Goal: Task Accomplishment & Management: Manage account settings

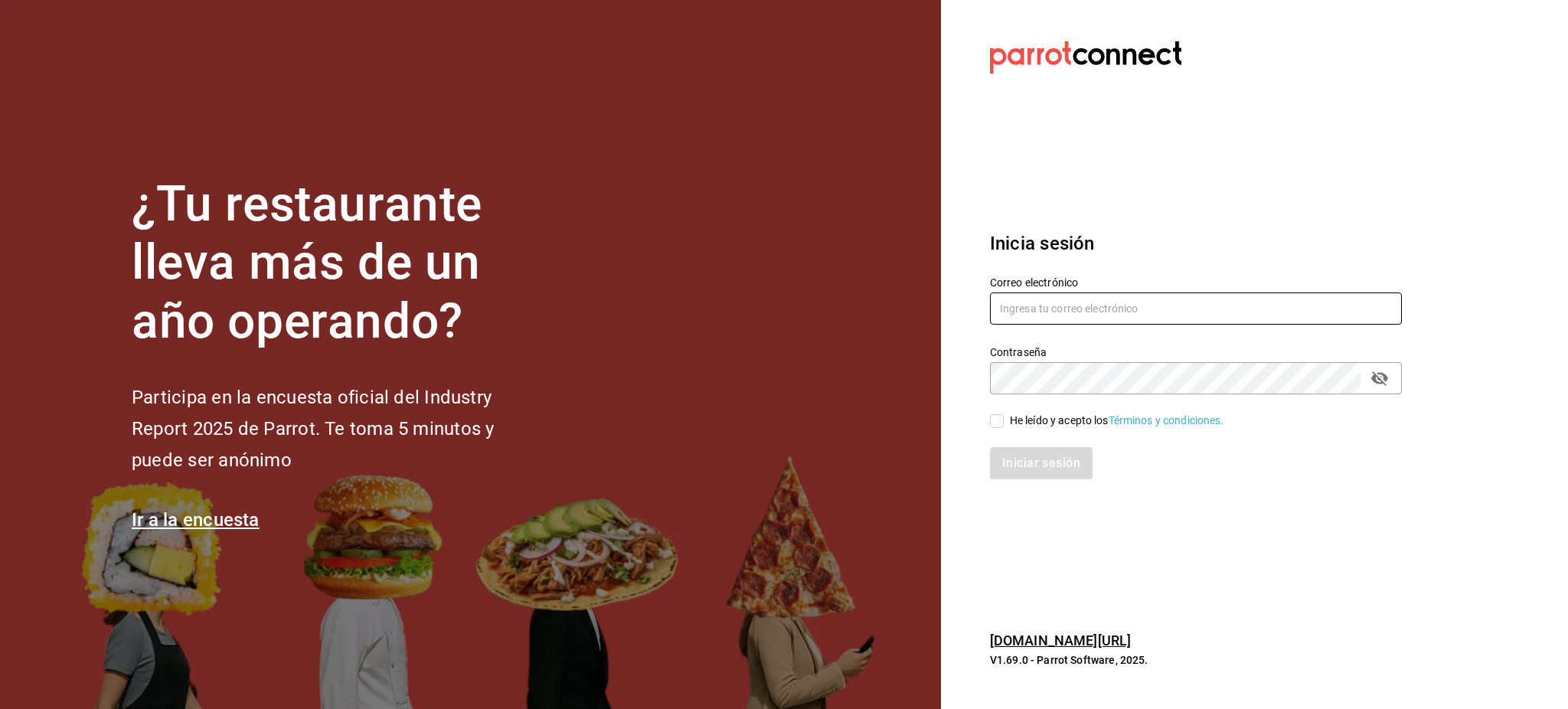
click at [1039, 310] on input "text" at bounding box center [1196, 309] width 412 height 32
paste input "USUARIOS@luis.com 123456"
type input "USUARIOS@luis.com 123456"
click at [1112, 306] on input "USUARIOS@luis.com 123456" at bounding box center [1196, 309] width 412 height 32
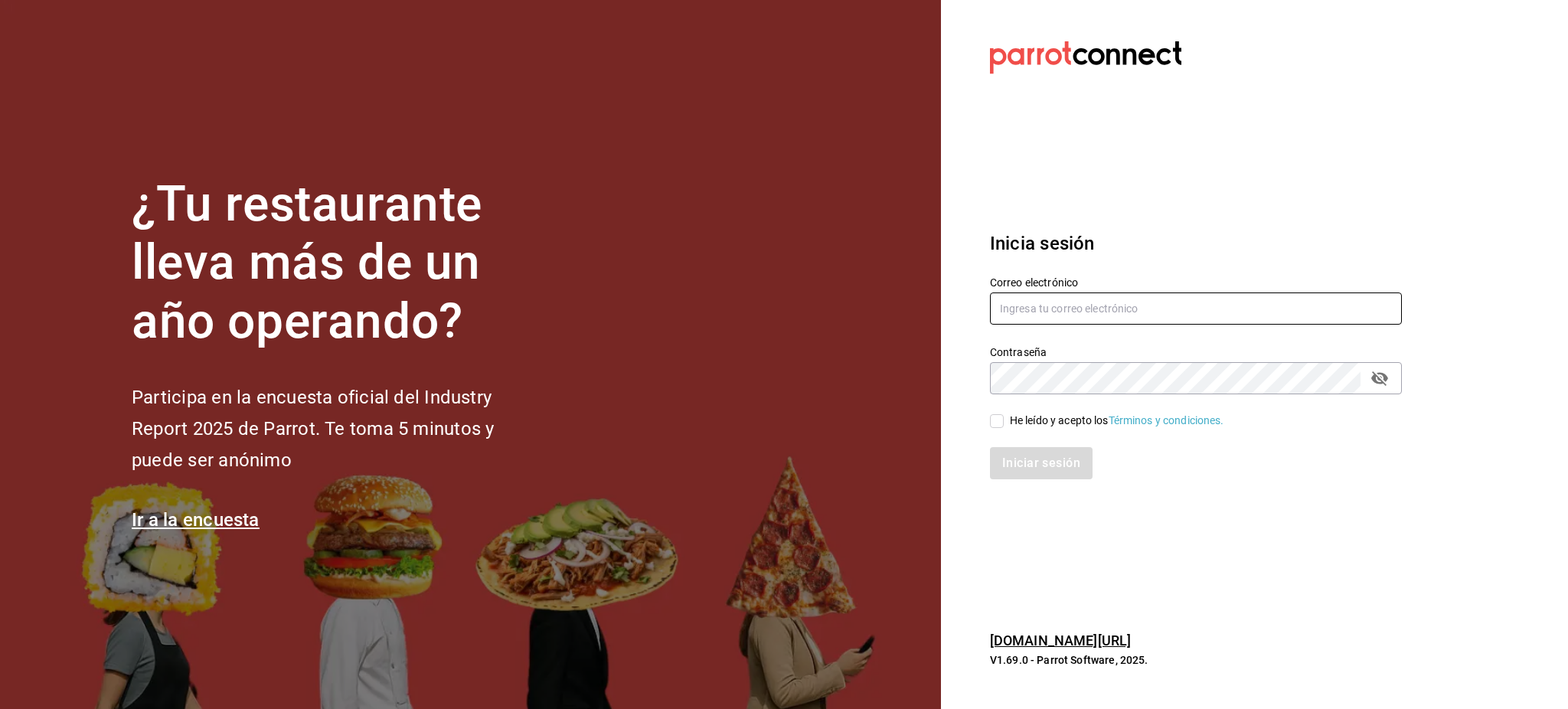
paste input "USUARIOS@luis.com 123456"
click at [1119, 311] on input "USUARIOS@luis.com 123456" at bounding box center [1196, 309] width 412 height 32
click at [1119, 311] on input "USUARIOS@luis.com 123456" at bounding box center [1196, 309] width 412 height 32
type input "USUARIOS@luis.com"
click at [1021, 428] on div "He leído y acepto los Términos y condiciones." at bounding box center [1117, 421] width 214 height 16
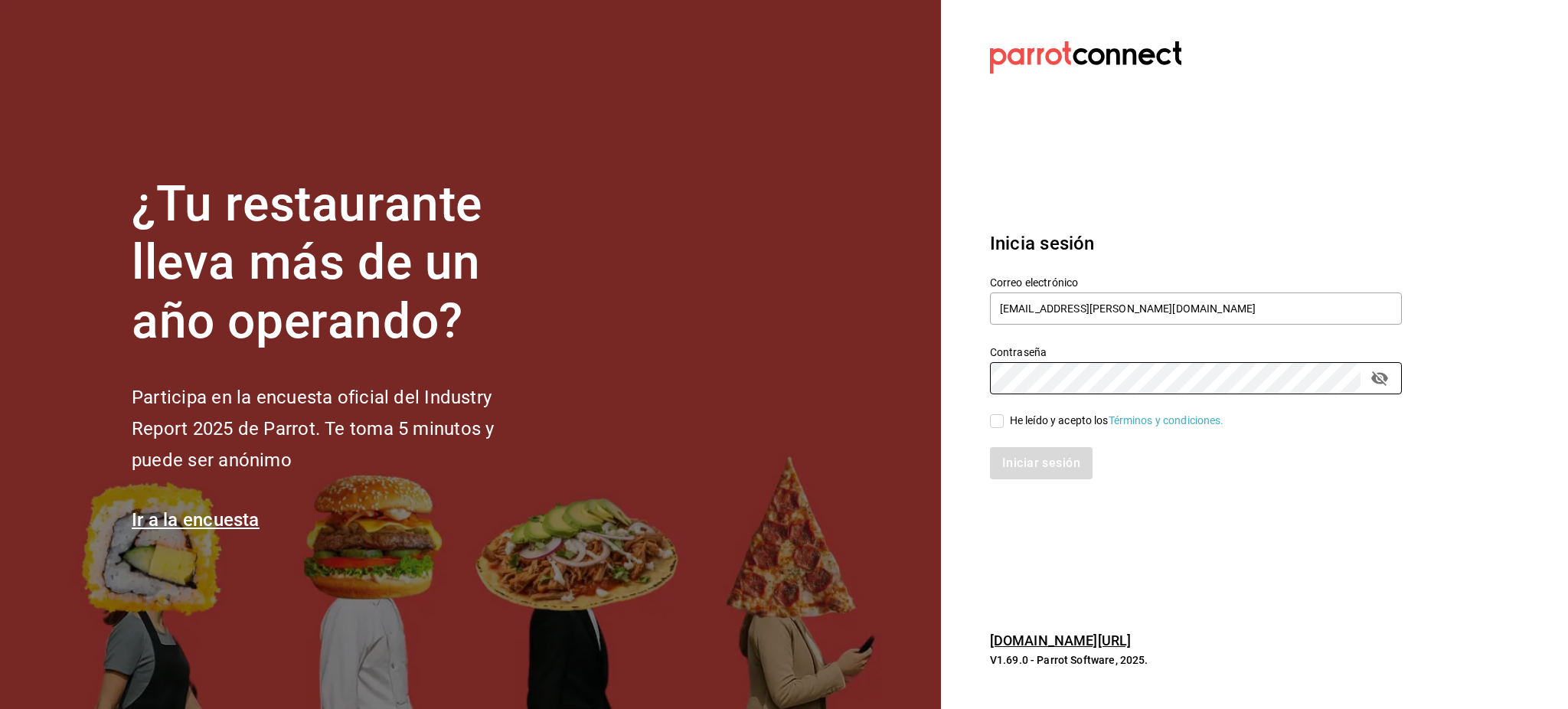
click at [1004, 428] on input "He leído y acepto los Términos y condiciones." at bounding box center [997, 421] width 13 height 13
checkbox input "true"
click at [1029, 444] on div "Iniciar sesión" at bounding box center [1187, 454] width 431 height 50
click at [1036, 458] on button "Iniciar sesión" at bounding box center [1042, 464] width 104 height 32
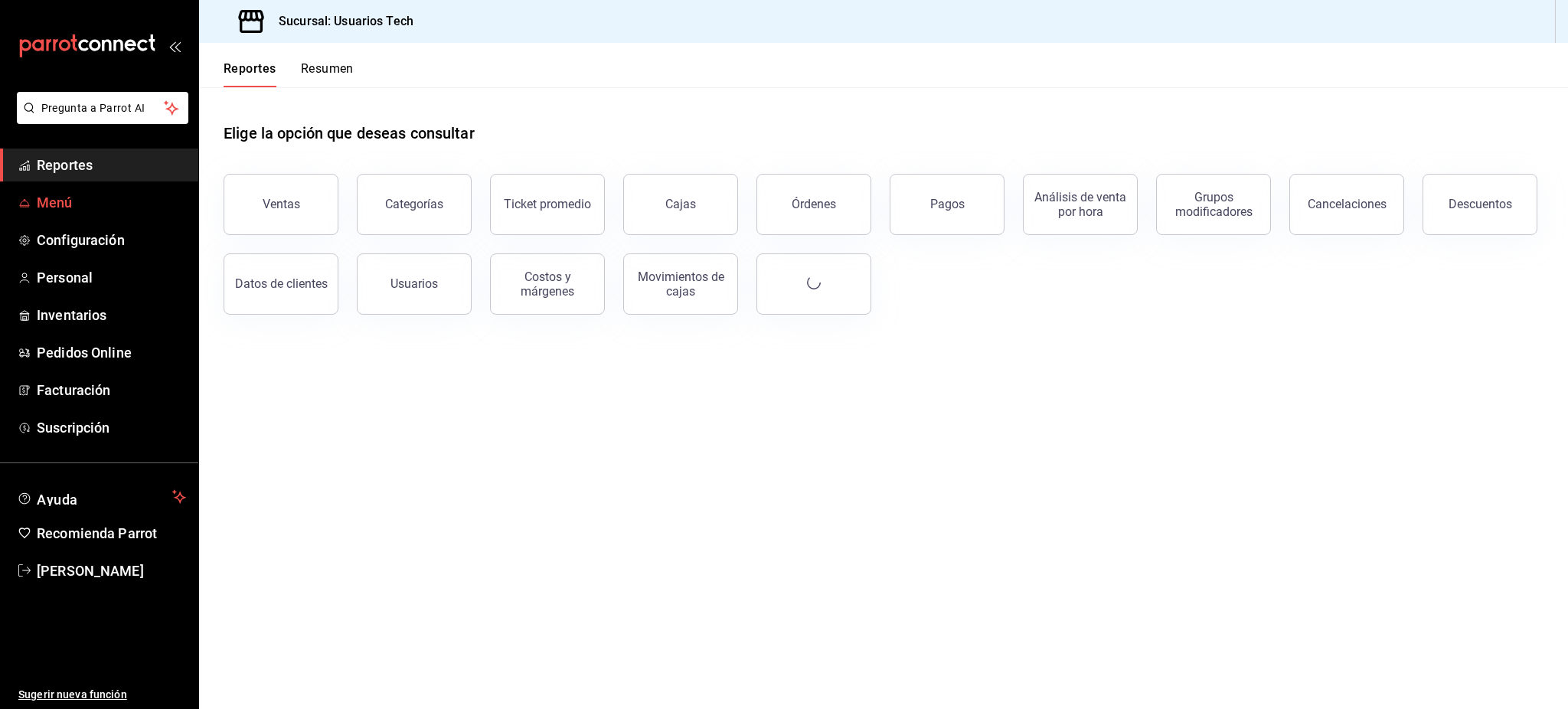
click at [61, 202] on span "Menú" at bounding box center [111, 202] width 149 height 21
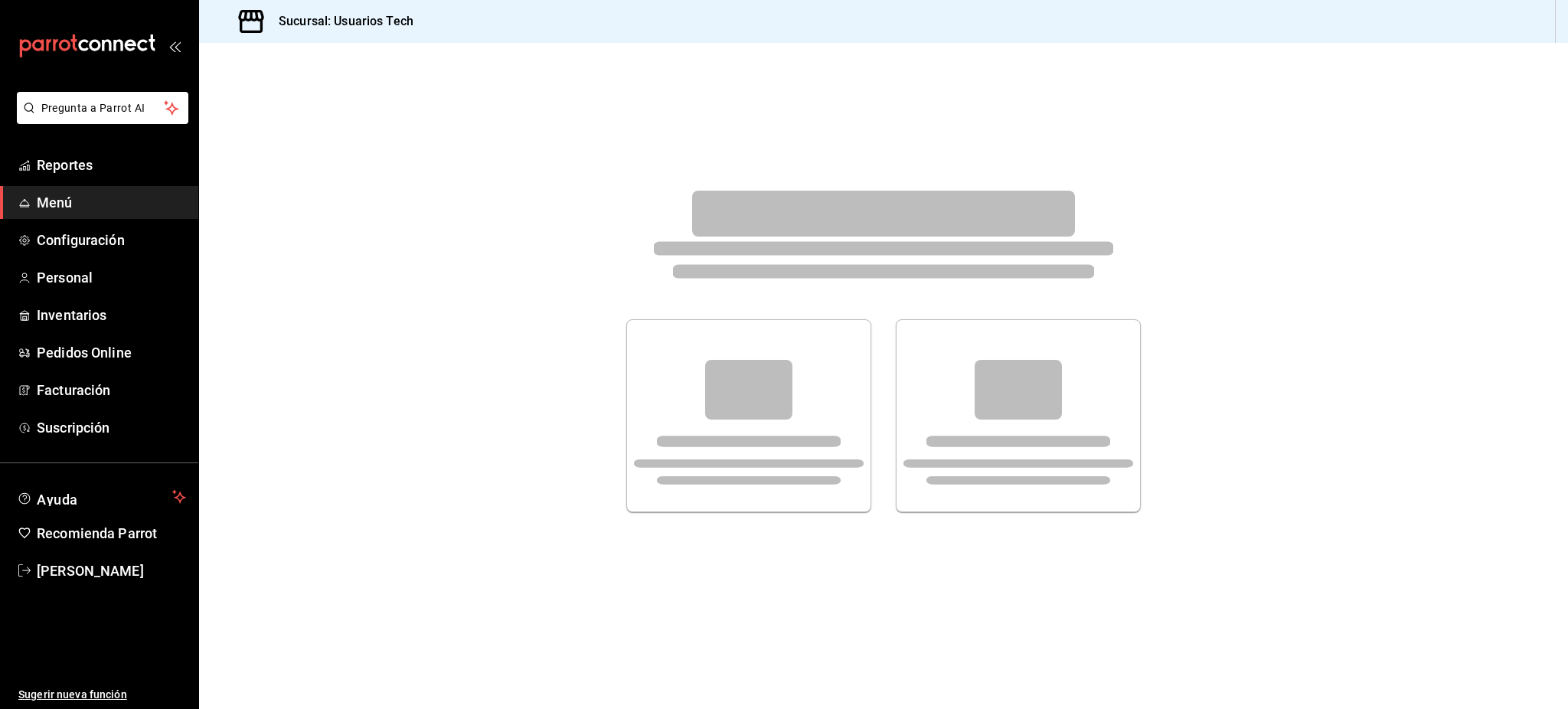
click at [87, 259] on ul "Reportes Menú Configuración Personal Inventarios Pedidos Online Facturación Sus…" at bounding box center [99, 297] width 198 height 296
click at [84, 276] on span "Personal" at bounding box center [111, 277] width 149 height 21
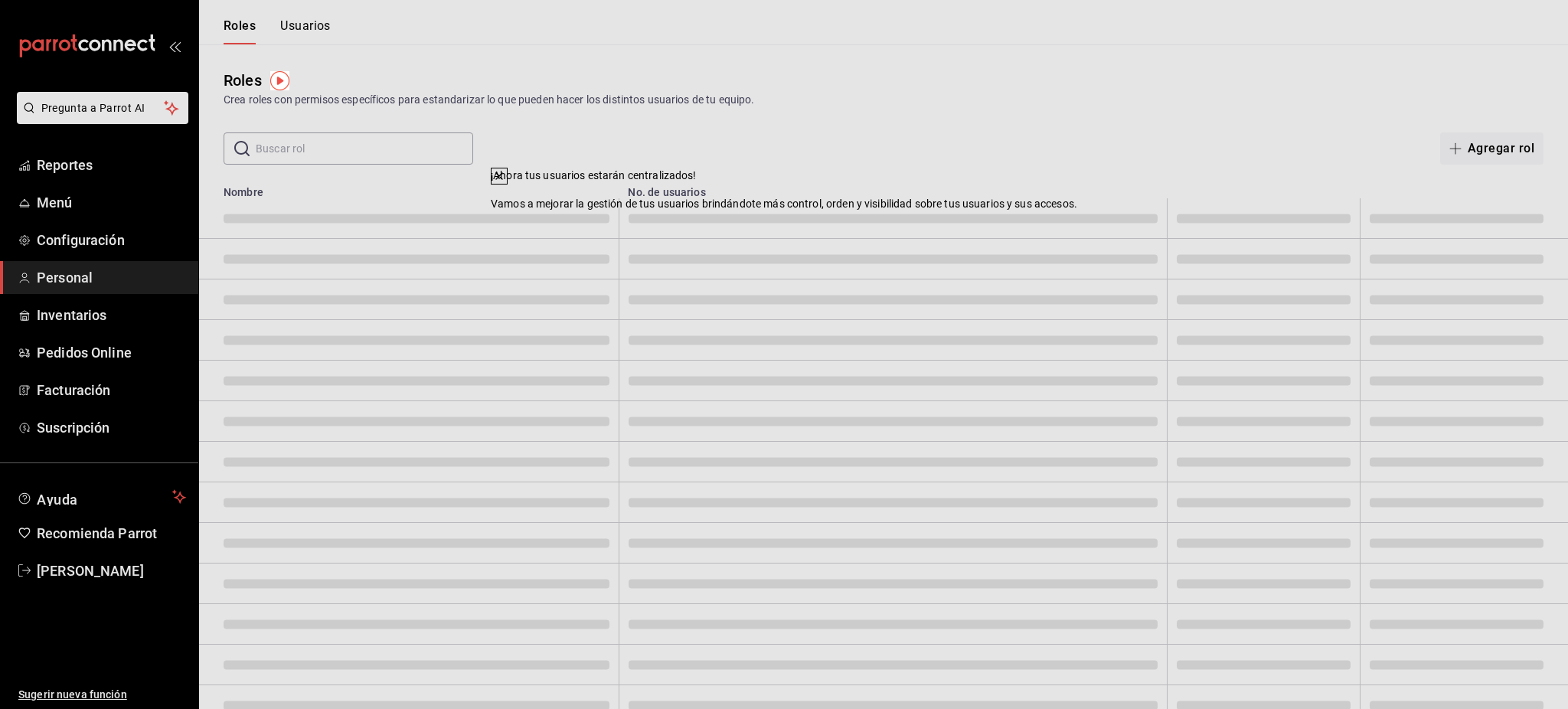
click at [505, 182] on icon at bounding box center [500, 177] width 13 height 13
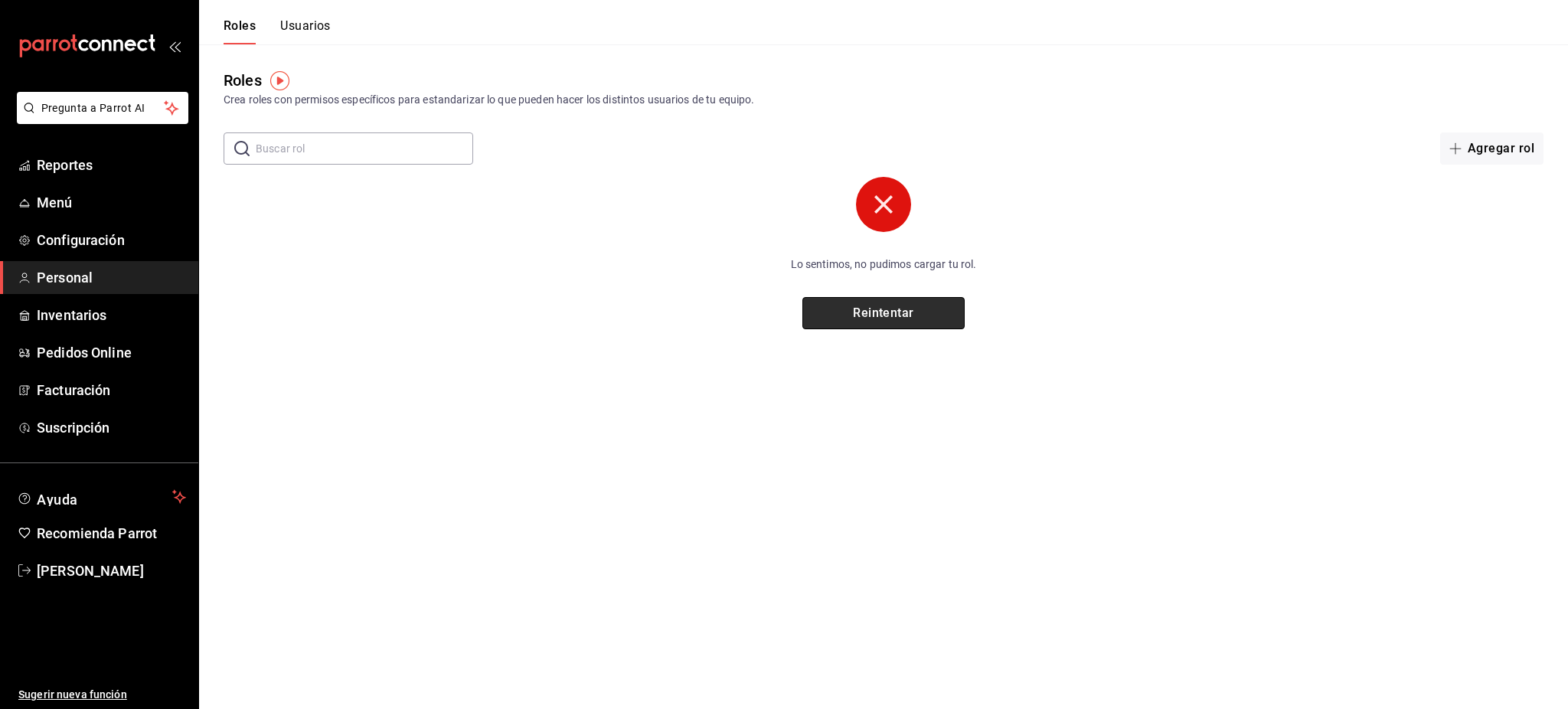
click at [875, 308] on button "Reintentar" at bounding box center [884, 313] width 162 height 32
click at [300, 30] on button "Usuarios" at bounding box center [305, 31] width 50 height 26
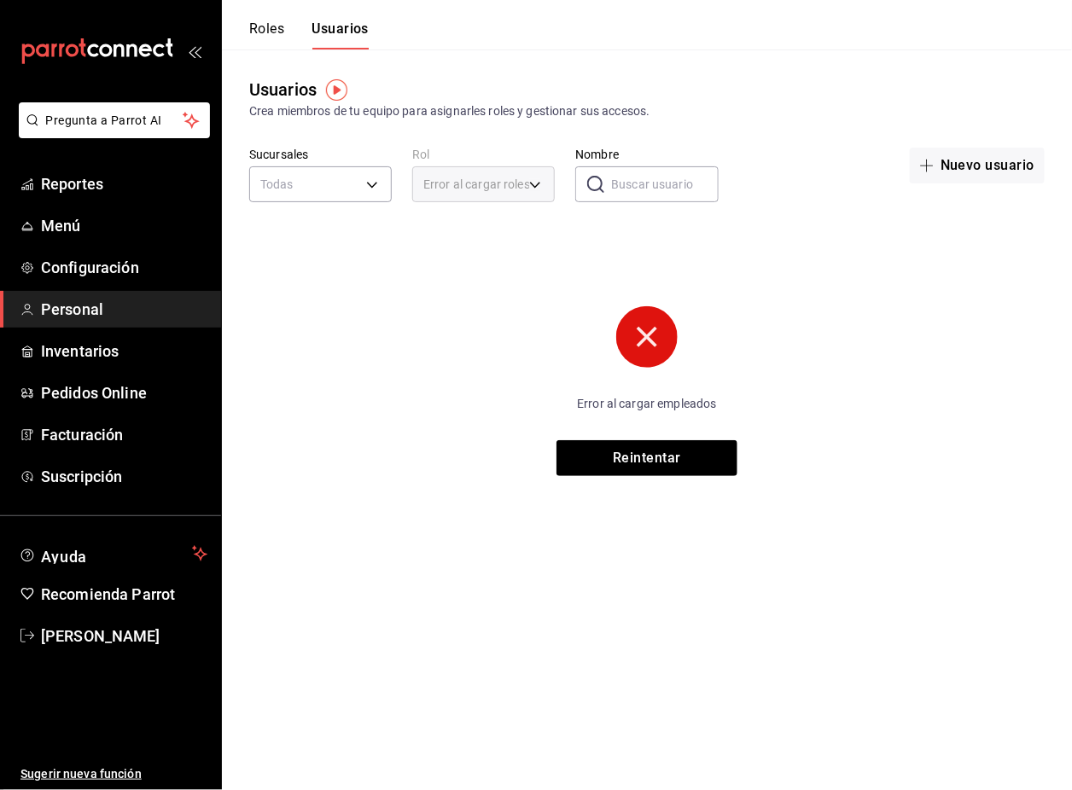
click at [912, 257] on div "Error al cargar empleados Reintentar" at bounding box center [647, 348] width 850 height 255
click at [624, 468] on button "Reintentar" at bounding box center [647, 458] width 181 height 36
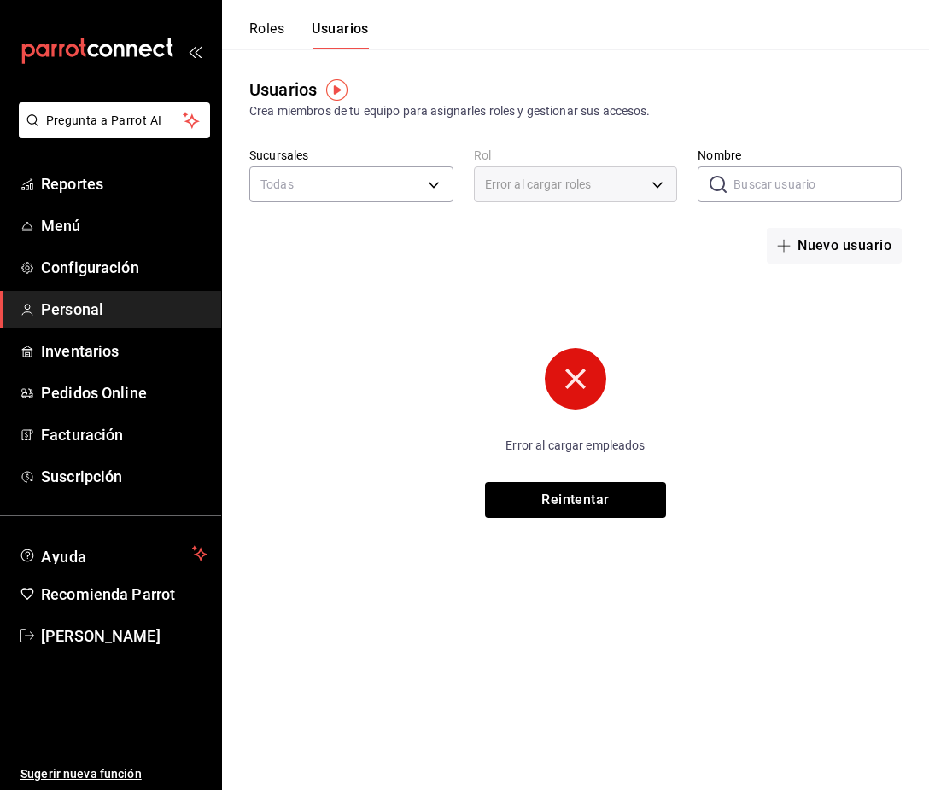
click at [283, 32] on button "Roles" at bounding box center [266, 34] width 35 height 29
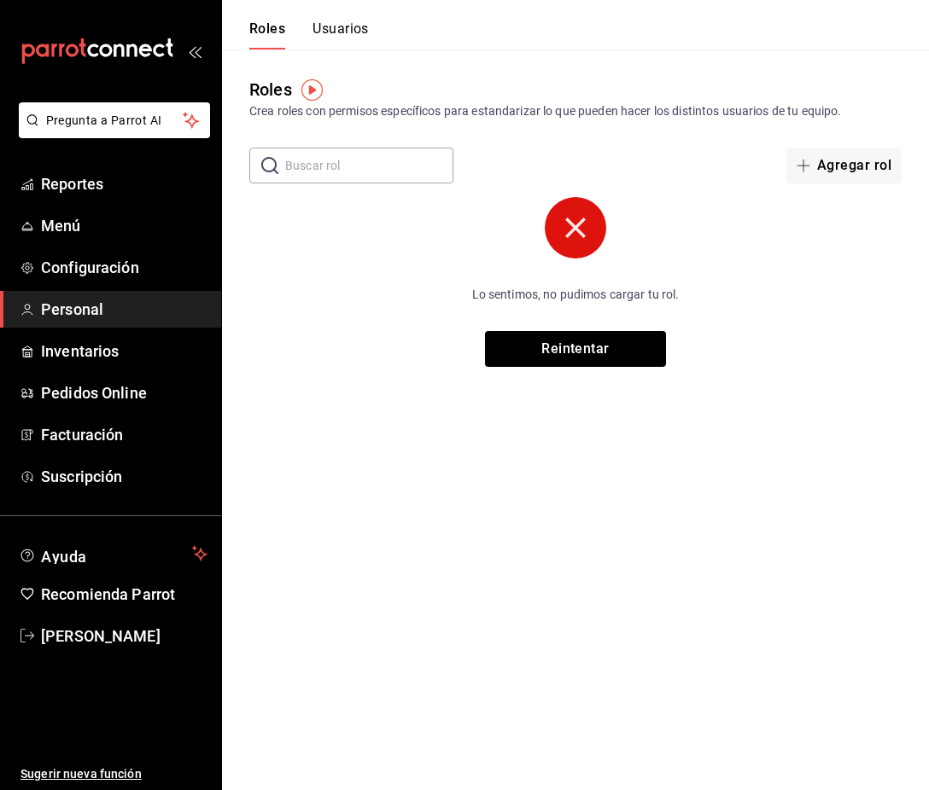
click at [798, 367] on html "Pregunta a Parrot AI Reportes Menú Configuración Personal Inventarios Pedidos O…" at bounding box center [464, 183] width 929 height 367
click at [715, 367] on html "Pregunta a Parrot AI Reportes Menú Configuración Personal Inventarios Pedidos O…" at bounding box center [464, 183] width 929 height 367
click at [102, 652] on link "[PERSON_NAME]" at bounding box center [110, 636] width 221 height 37
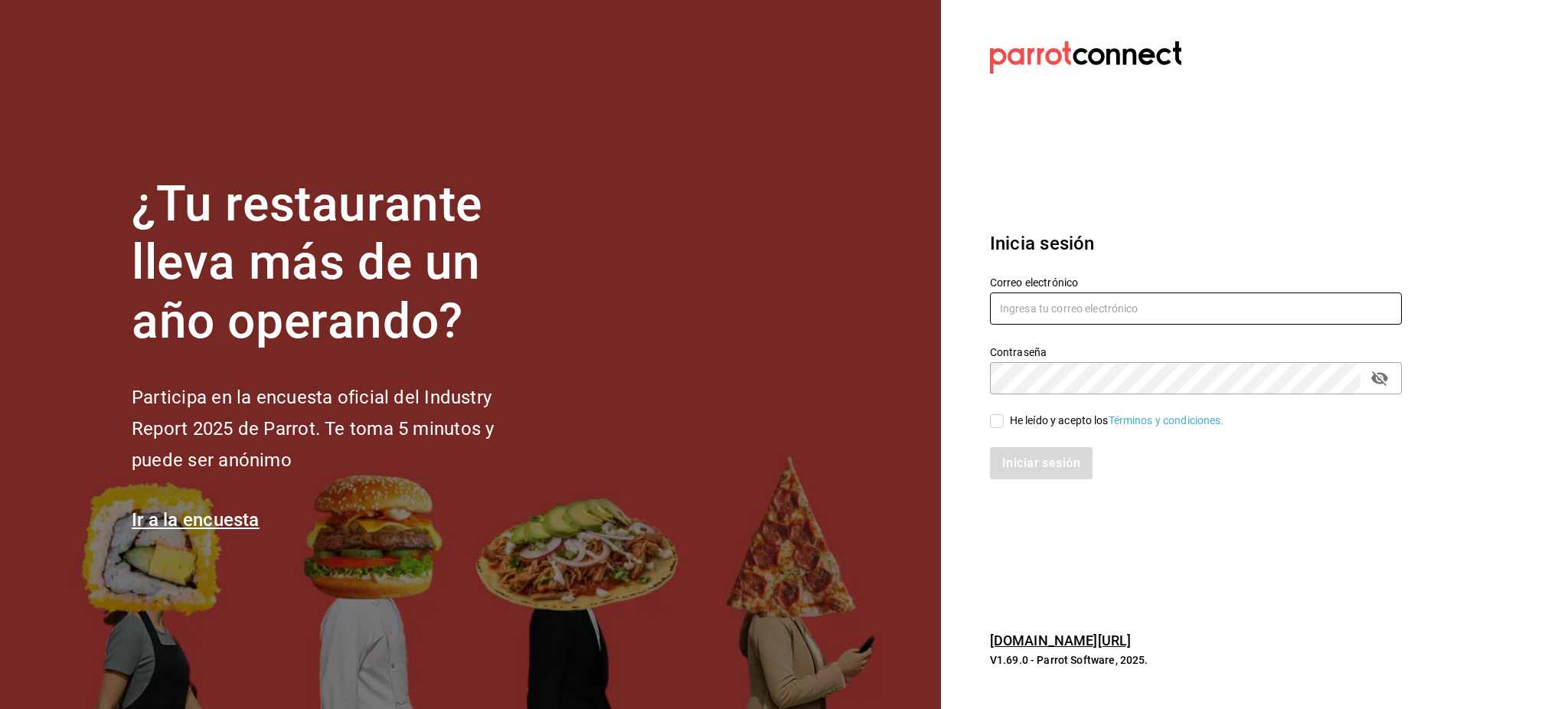
click at [1197, 319] on input "text" at bounding box center [1196, 309] width 412 height 32
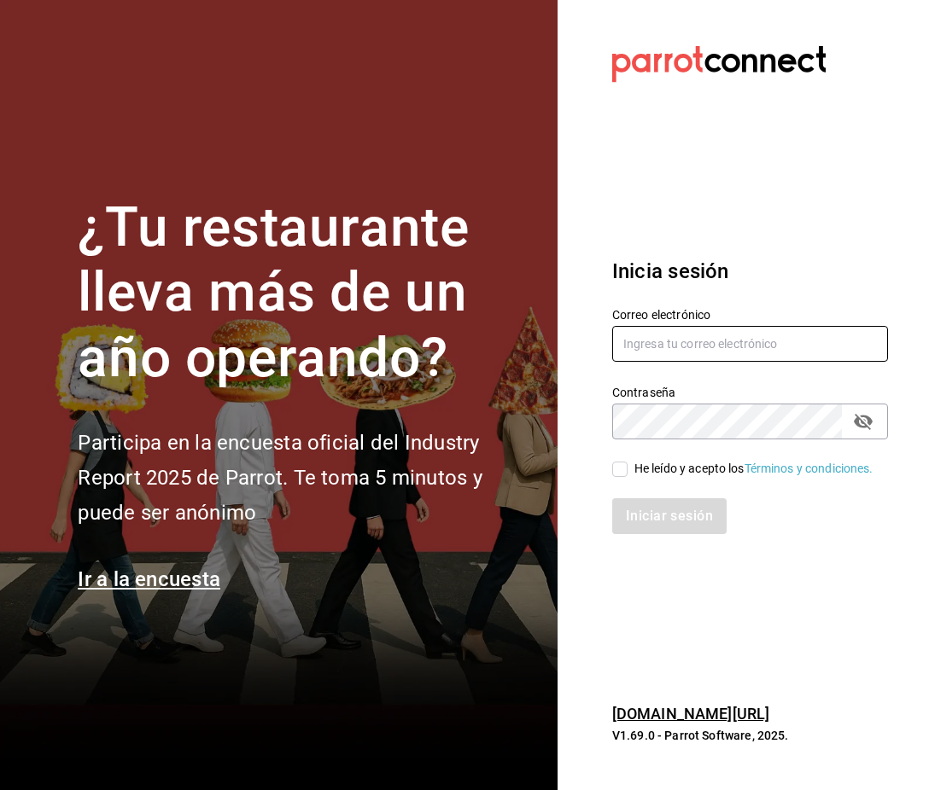
click at [790, 334] on input "text" at bounding box center [750, 344] width 276 height 36
paste input "USUARIOS@luis.com"
type input "USUARIOS@luis.com"
click at [685, 460] on div "He leído y acepto los Términos y condiciones." at bounding box center [753, 469] width 239 height 18
click at [627, 462] on input "He leído y acepto los Términos y condiciones." at bounding box center [619, 469] width 15 height 15
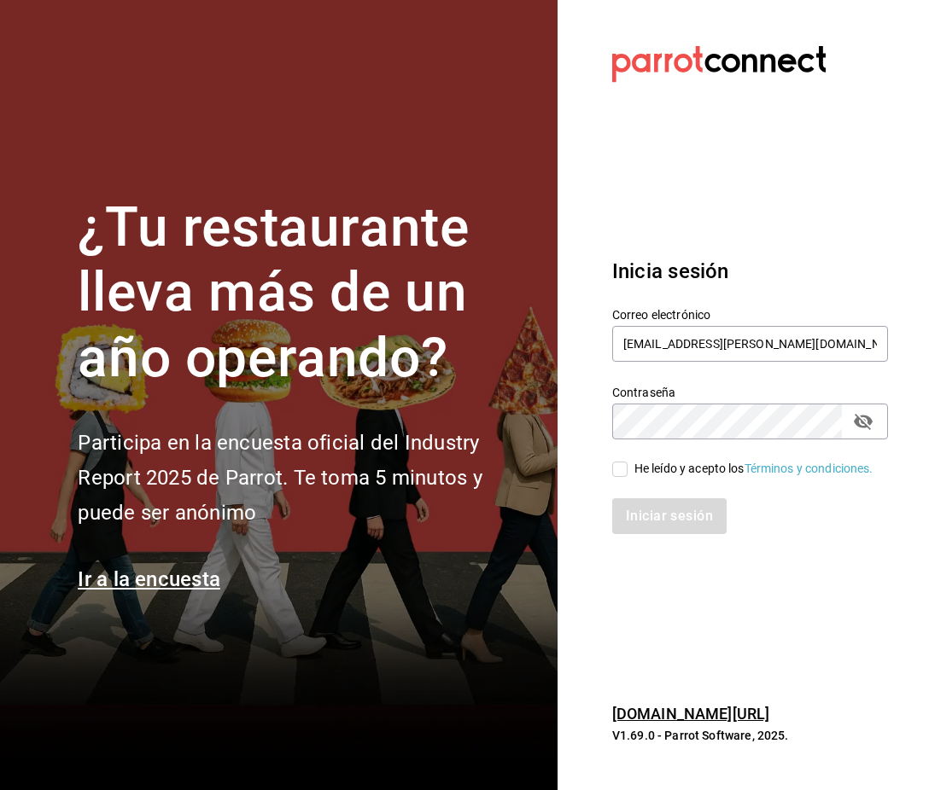
checkbox input "true"
click at [693, 534] on button "Iniciar sesión" at bounding box center [670, 517] width 116 height 36
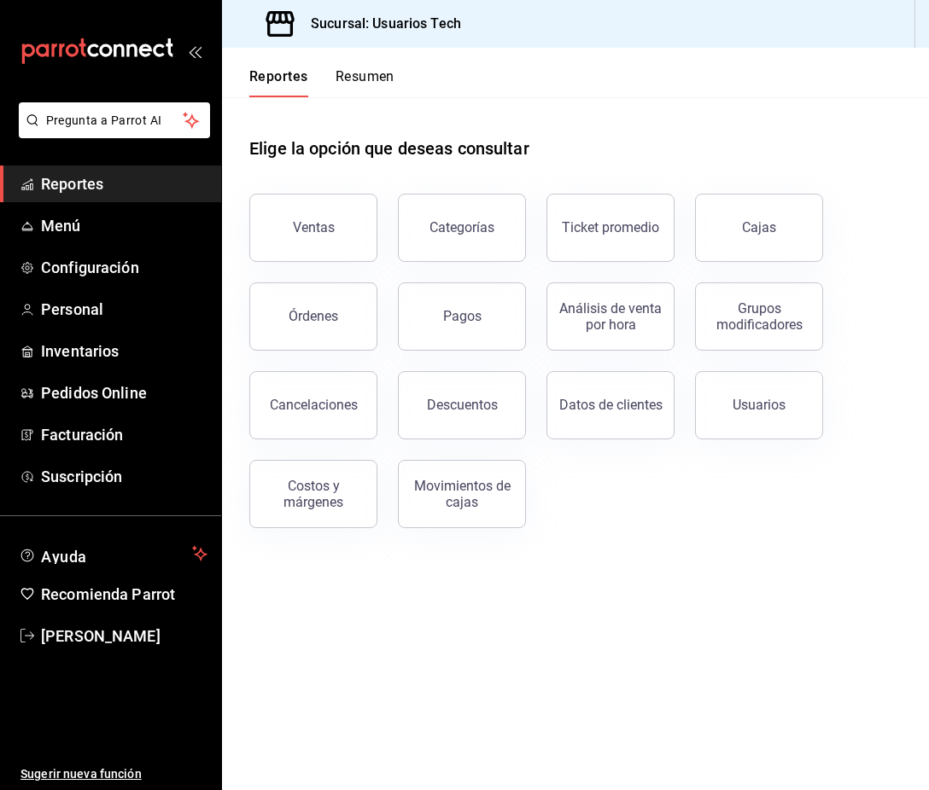
click at [625, 625] on main "Elige la opción que deseas consultar Ventas Categorías Ticket promedio Cajas Ór…" at bounding box center [575, 443] width 707 height 693
click at [112, 308] on span "Personal" at bounding box center [124, 309] width 166 height 23
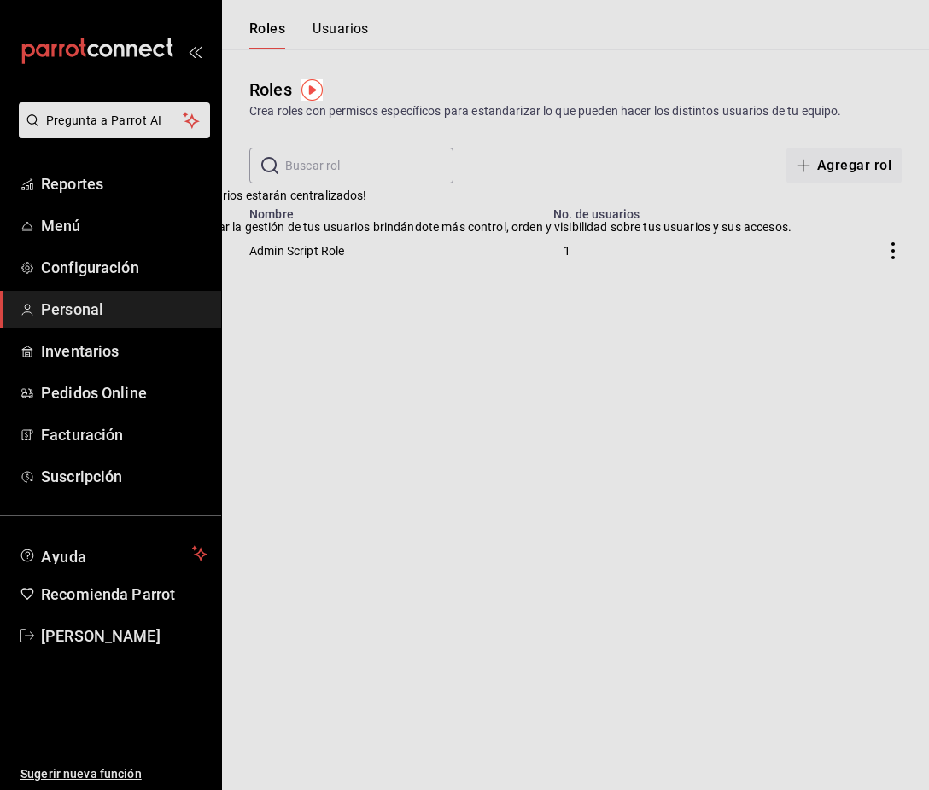
click at [155, 205] on div at bounding box center [146, 196] width 17 height 17
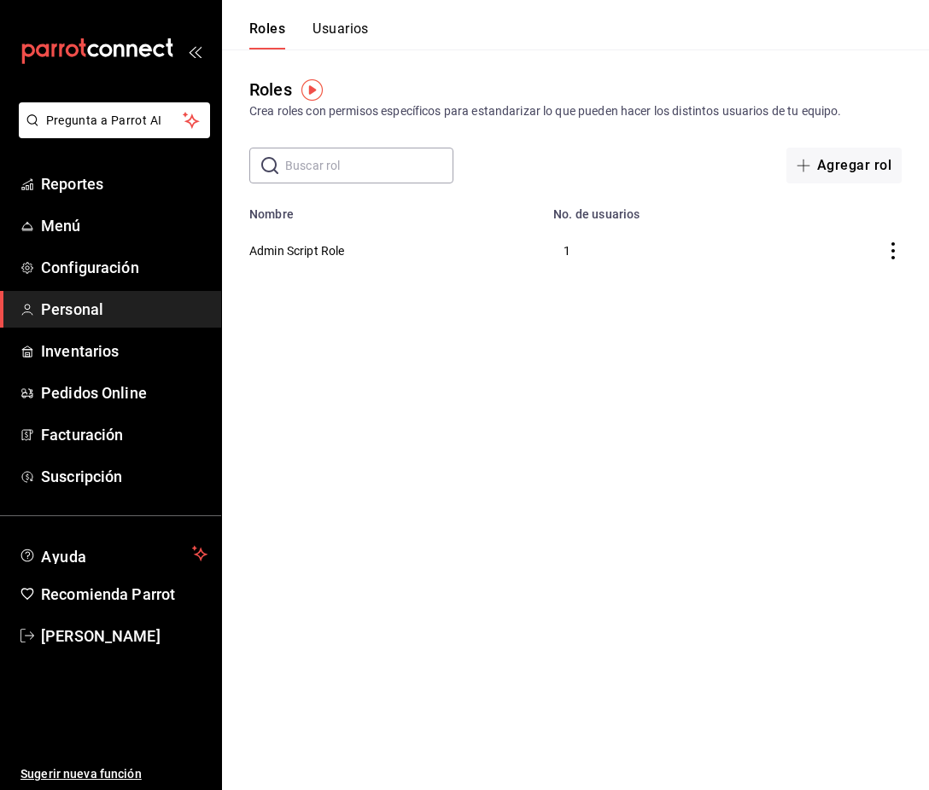
click at [675, 280] on html "Pregunta a Parrot AI Reportes Menú Configuración Personal Inventarios Pedidos O…" at bounding box center [464, 140] width 929 height 280
click at [358, 31] on button "Usuarios" at bounding box center [340, 34] width 56 height 29
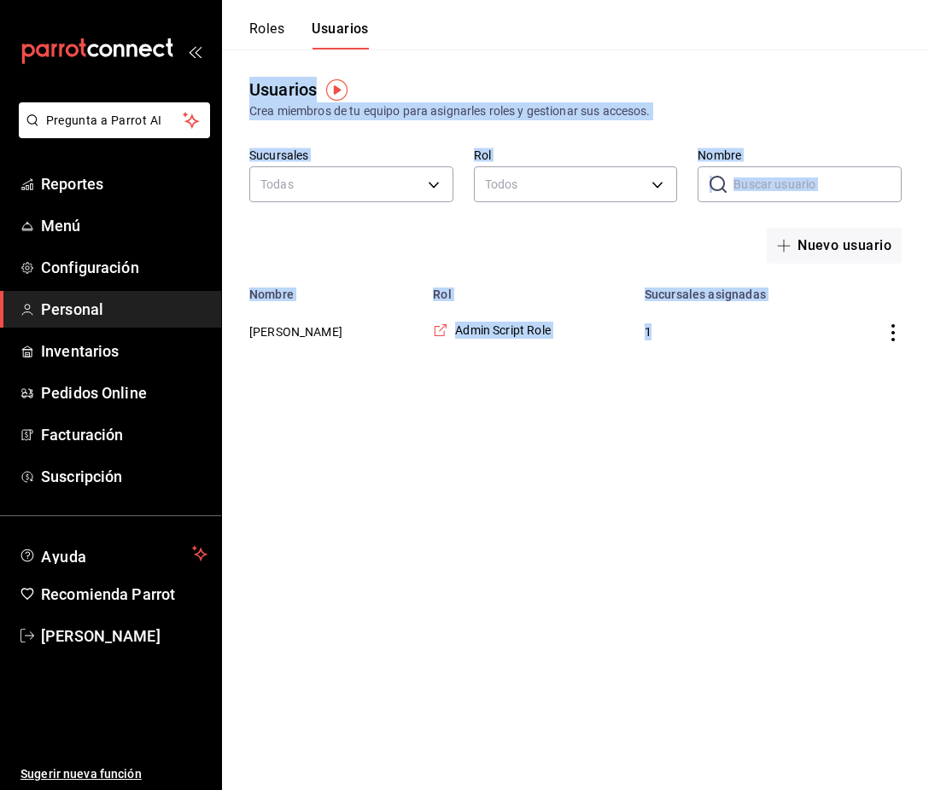
click at [513, 363] on html "Pregunta a Parrot AI Reportes Menú Configuración Personal Inventarios Pedidos O…" at bounding box center [464, 181] width 929 height 363
click at [481, 255] on div "Sucursales Todas Rol Todos Nombre ​ Nombre Nuevo usuario" at bounding box center [575, 206] width 707 height 116
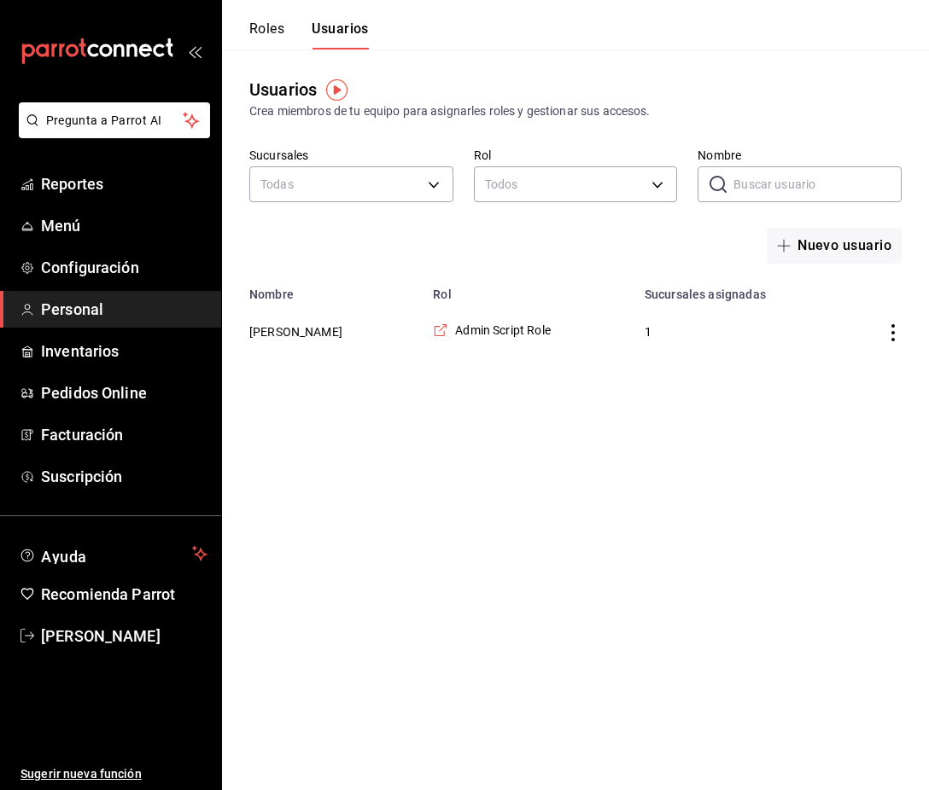
click at [725, 363] on html "Pregunta a Parrot AI Reportes Menú Configuración Personal Inventarios Pedidos O…" at bounding box center [464, 181] width 929 height 363
click at [895, 330] on icon "actions" at bounding box center [892, 332] width 17 height 17
drag, startPoint x: 810, startPoint y: 484, endPoint x: 583, endPoint y: 367, distance: 255.4
click at [809, 485] on div at bounding box center [464, 395] width 929 height 790
click at [260, 29] on button "Roles" at bounding box center [266, 34] width 35 height 29
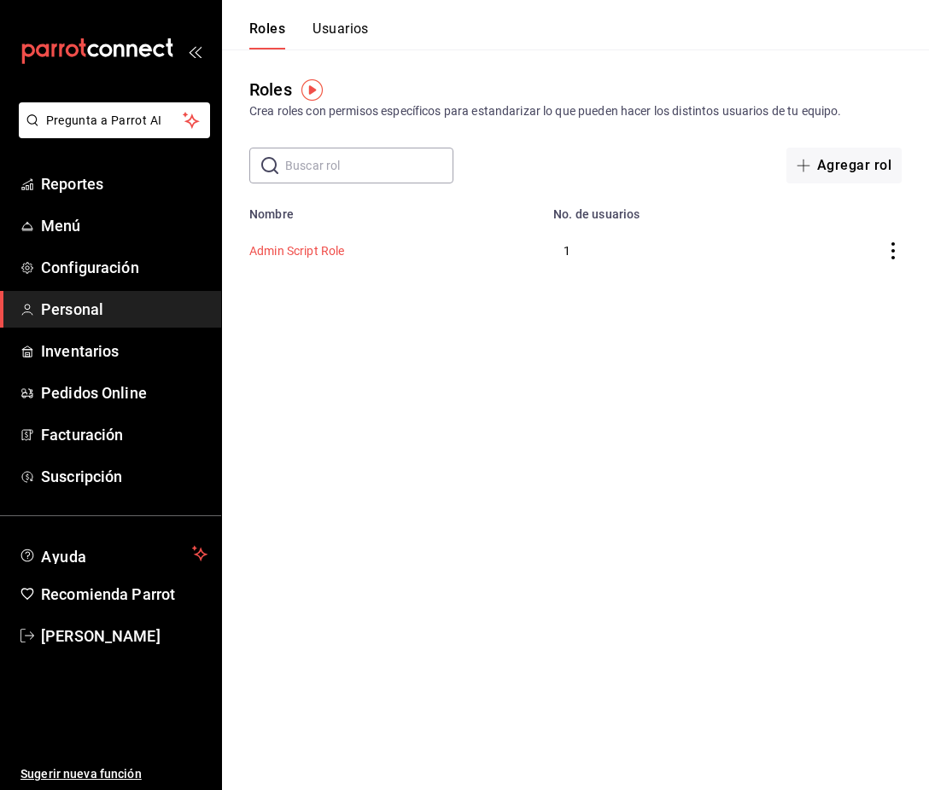
click at [277, 245] on button "Admin Script Role" at bounding box center [297, 250] width 96 height 17
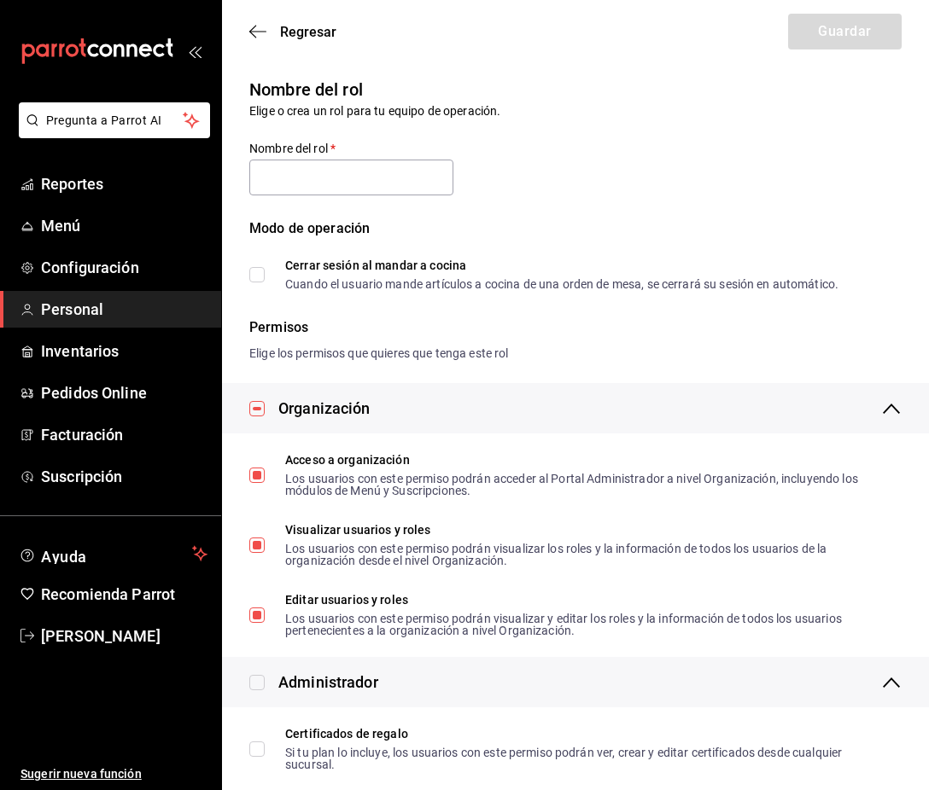
type input "Admin Script Role"
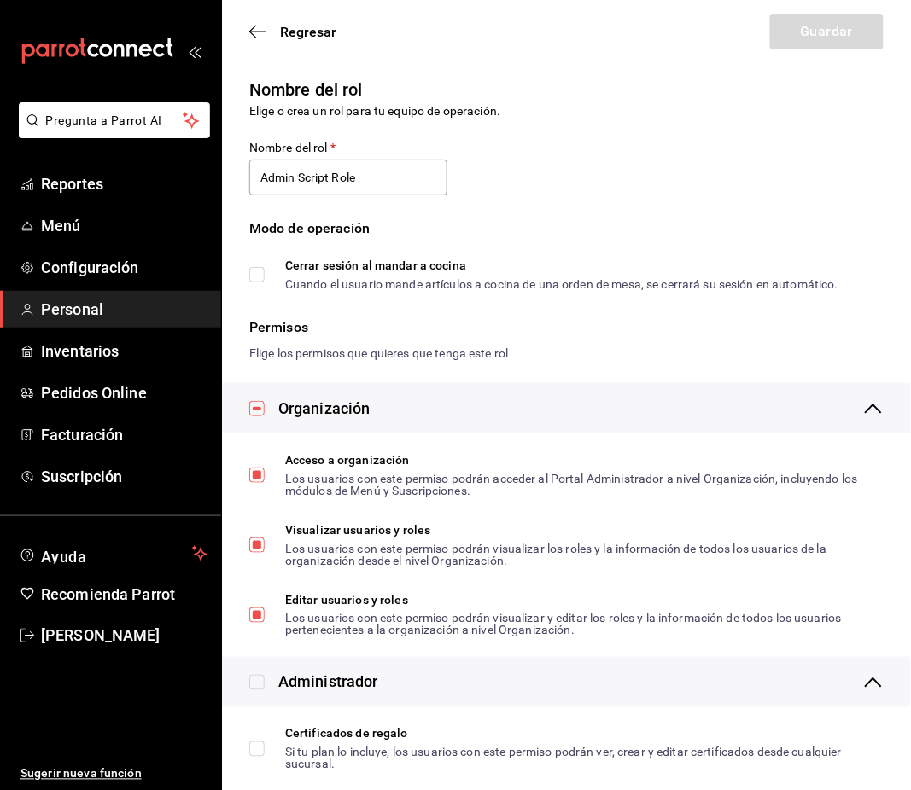
click at [256, 282] on input "Cerrar sesión al mandar a cocina Cuando el usuario mande artículos a cocina de …" at bounding box center [256, 274] width 15 height 15
checkbox input "true"
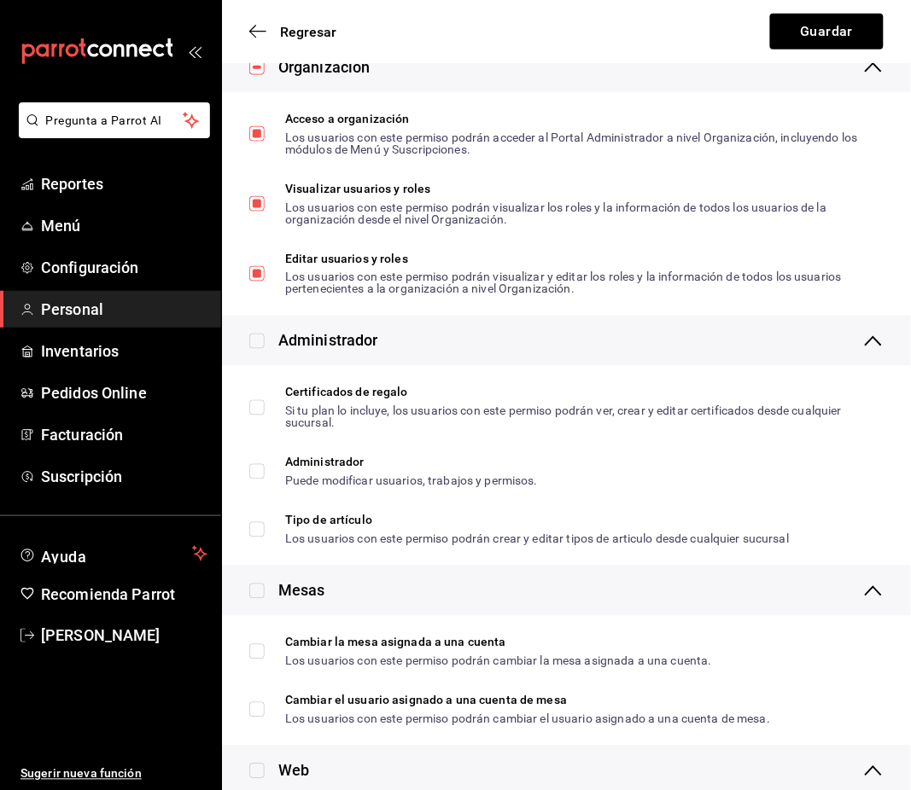
click at [260, 338] on input "checkbox" at bounding box center [256, 341] width 15 height 15
checkbox input "true"
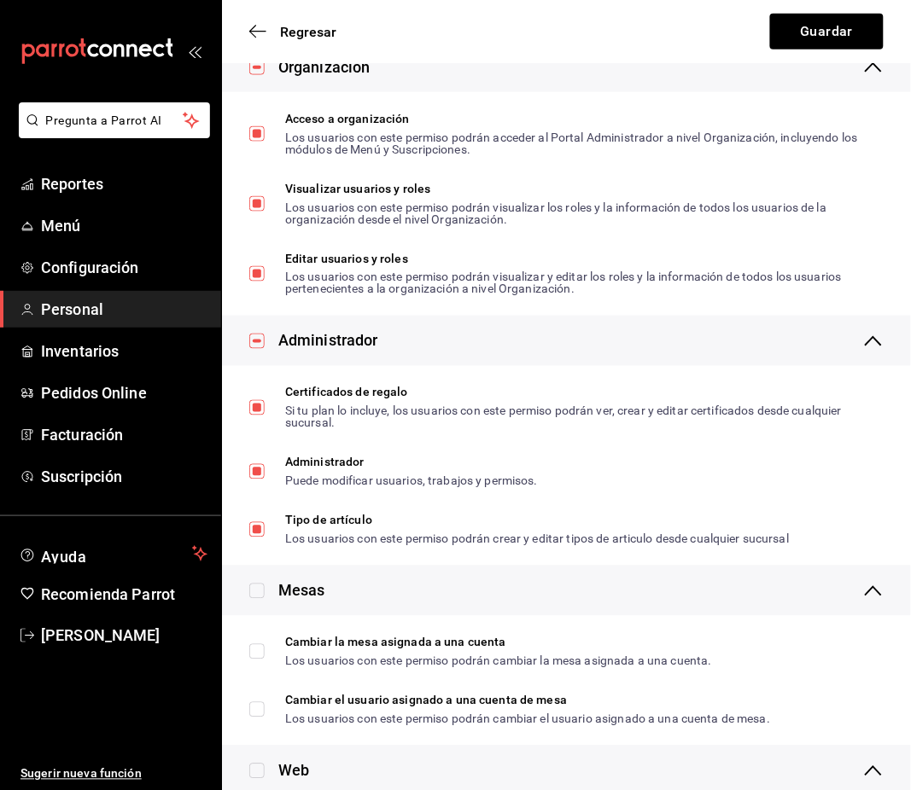
click at [260, 592] on input "checkbox" at bounding box center [256, 591] width 15 height 15
checkbox input "true"
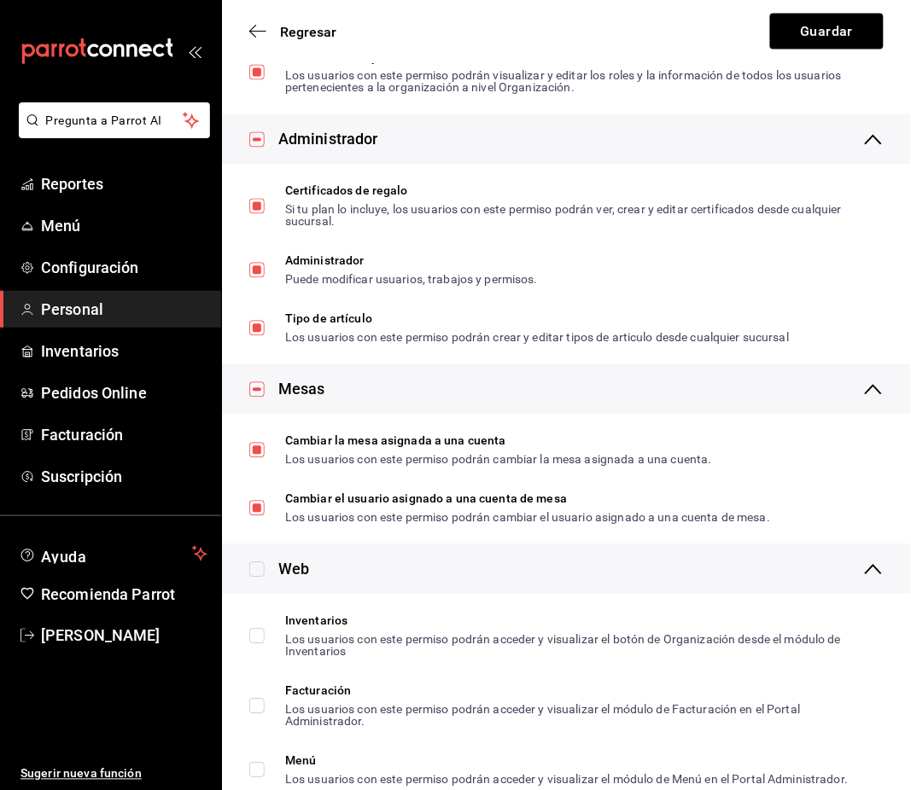
scroll to position [910, 0]
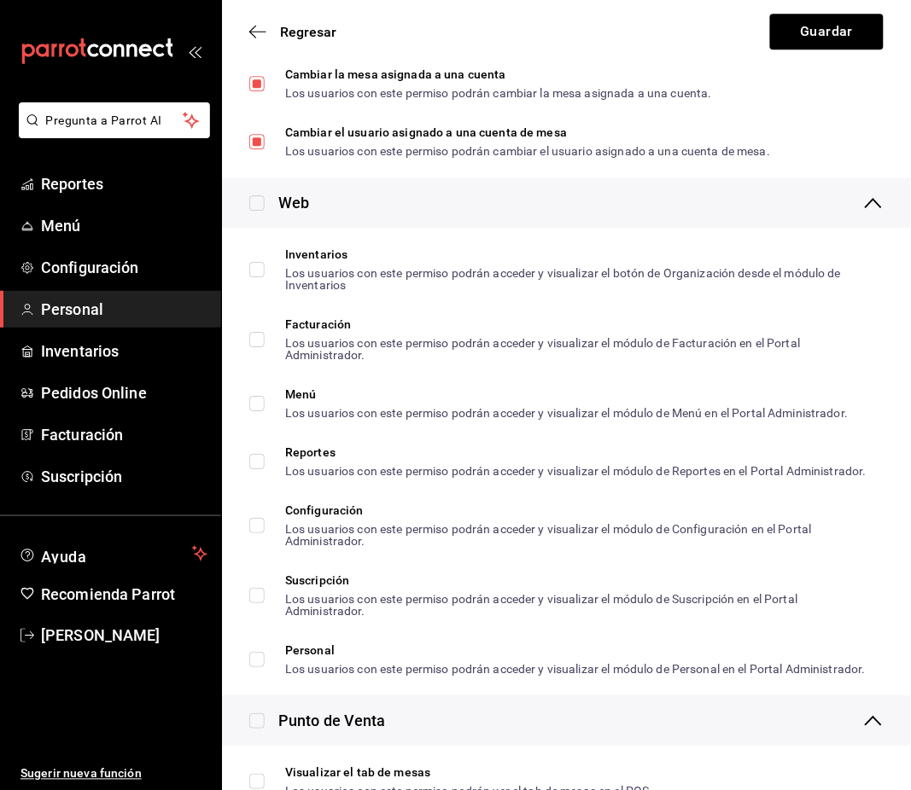
click at [254, 202] on input "checkbox" at bounding box center [256, 202] width 15 height 15
checkbox input "true"
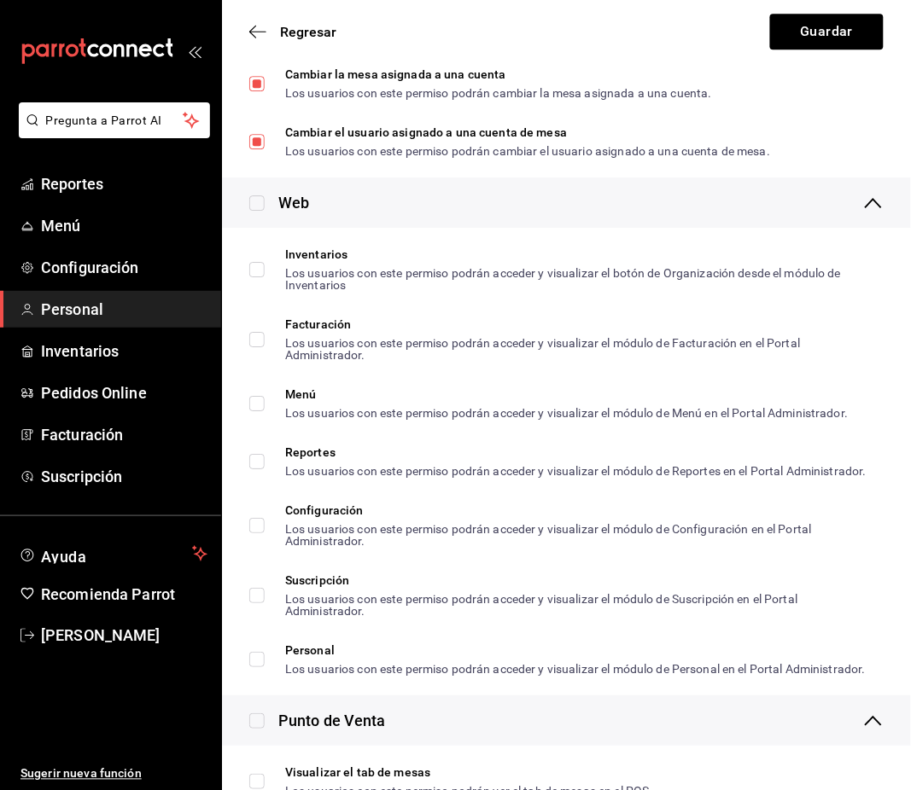
checkbox input "true"
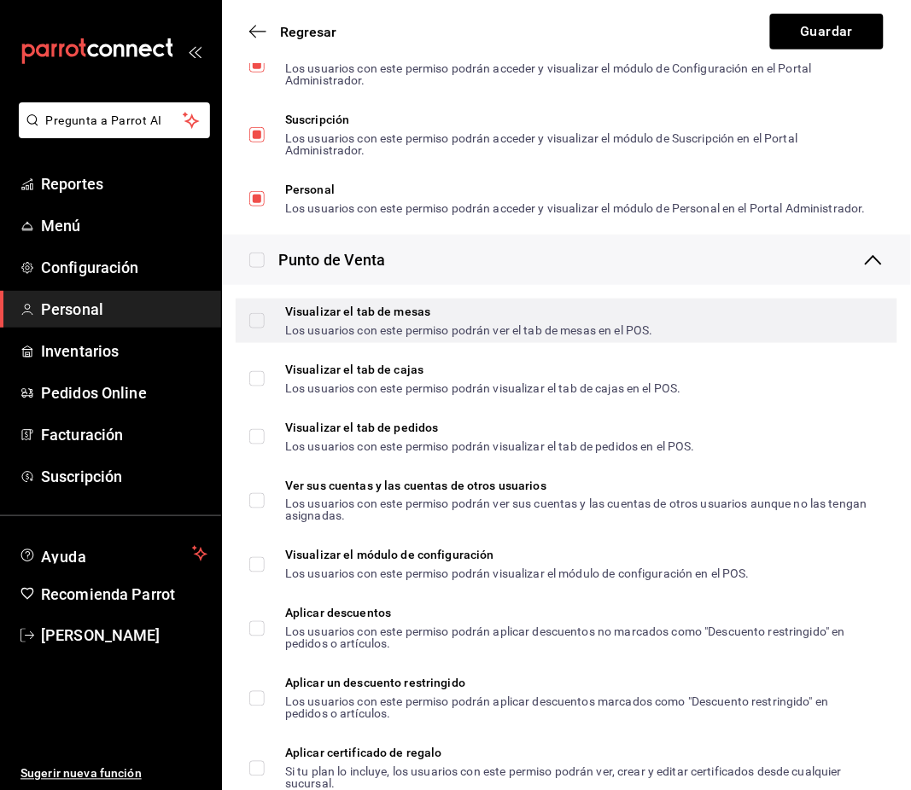
scroll to position [1366, 0]
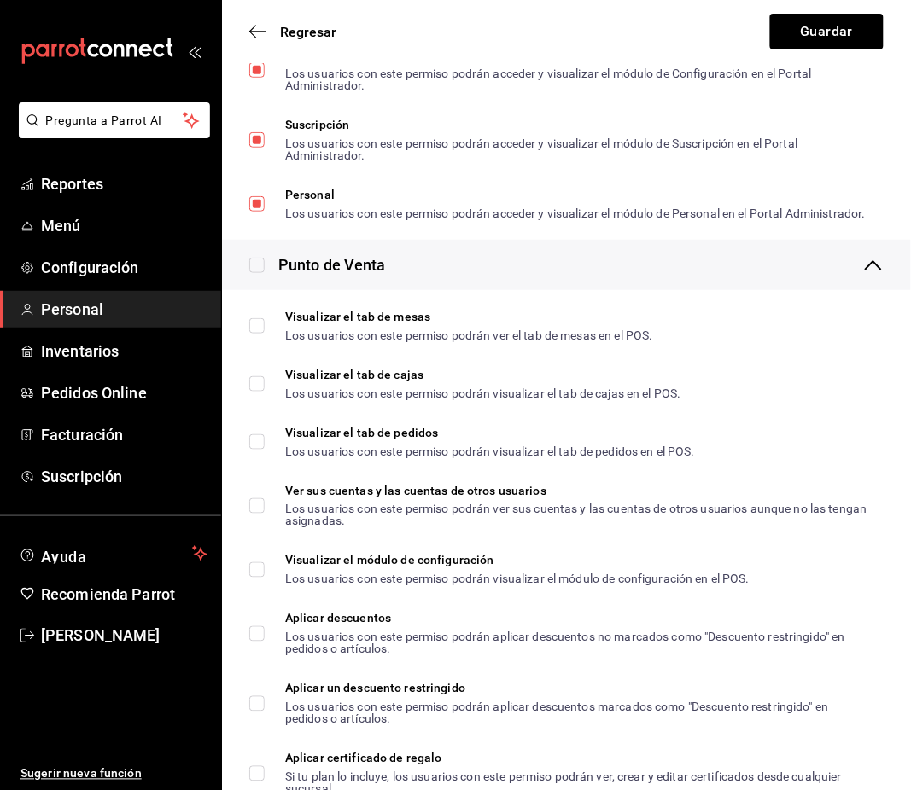
click at [256, 273] on input "checkbox" at bounding box center [256, 265] width 15 height 15
checkbox input "true"
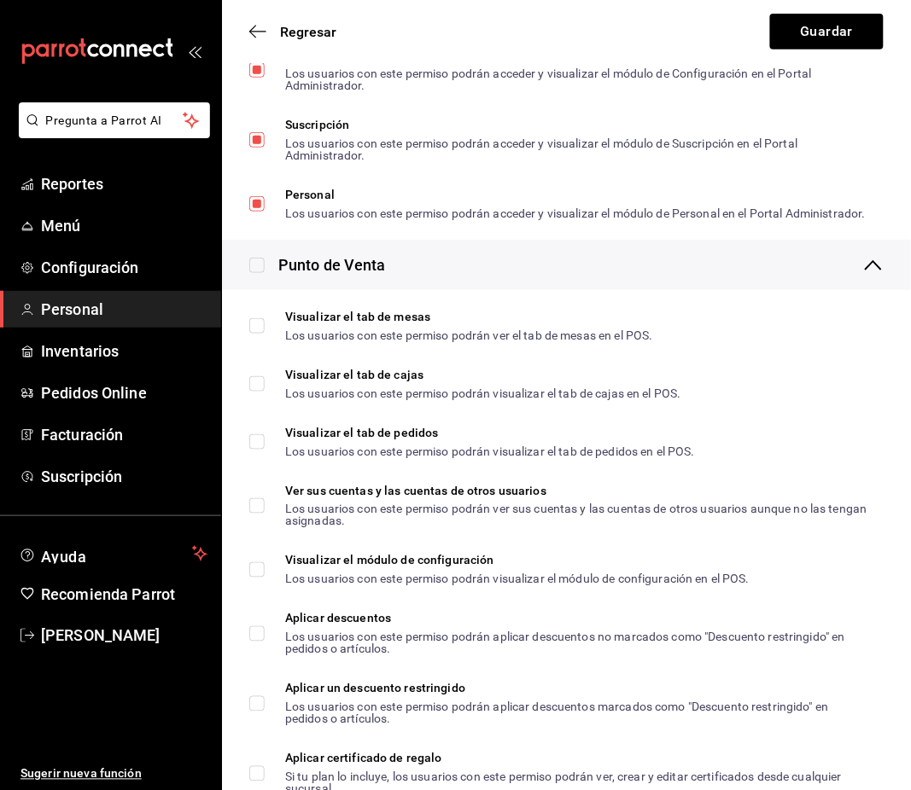
checkbox input "true"
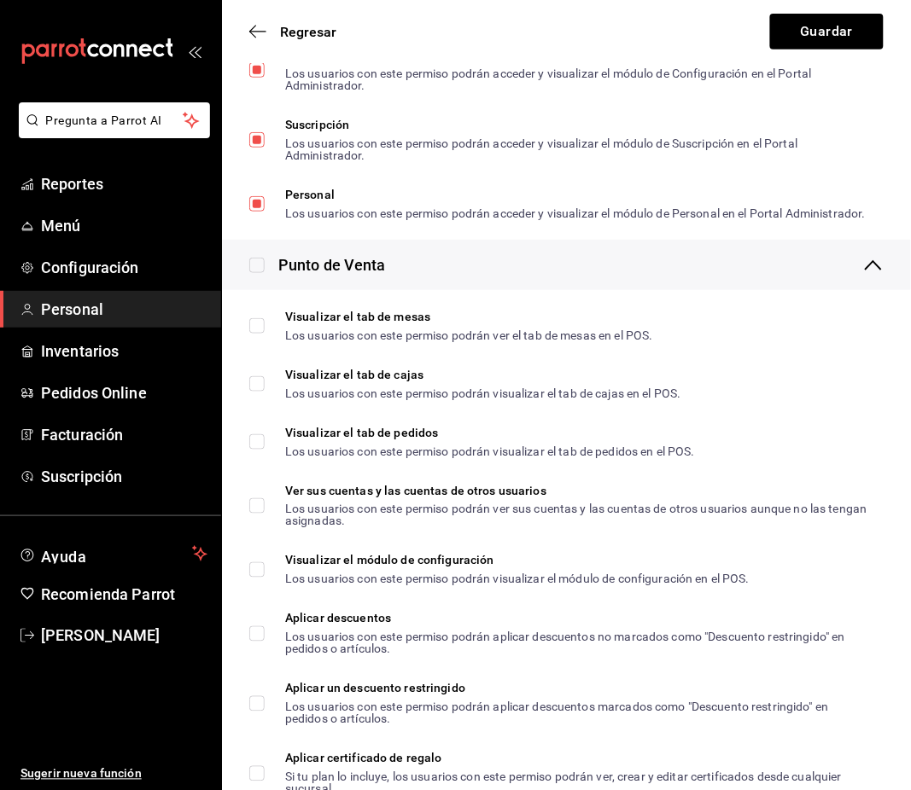
checkbox input "true"
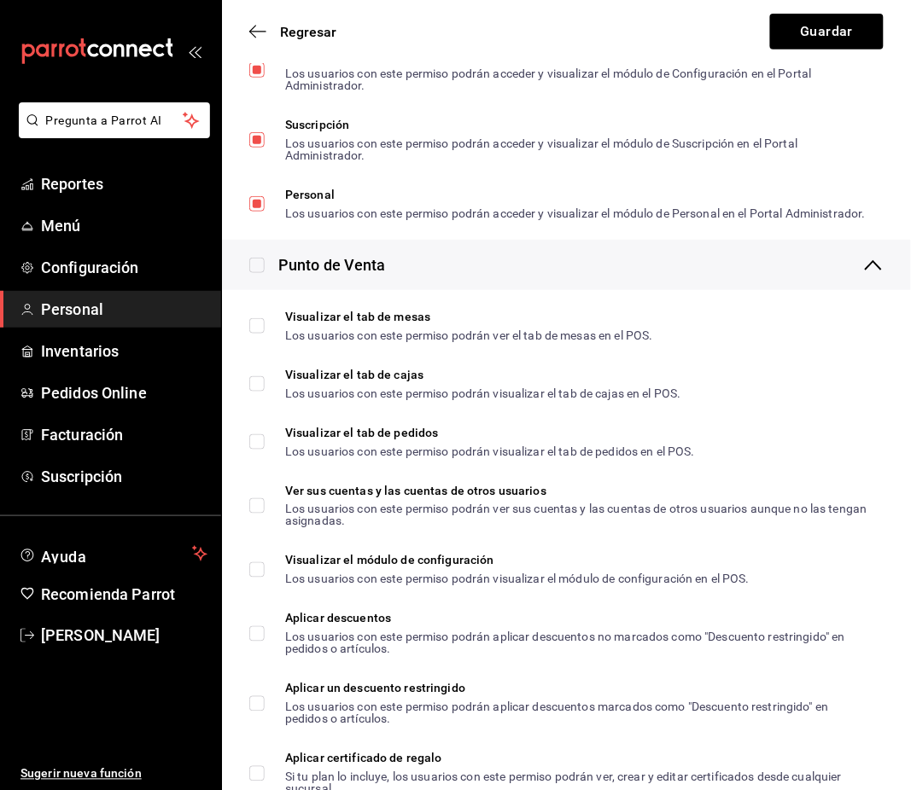
checkbox input "true"
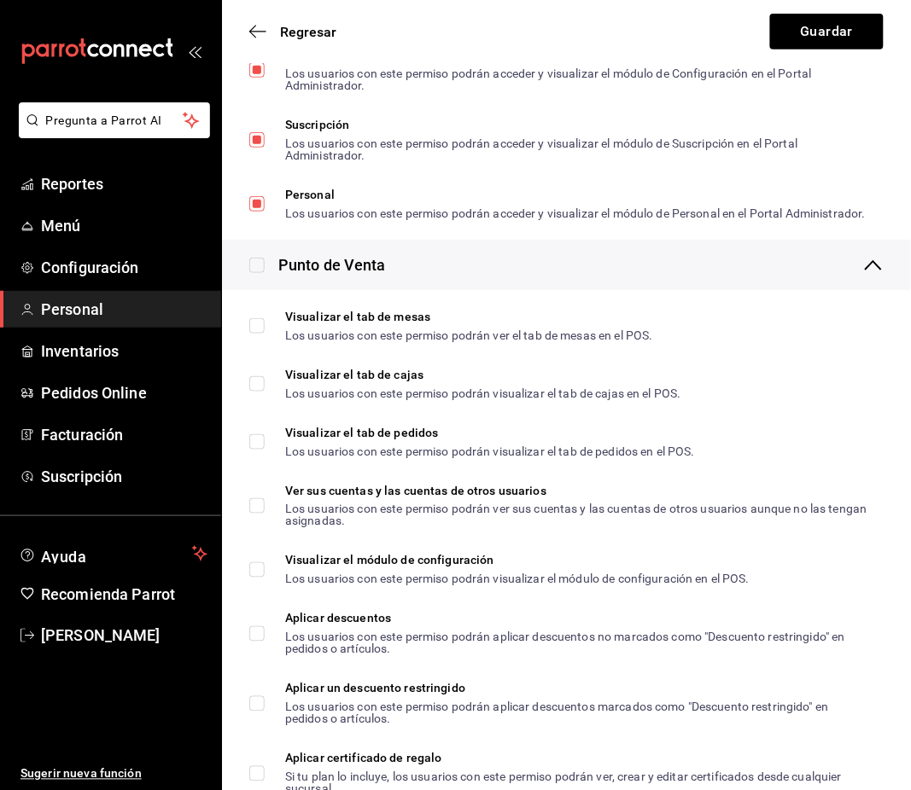
checkbox input "true"
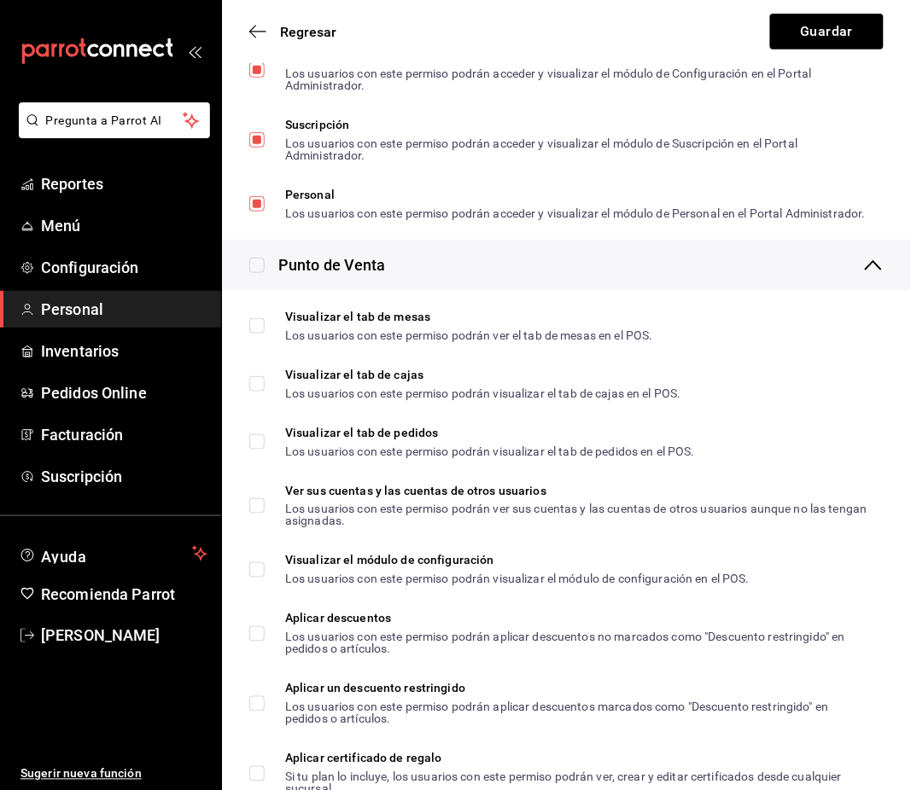
checkbox input "true"
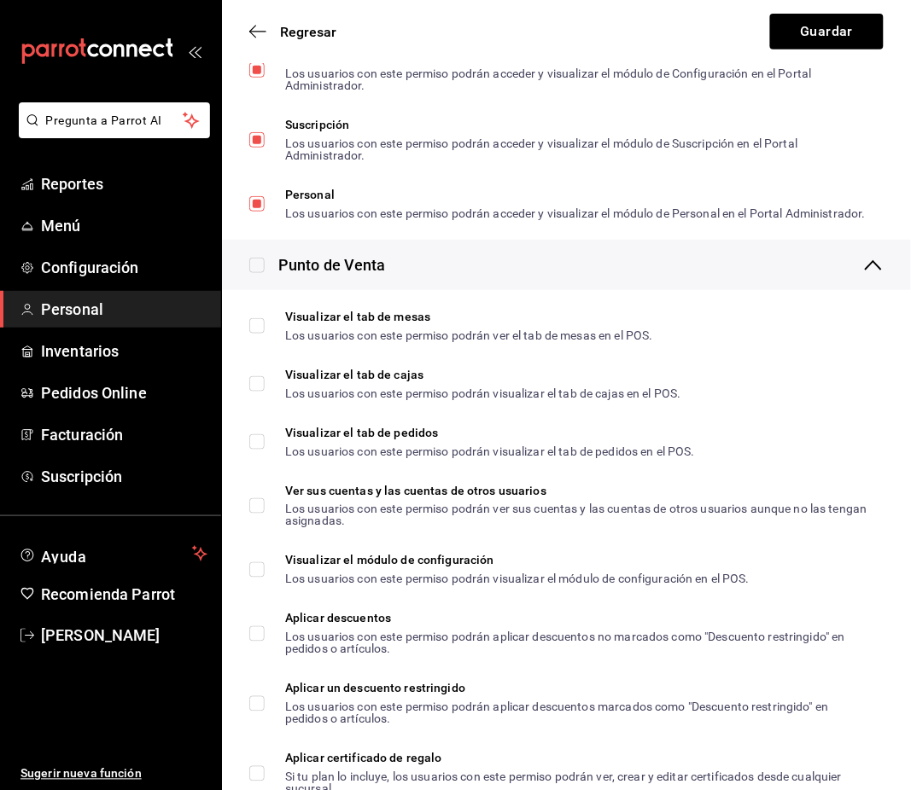
checkbox input "true"
click at [796, 38] on button "Guardar" at bounding box center [827, 32] width 114 height 36
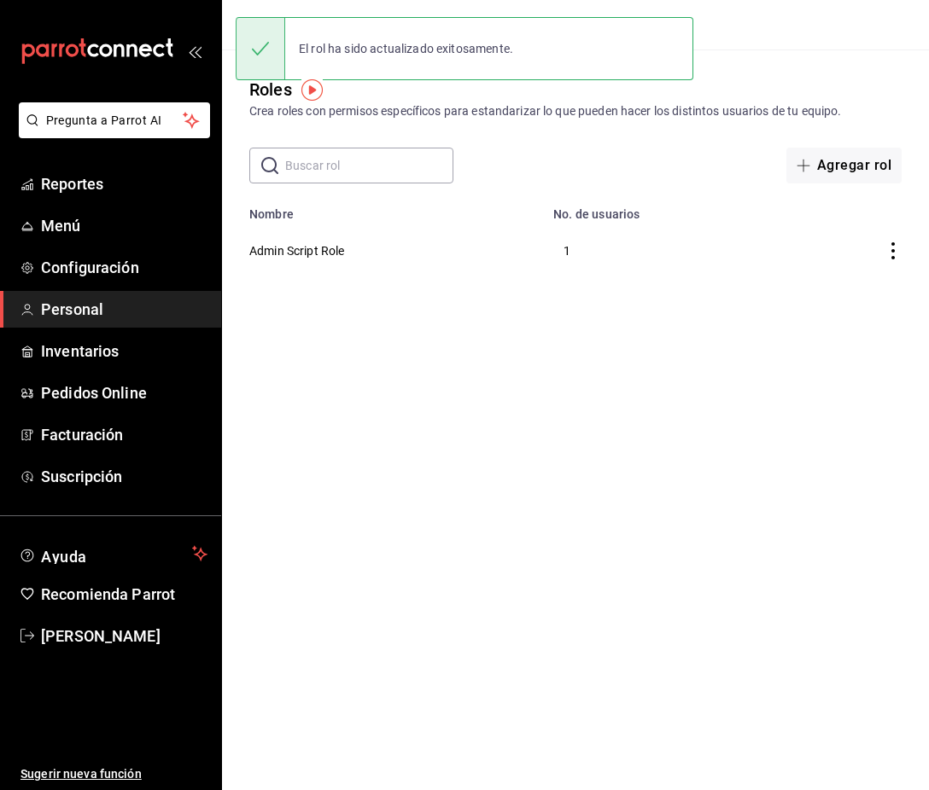
drag, startPoint x: 627, startPoint y: 450, endPoint x: 606, endPoint y: 420, distance: 36.2
click at [628, 280] on html "Pregunta a Parrot AI Reportes Menú Configuración Personal Inventarios Pedidos O…" at bounding box center [464, 140] width 929 height 280
click at [331, 252] on button "Admin Script Role" at bounding box center [297, 250] width 96 height 17
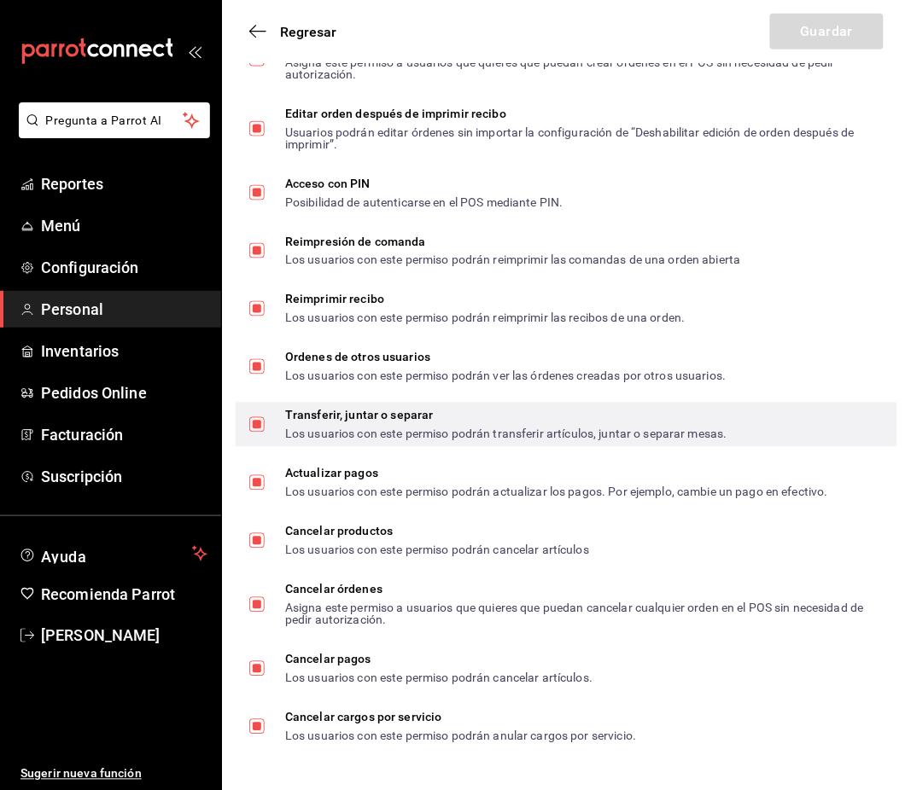
scroll to position [2885, 0]
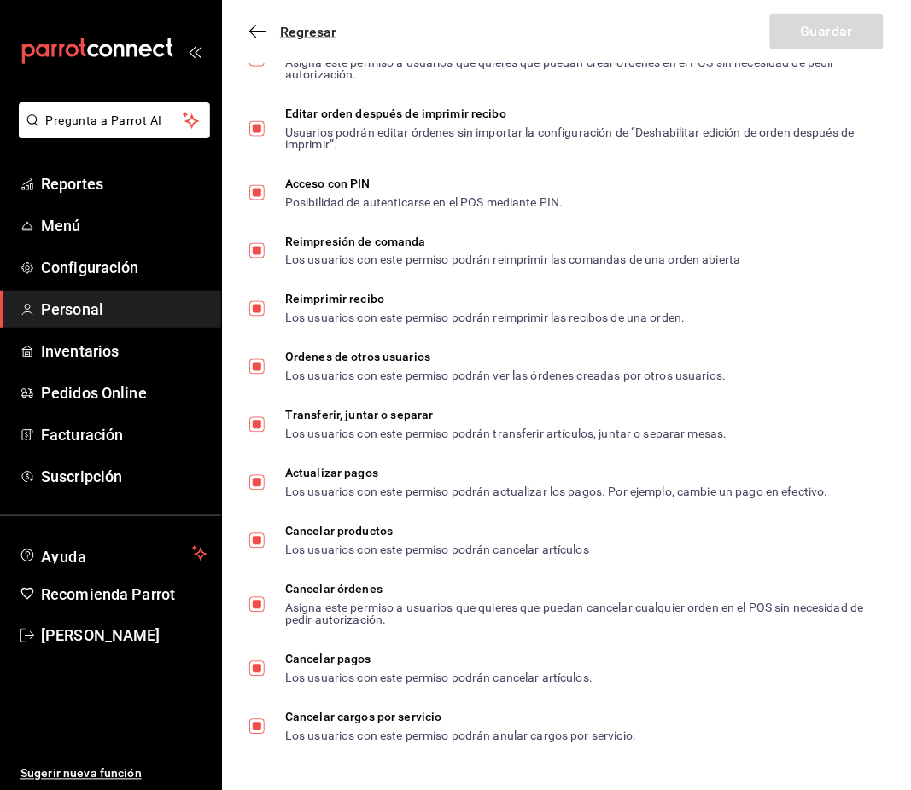
click at [314, 29] on span "Regresar" at bounding box center [308, 32] width 56 height 16
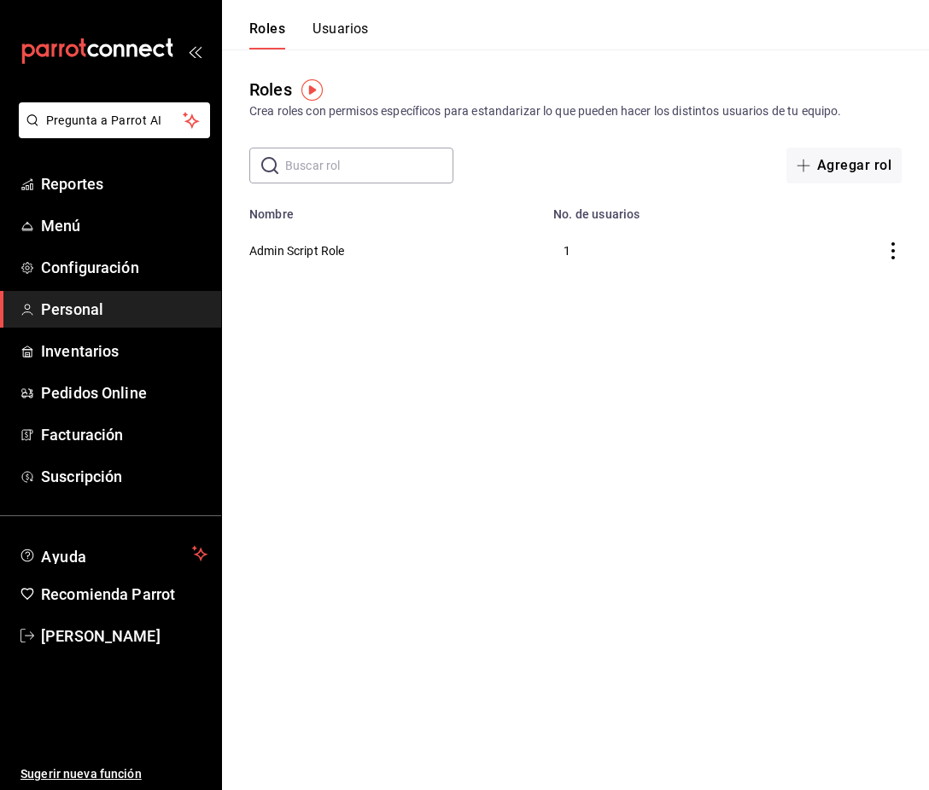
click at [803, 280] on html "Pregunta a Parrot AI Reportes Menú Configuración Personal Inventarios Pedidos O…" at bounding box center [464, 140] width 929 height 280
click at [335, 24] on button "Usuarios" at bounding box center [340, 34] width 56 height 29
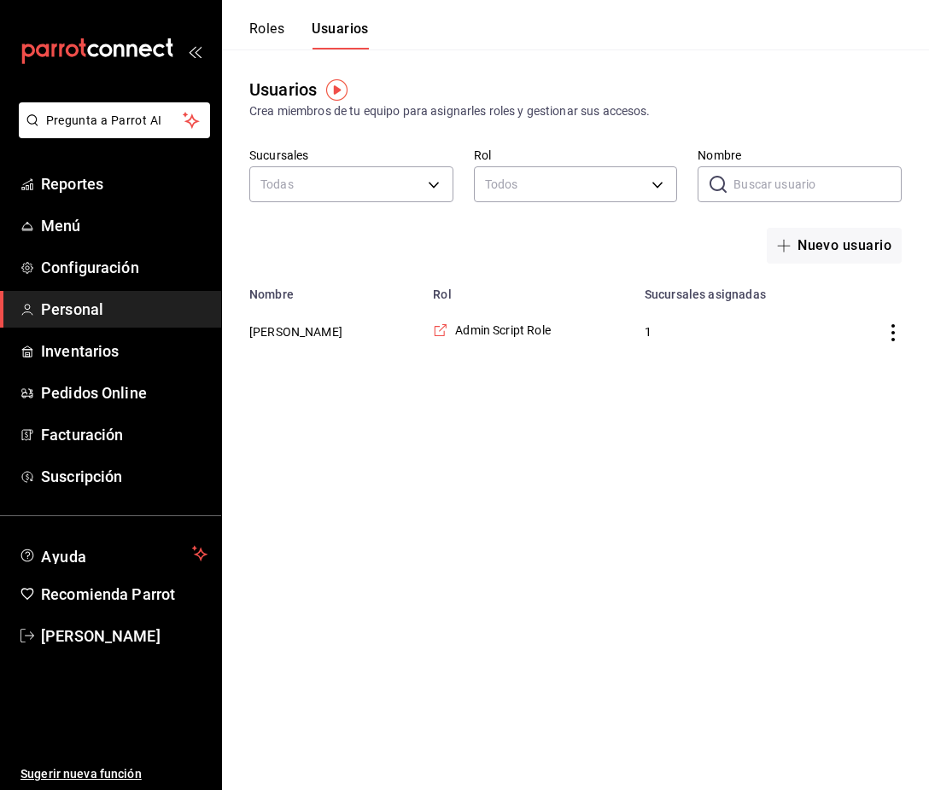
click at [276, 34] on button "Roles" at bounding box center [266, 34] width 35 height 29
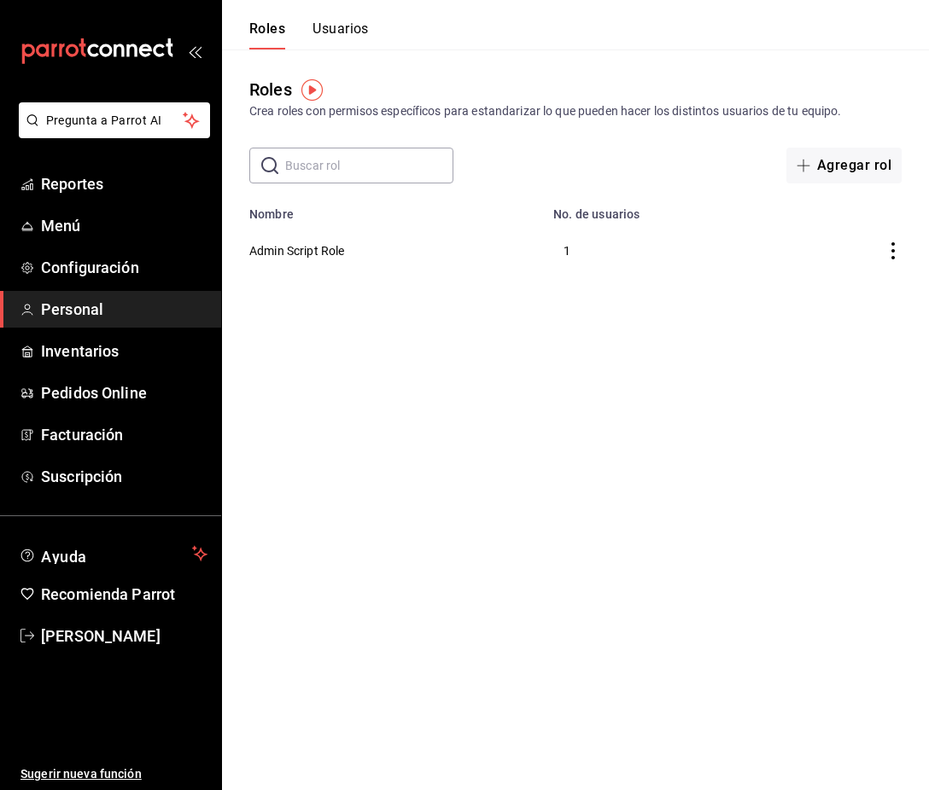
click at [554, 280] on html "Pregunta a Parrot AI Reportes Menú Configuración Personal Inventarios Pedidos O…" at bounding box center [464, 140] width 929 height 280
click at [83, 201] on ul "Reportes Menú Configuración Personal Inventarios Pedidos Online Facturación Sus…" at bounding box center [110, 331] width 221 height 330
click at [82, 191] on span "Reportes" at bounding box center [124, 183] width 166 height 23
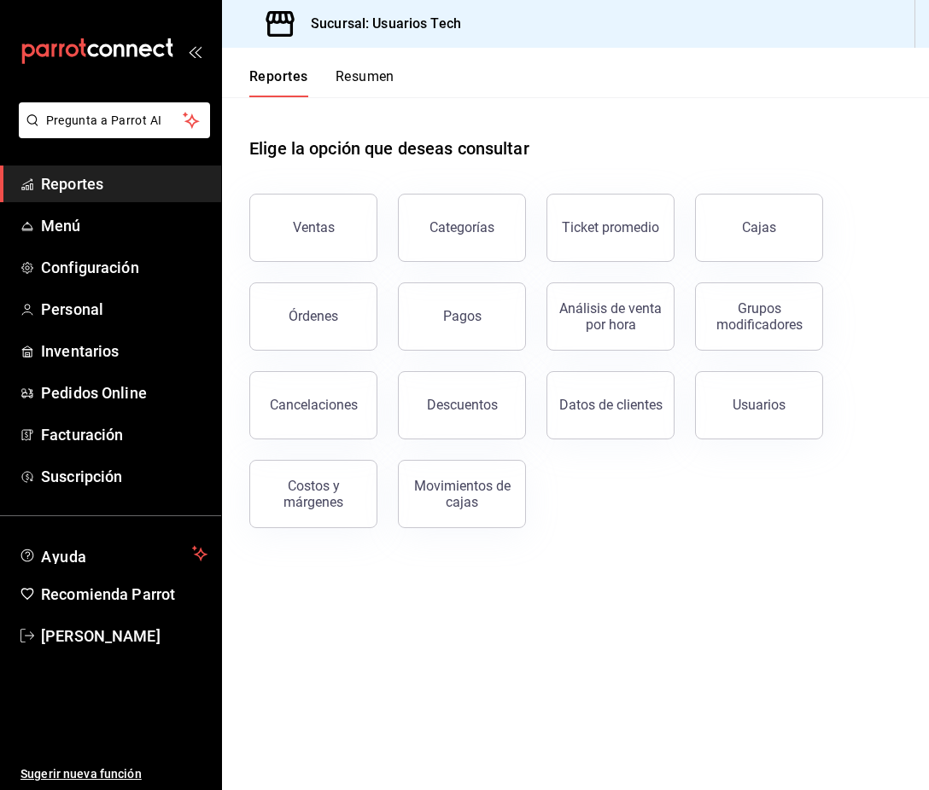
click at [705, 85] on header "Reportes Resumen" at bounding box center [575, 73] width 707 height 50
click at [85, 230] on span "Menú" at bounding box center [124, 225] width 166 height 23
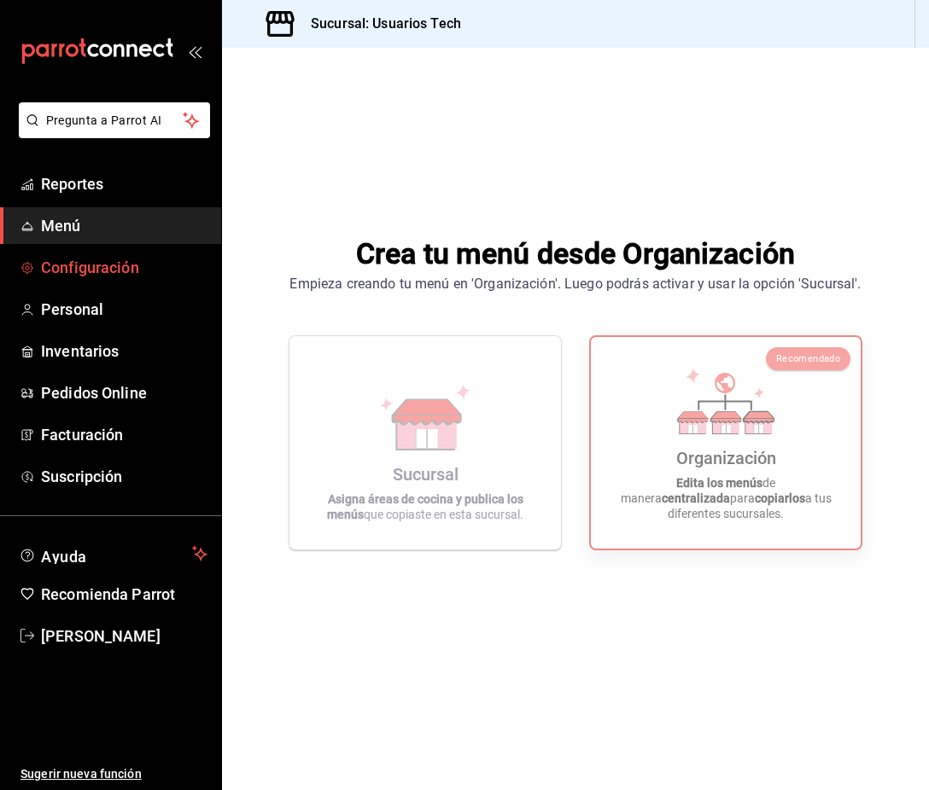
click at [111, 283] on link "Configuración" at bounding box center [110, 267] width 221 height 37
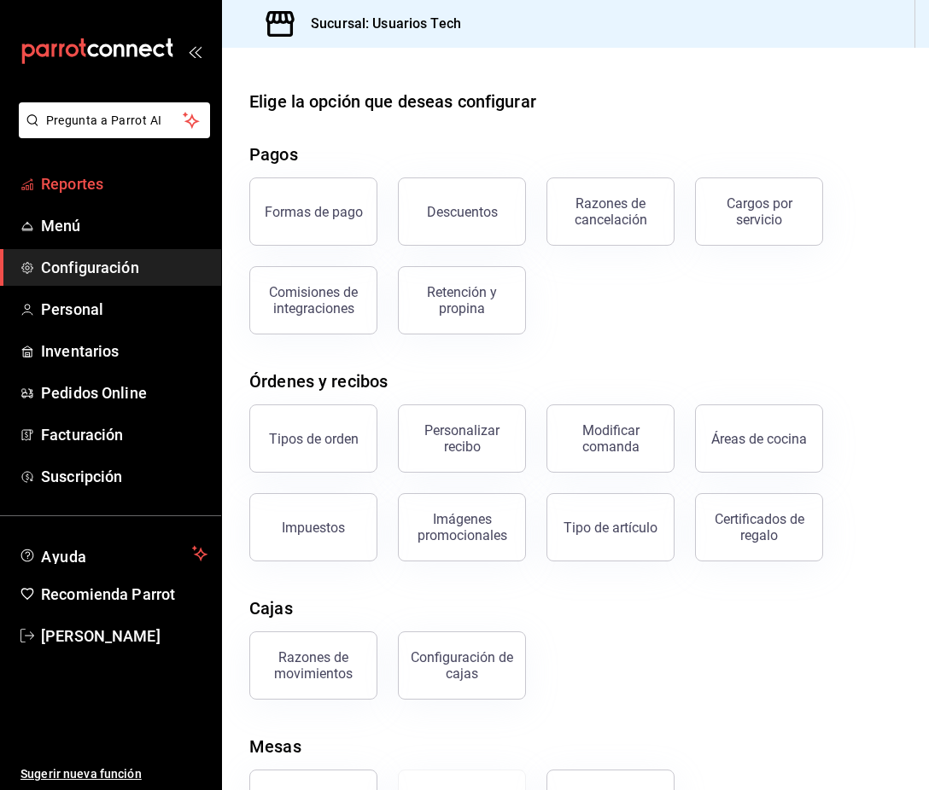
click at [68, 172] on span "Reportes" at bounding box center [124, 183] width 166 height 23
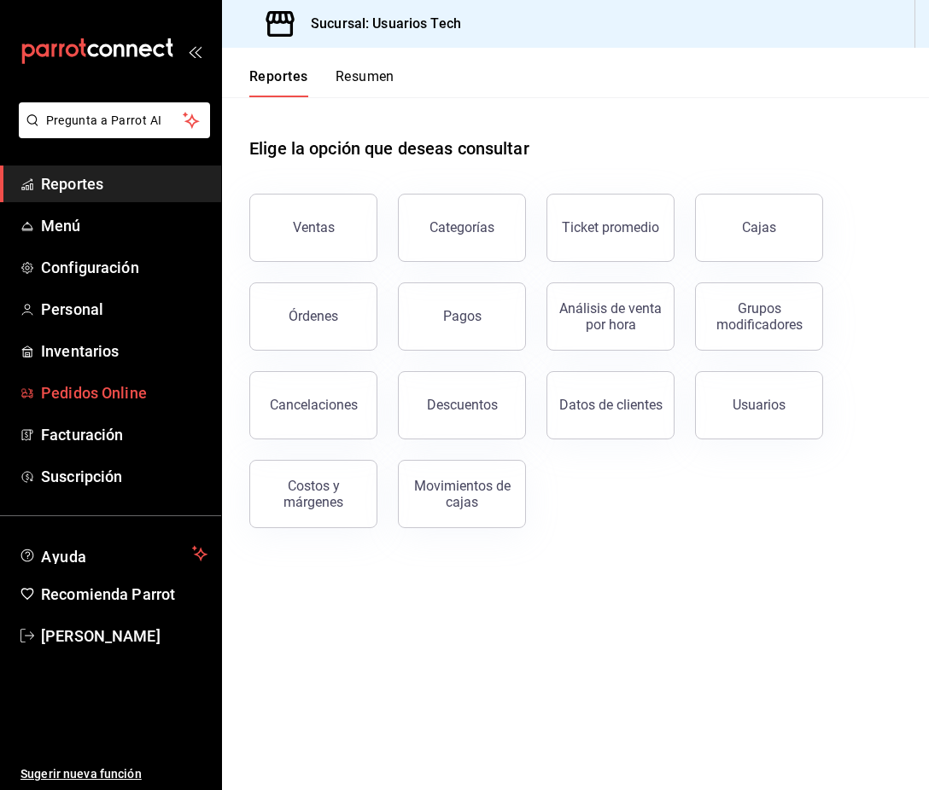
click at [125, 396] on span "Pedidos Online" at bounding box center [124, 393] width 166 height 23
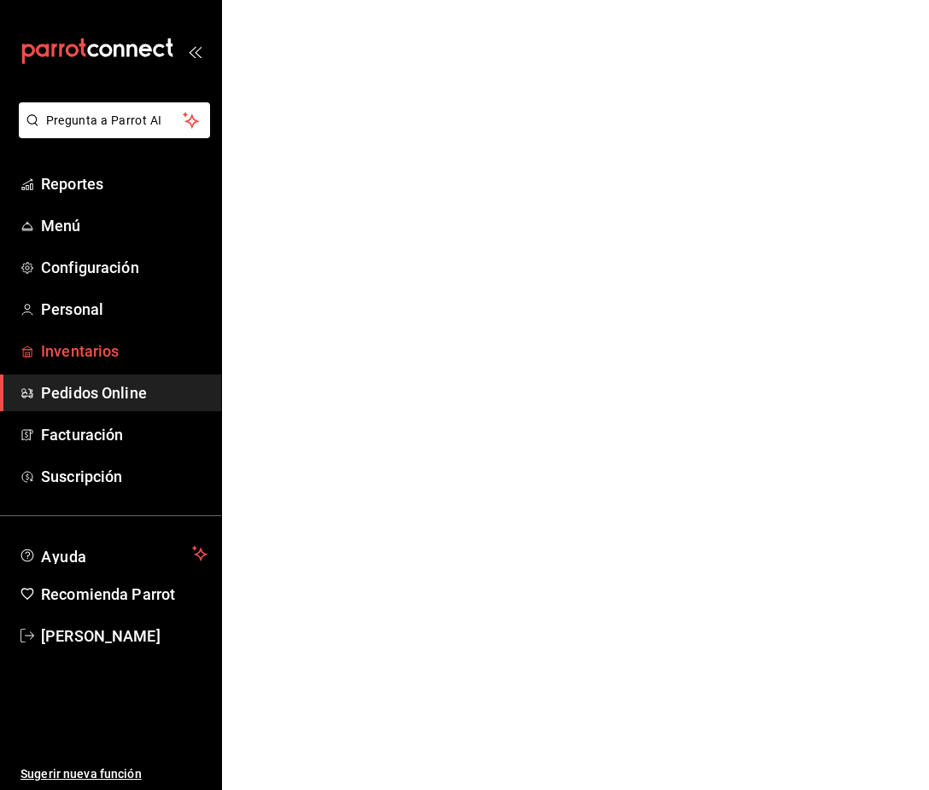
click at [106, 348] on span "Inventarios" at bounding box center [124, 351] width 166 height 23
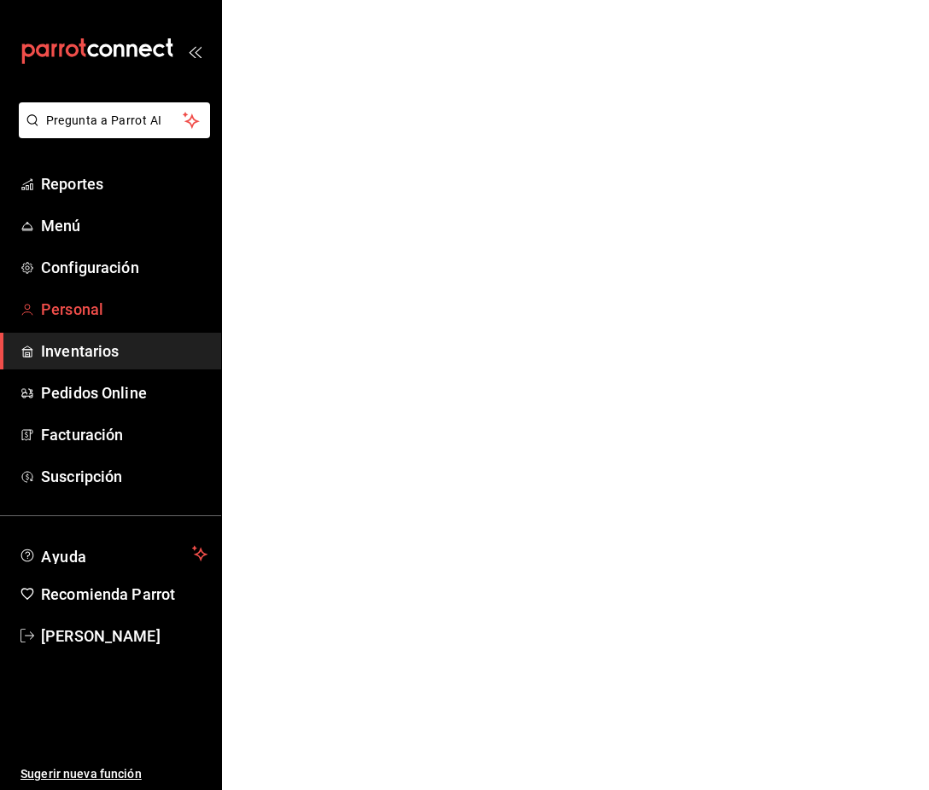
click at [97, 298] on span "Personal" at bounding box center [124, 309] width 166 height 23
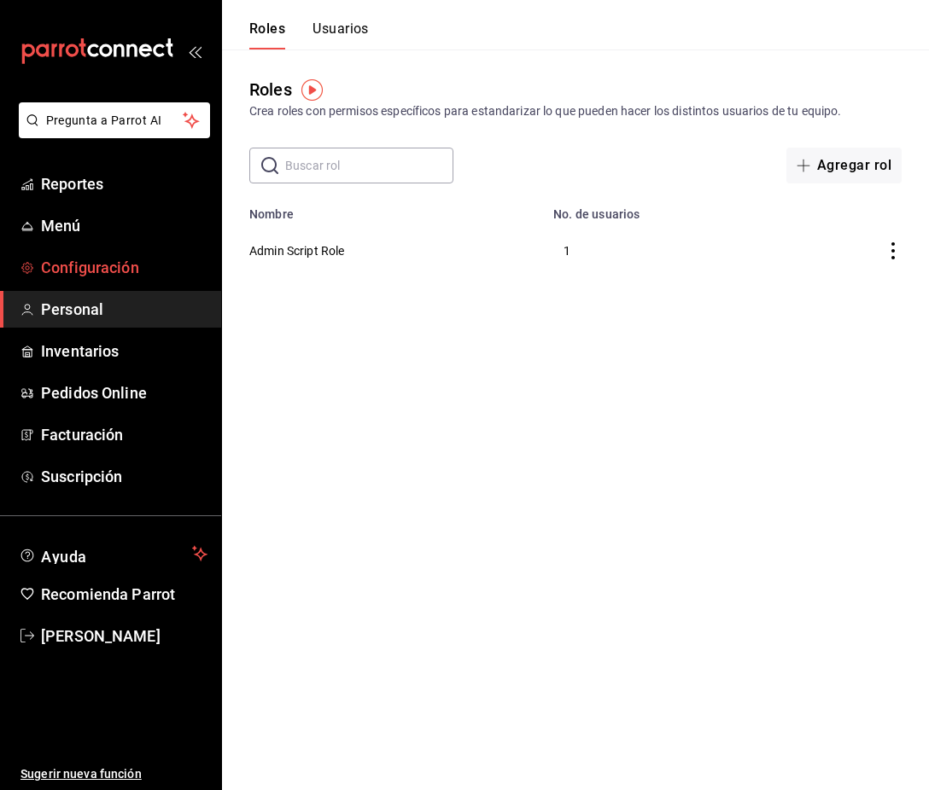
click at [97, 261] on span "Configuración" at bounding box center [124, 267] width 166 height 23
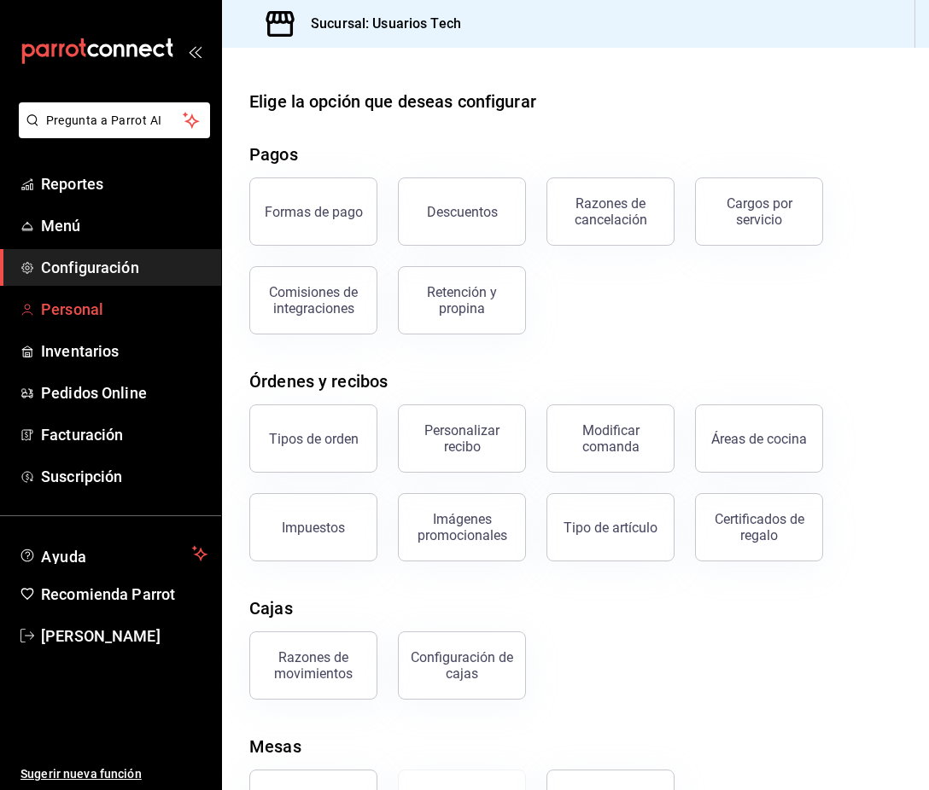
click at [134, 305] on span "Personal" at bounding box center [124, 309] width 166 height 23
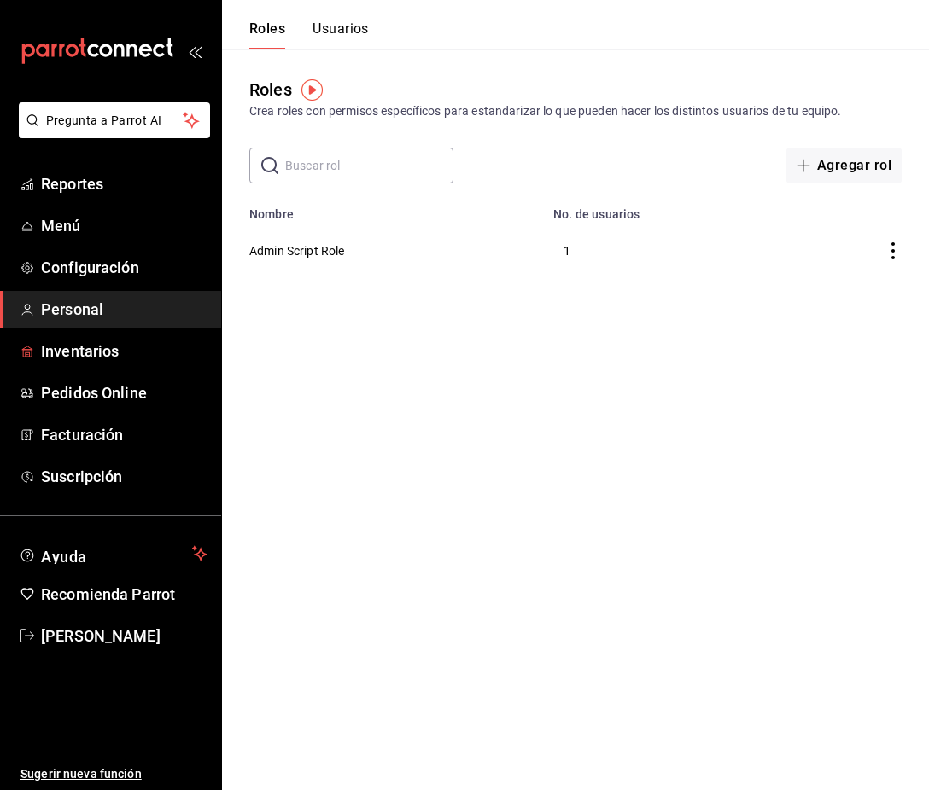
click at [107, 330] on ul "Reportes Menú Configuración Personal Inventarios Pedidos Online Facturación Sus…" at bounding box center [110, 331] width 221 height 330
drag, startPoint x: 451, startPoint y: 369, endPoint x: 452, endPoint y: 359, distance: 9.4
click at [451, 280] on html "Pregunta a Parrot AI Reportes Menú Configuración Personal Inventarios Pedidos O…" at bounding box center [464, 140] width 929 height 280
click at [312, 249] on button "Admin Script Role" at bounding box center [297, 250] width 96 height 17
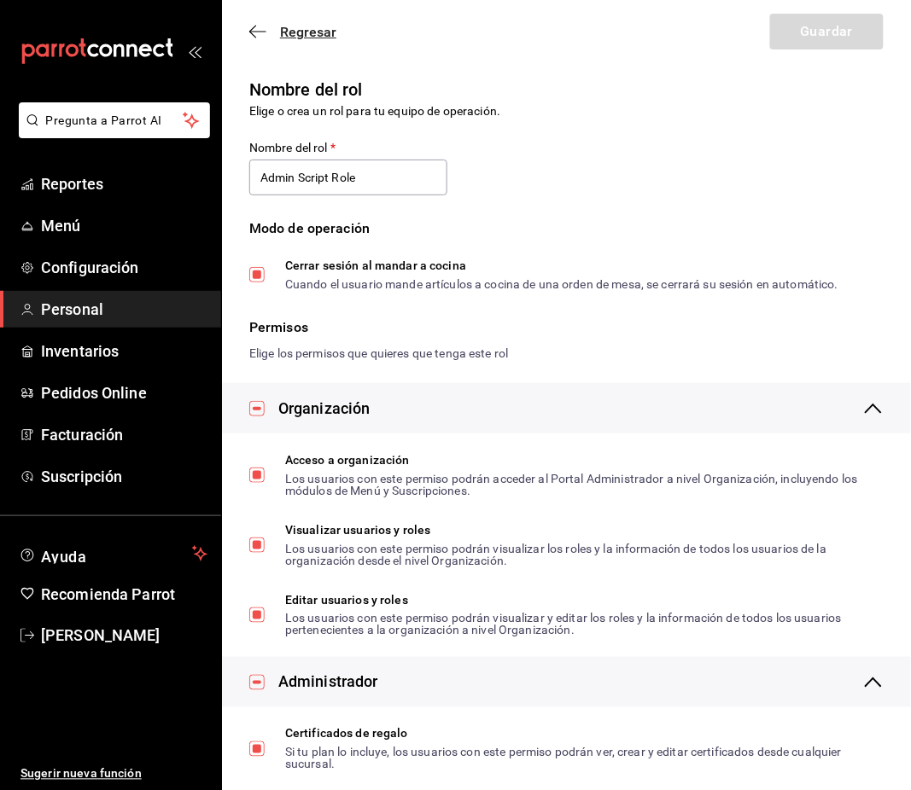
click at [273, 33] on span "Regresar" at bounding box center [292, 32] width 87 height 16
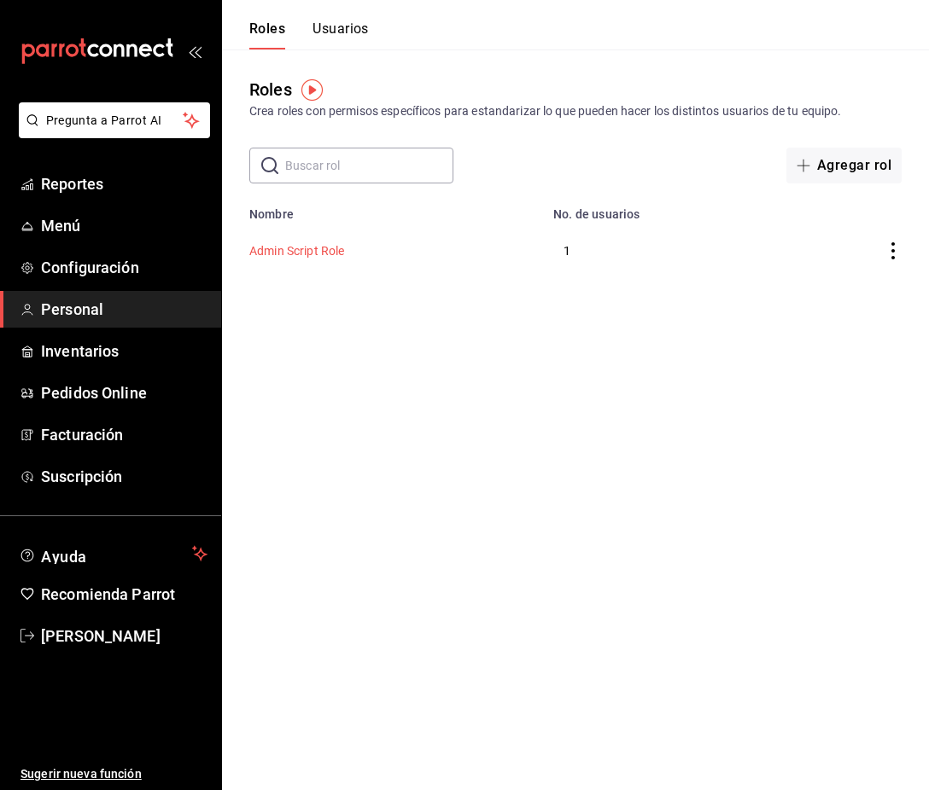
click at [321, 242] on button "Admin Script Role" at bounding box center [297, 250] width 96 height 17
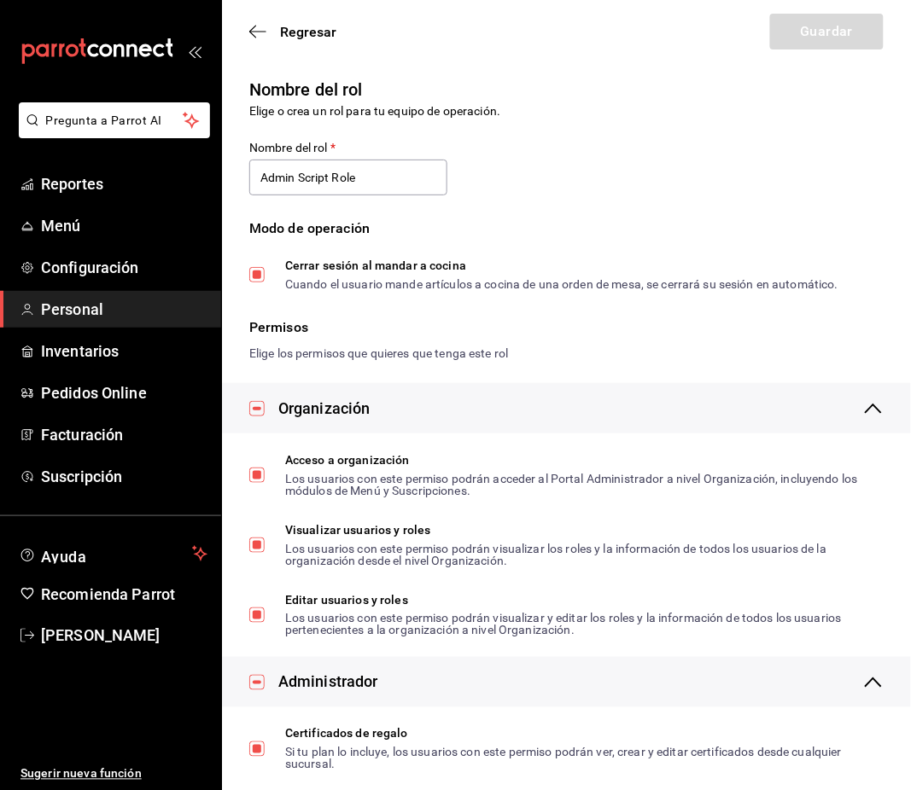
click at [657, 145] on div "Nombre del rol Elige o crea un rol para tu equipo de operación. Nombre del rol …" at bounding box center [556, 173] width 655 height 234
drag, startPoint x: 757, startPoint y: 140, endPoint x: 706, endPoint y: 128, distance: 52.6
click at [758, 140] on div "Nombre del rol Elige o crea un rol para tu equipo de operación. Nombre del rol …" at bounding box center [556, 173] width 655 height 234
click at [495, 90] on div "Nombre del rol" at bounding box center [566, 90] width 634 height 26
click at [798, 192] on div "Nombre del rol Elige o crea un rol para tu equipo de operación. Nombre del rol …" at bounding box center [556, 173] width 655 height 234
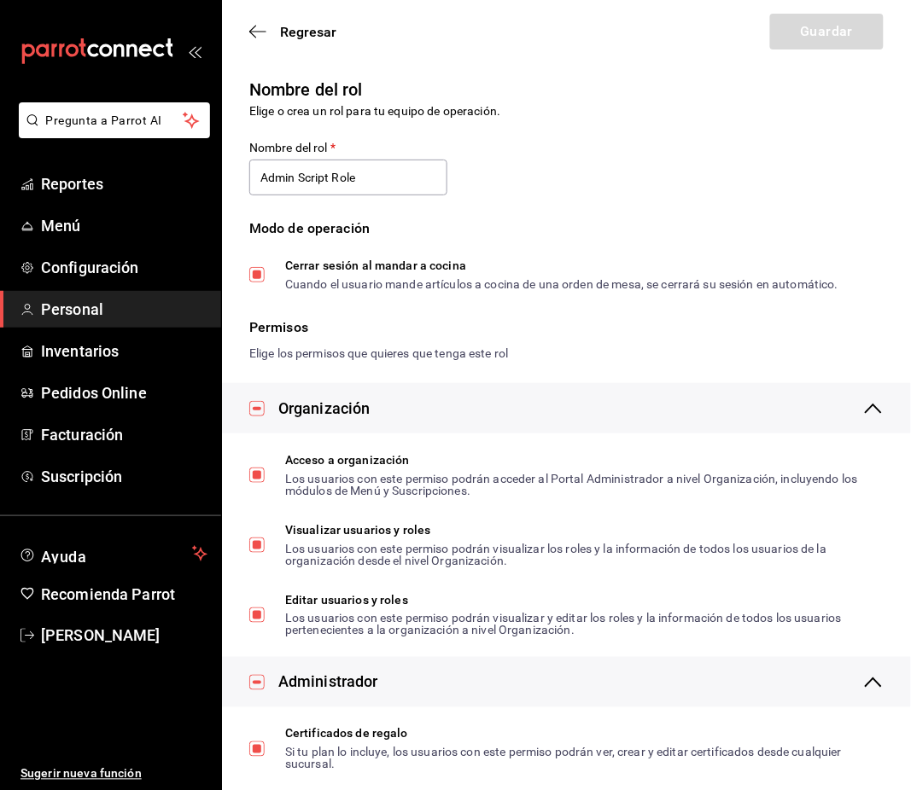
click at [808, 23] on div "Regresar Guardar" at bounding box center [566, 31] width 689 height 63
click at [810, 26] on div "Regresar Guardar" at bounding box center [566, 31] width 689 height 63
drag, startPoint x: 810, startPoint y: 26, endPoint x: 543, endPoint y: 224, distance: 332.6
click at [811, 27] on div "Regresar Guardar" at bounding box center [566, 31] width 689 height 63
click at [268, 283] on span "Cerrar sesión al mandar a cocina Cuando el usuario mande artículos a cocina de …" at bounding box center [552, 275] width 574 height 31
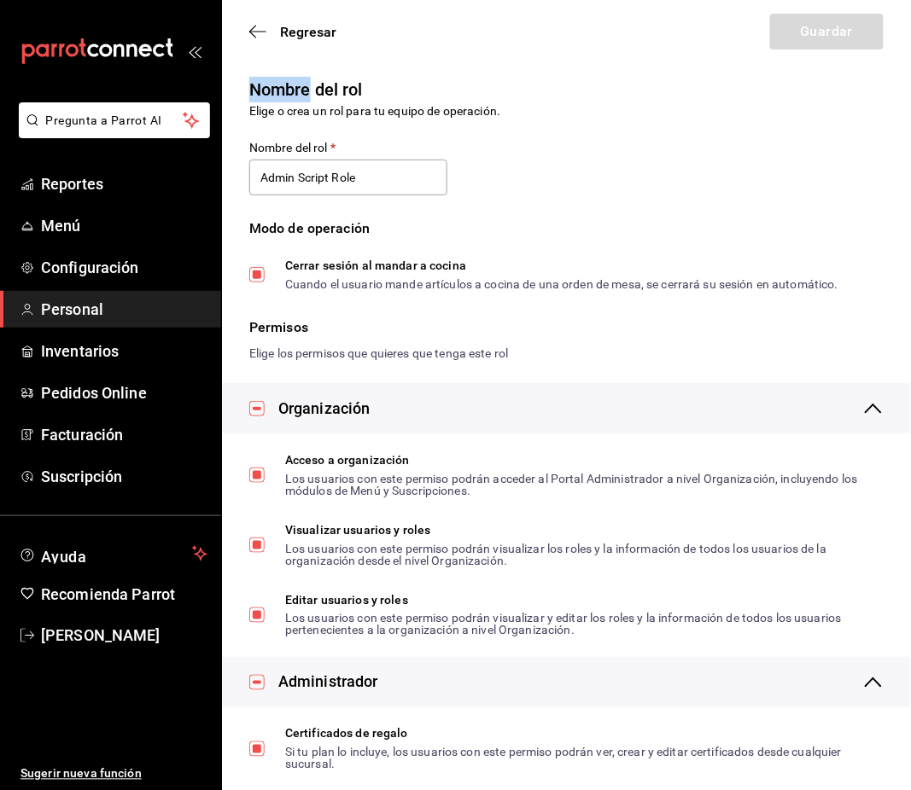
click at [265, 283] on input "Cerrar sesión al mandar a cocina Cuando el usuario mande artículos a cocina de …" at bounding box center [256, 274] width 15 height 15
click at [261, 279] on input "Cerrar sesión al mandar a cocina Cuando el usuario mande artículos a cocina de …" at bounding box center [256, 274] width 15 height 15
checkbox input "true"
click at [291, 37] on span "Regresar" at bounding box center [308, 32] width 56 height 16
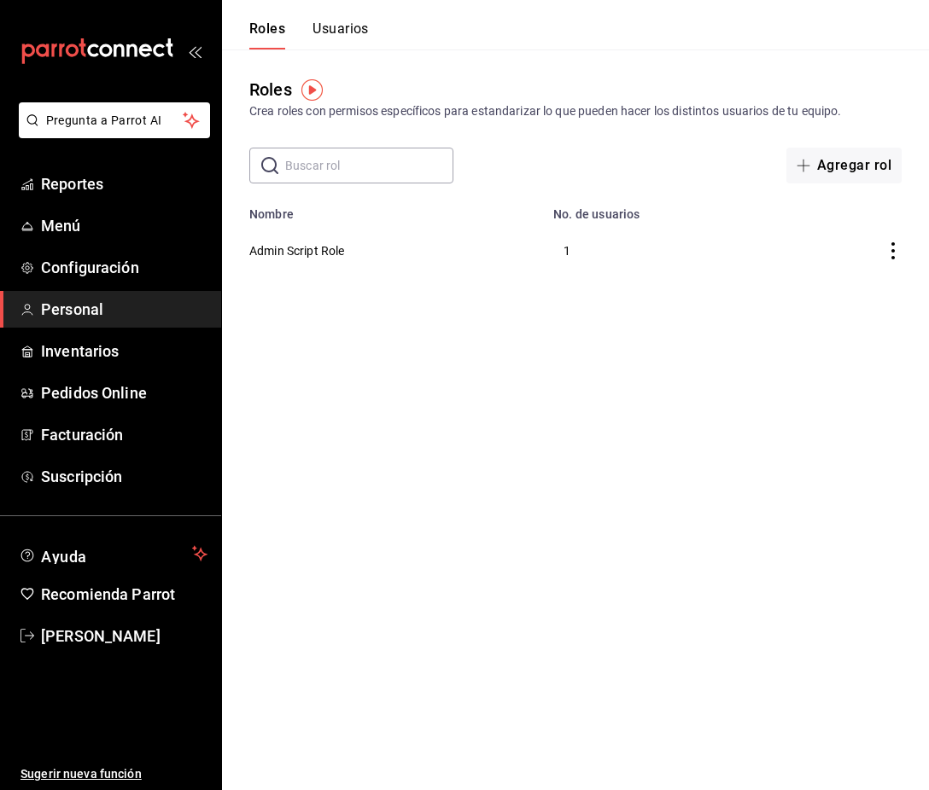
click at [483, 280] on html "Pregunta a Parrot AI Reportes Menú Configuración Personal Inventarios Pedidos O…" at bounding box center [464, 140] width 929 height 280
click at [891, 246] on icon "actions" at bounding box center [892, 250] width 17 height 17
drag, startPoint x: 825, startPoint y: 384, endPoint x: 765, endPoint y: 350, distance: 69.6
click at [825, 384] on div at bounding box center [464, 395] width 929 height 790
click at [340, 48] on button "Usuarios" at bounding box center [340, 34] width 56 height 29
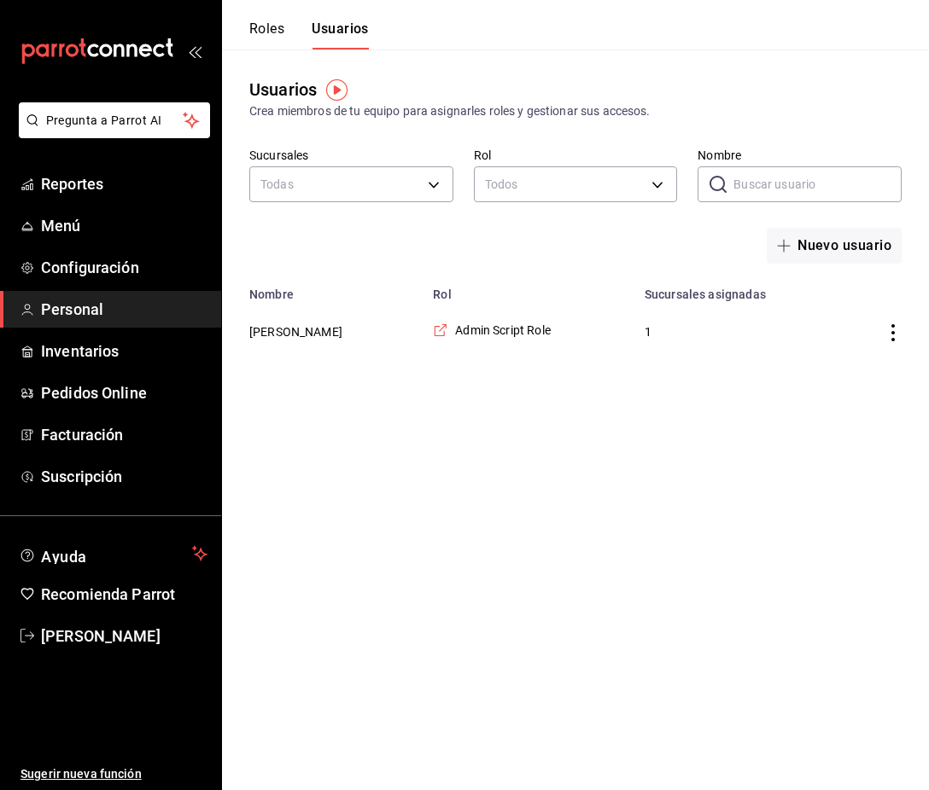
click at [260, 35] on button "Roles" at bounding box center [266, 34] width 35 height 29
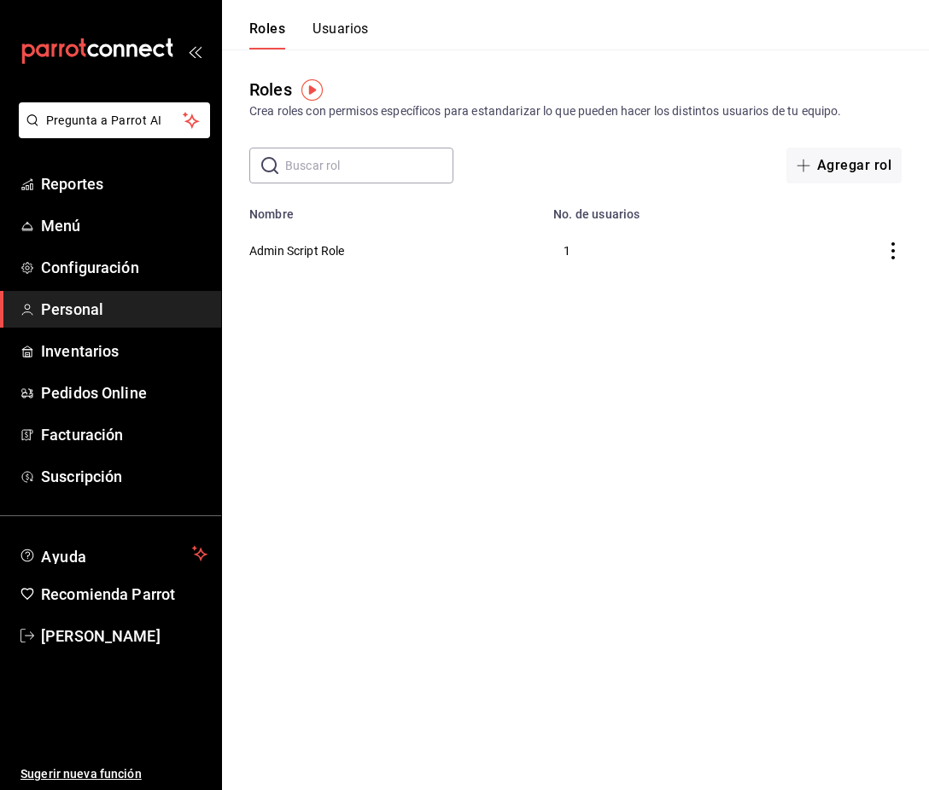
click at [476, 280] on html "Pregunta a Parrot AI Reportes Menú Configuración Personal Inventarios Pedidos O…" at bounding box center [464, 140] width 929 height 280
click at [700, 280] on html "Pregunta a Parrot AI Reportes Menú Configuración Personal Inventarios Pedidos O…" at bounding box center [464, 140] width 929 height 280
click at [699, 280] on html "Pregunta a Parrot AI Reportes Menú Configuración Personal Inventarios Pedidos O…" at bounding box center [464, 140] width 929 height 280
click at [657, 280] on html "Pregunta a Parrot AI Reportes Menú Configuración Personal Inventarios Pedidos O…" at bounding box center [464, 140] width 929 height 280
click at [364, 26] on button "Usuarios" at bounding box center [340, 34] width 56 height 29
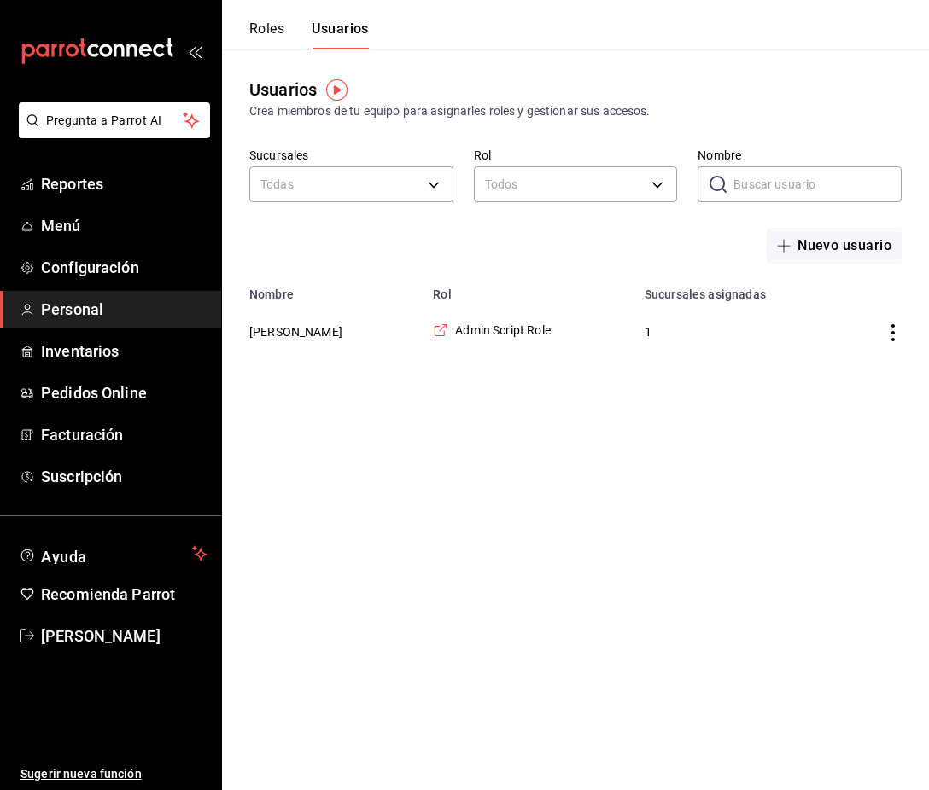
click at [287, 27] on div "Roles Usuarios" at bounding box center [309, 34] width 120 height 29
click at [276, 26] on button "Roles" at bounding box center [266, 34] width 35 height 29
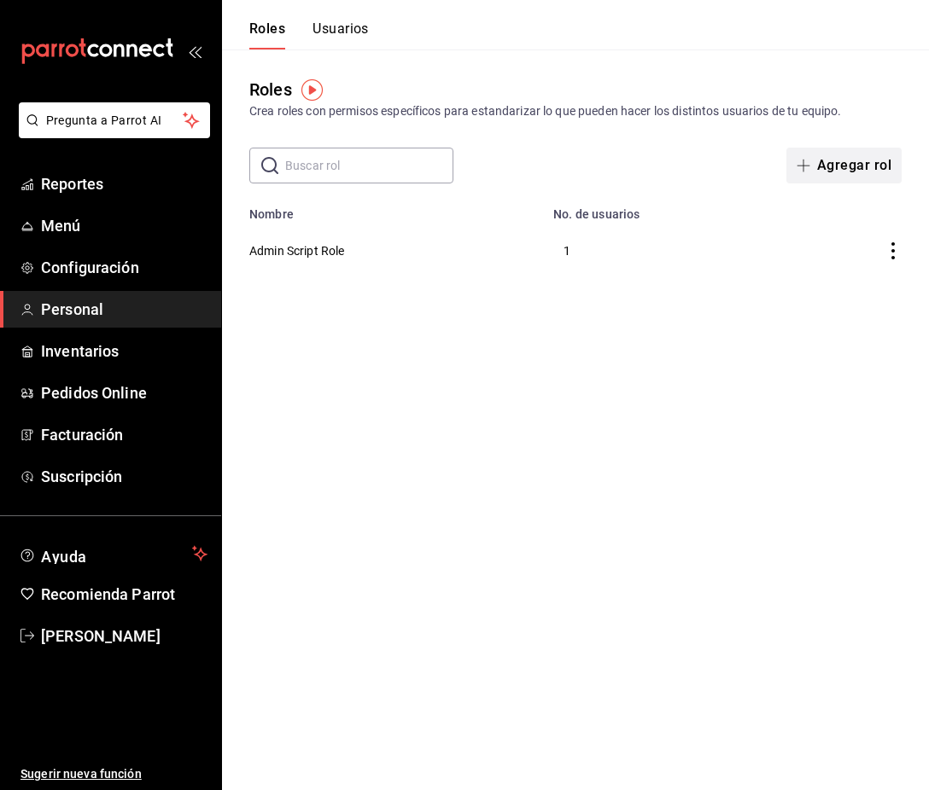
click at [844, 169] on button "Agregar rol" at bounding box center [843, 166] width 115 height 36
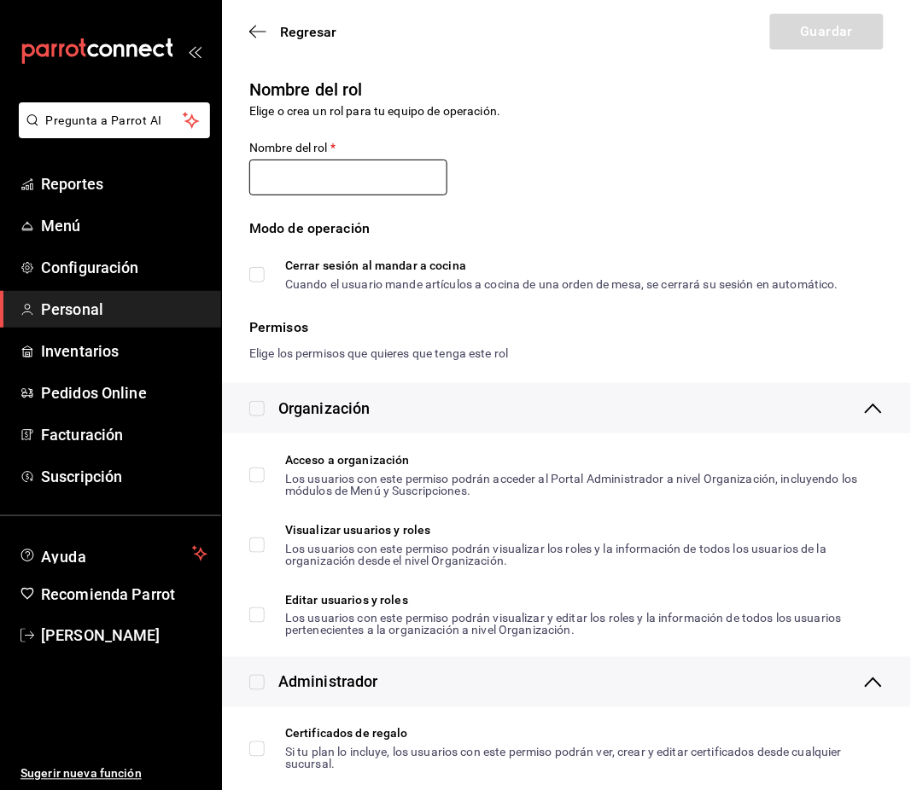
click at [383, 176] on input "text" at bounding box center [348, 178] width 198 height 36
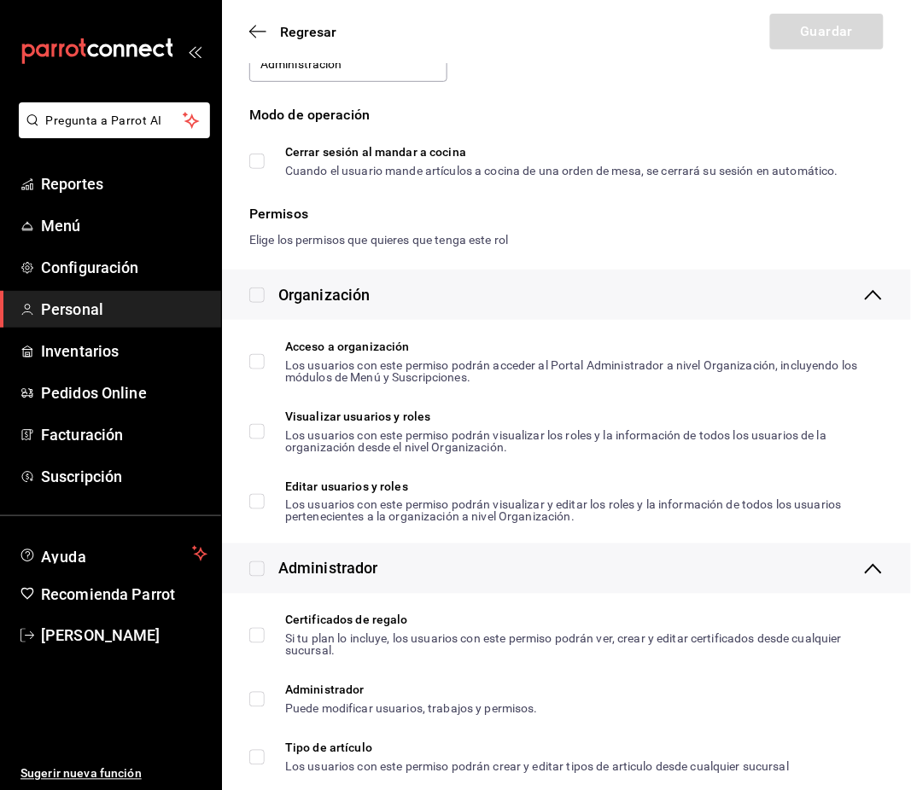
type input "Administracion"
click at [253, 300] on input "checkbox" at bounding box center [256, 295] width 15 height 15
checkbox input "true"
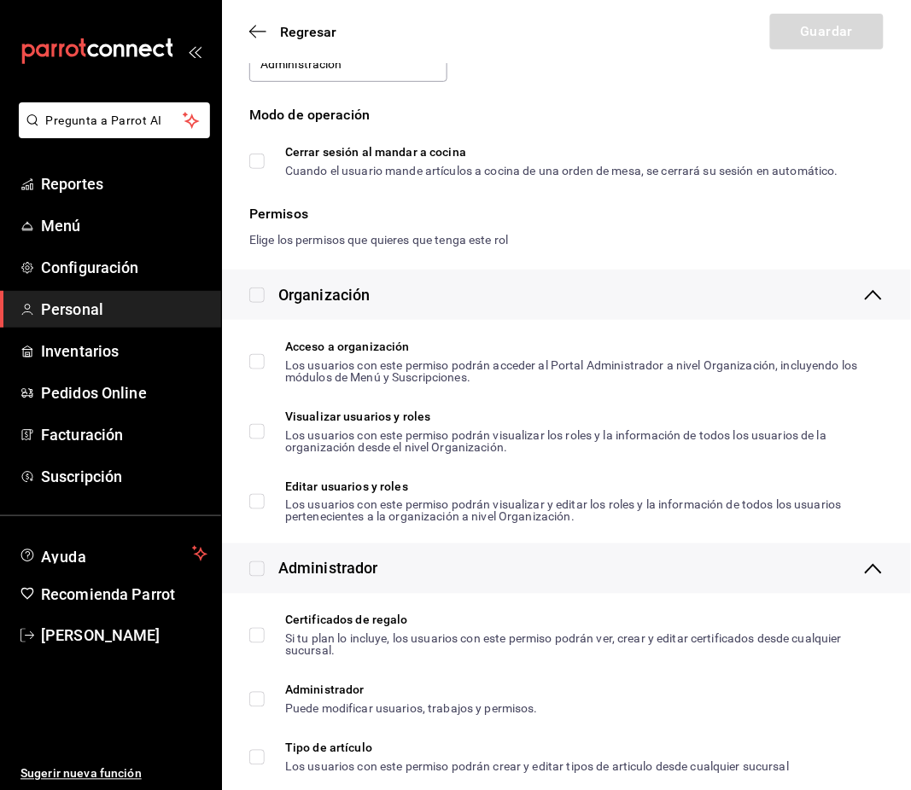
checkbox input "true"
click at [261, 571] on input "checkbox" at bounding box center [256, 569] width 15 height 15
checkbox input "true"
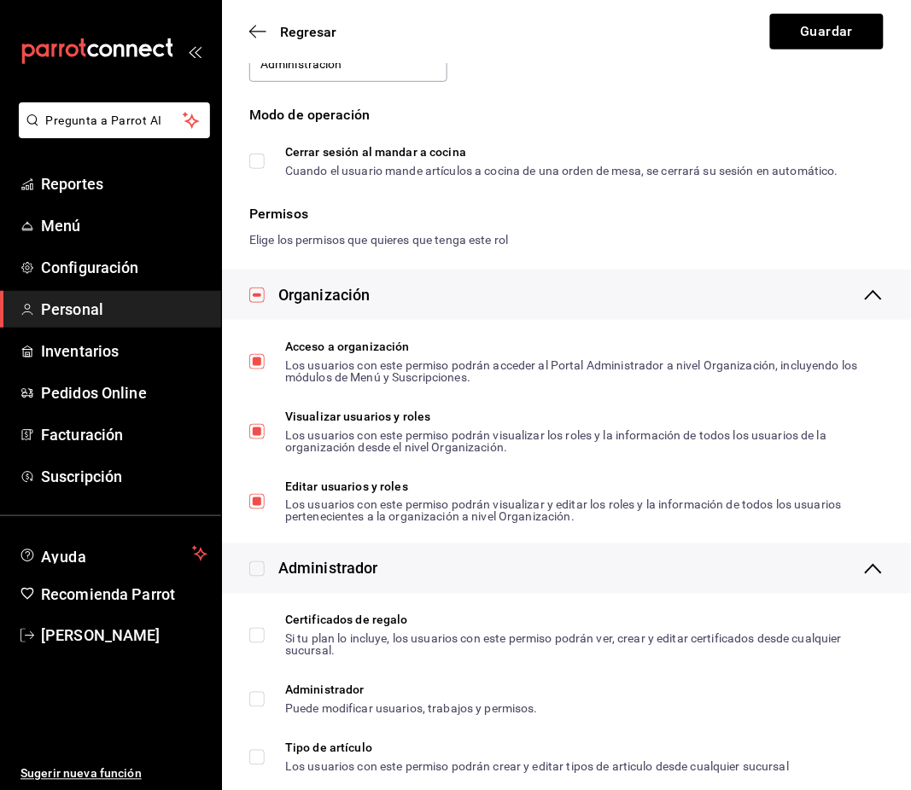
checkbox input "true"
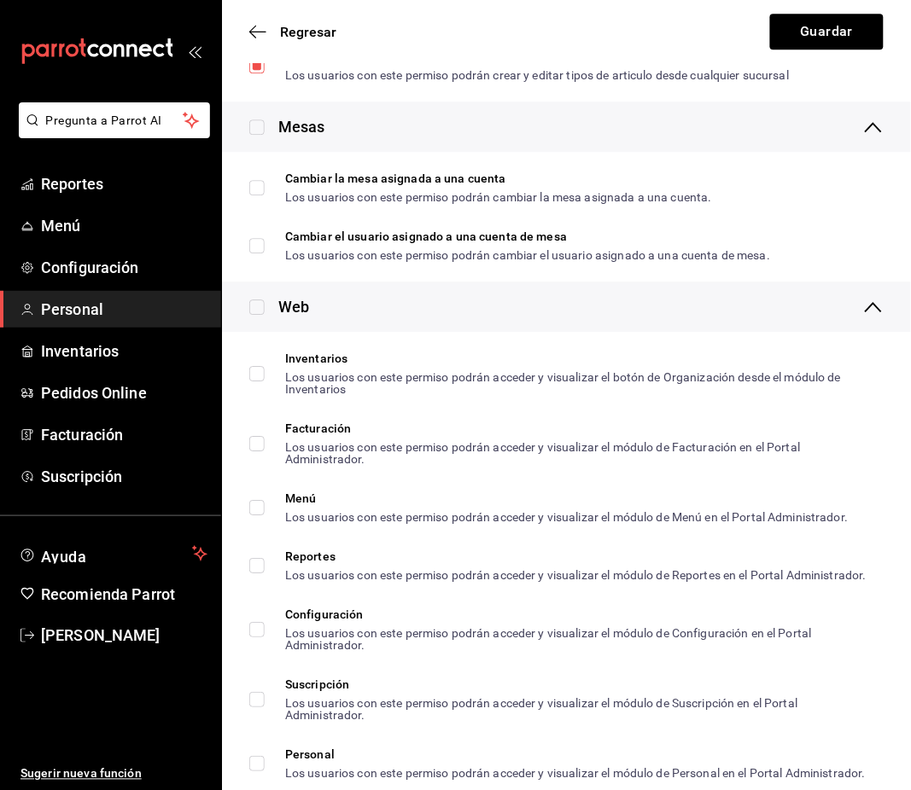
scroll to position [796, 0]
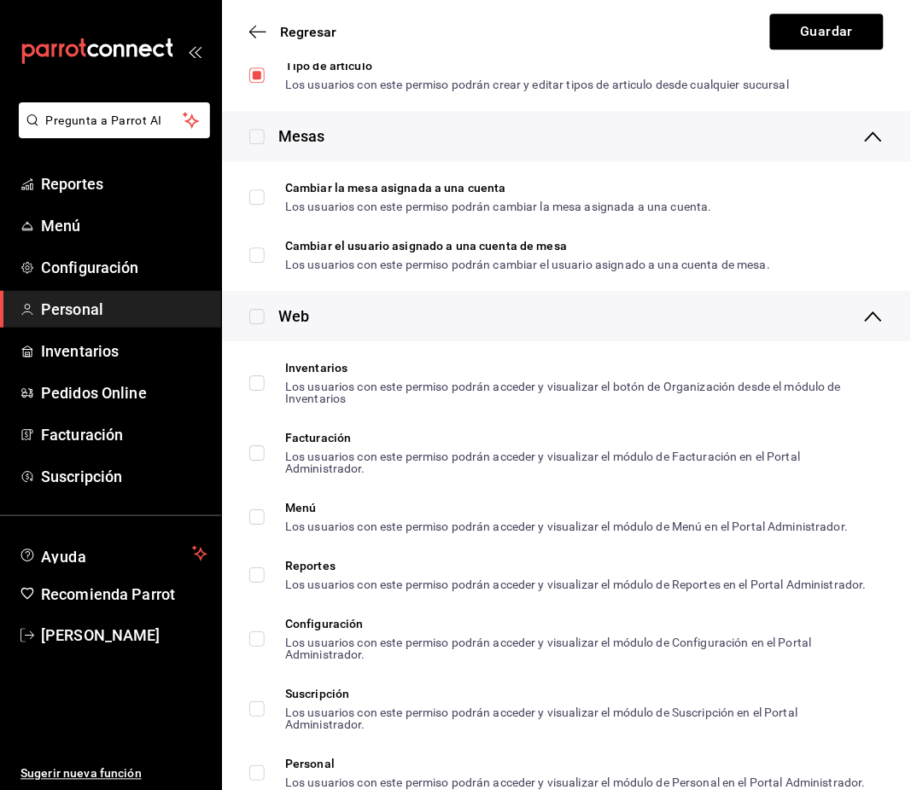
click at [254, 321] on input "checkbox" at bounding box center [256, 316] width 15 height 15
checkbox input "true"
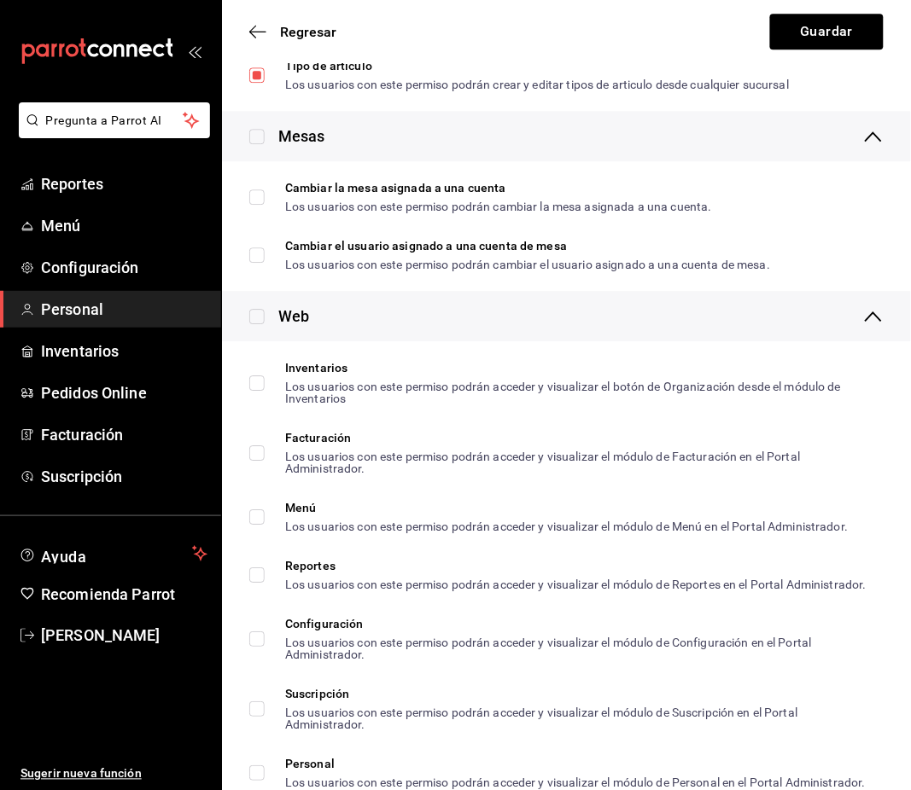
checkbox input "true"
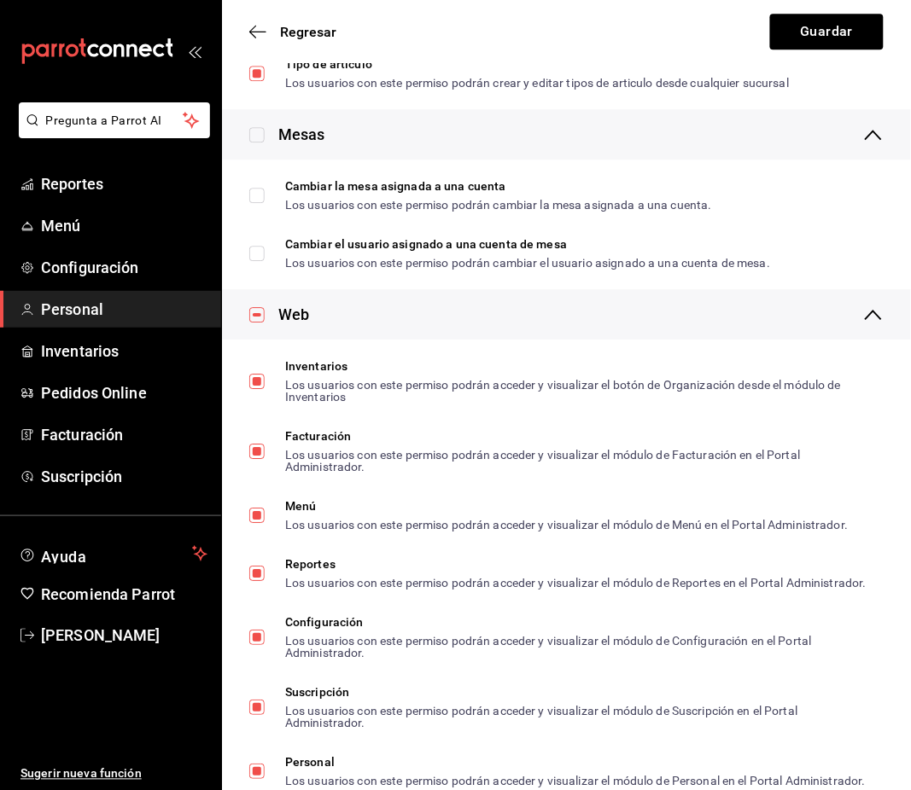
scroll to position [1593, 0]
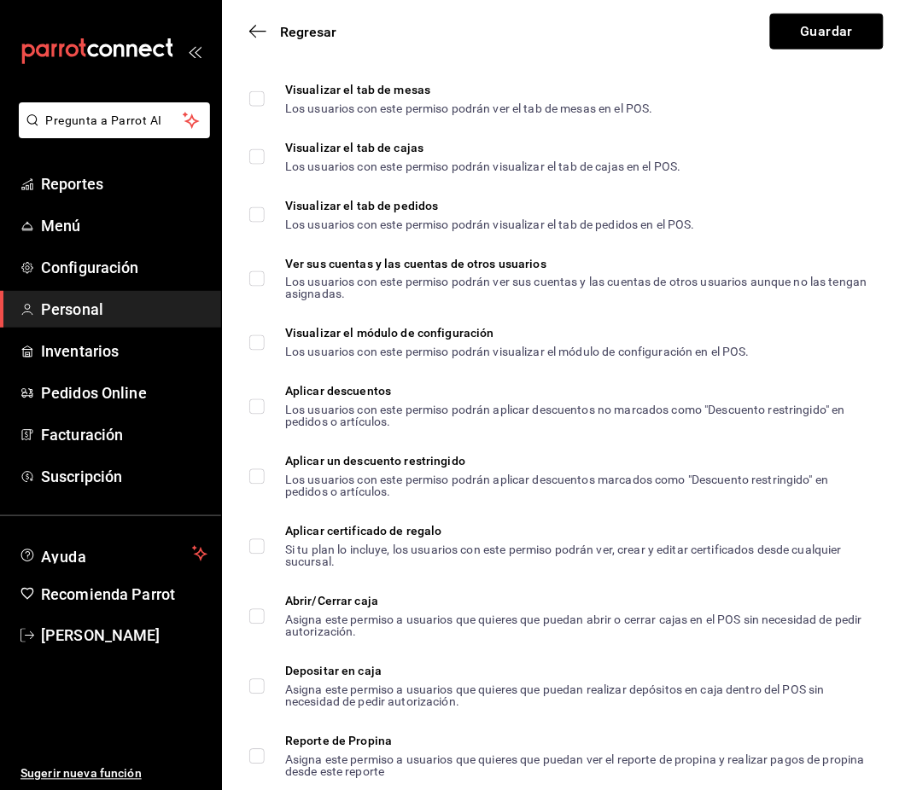
click at [780, 34] on button "Guardar" at bounding box center [827, 32] width 114 height 36
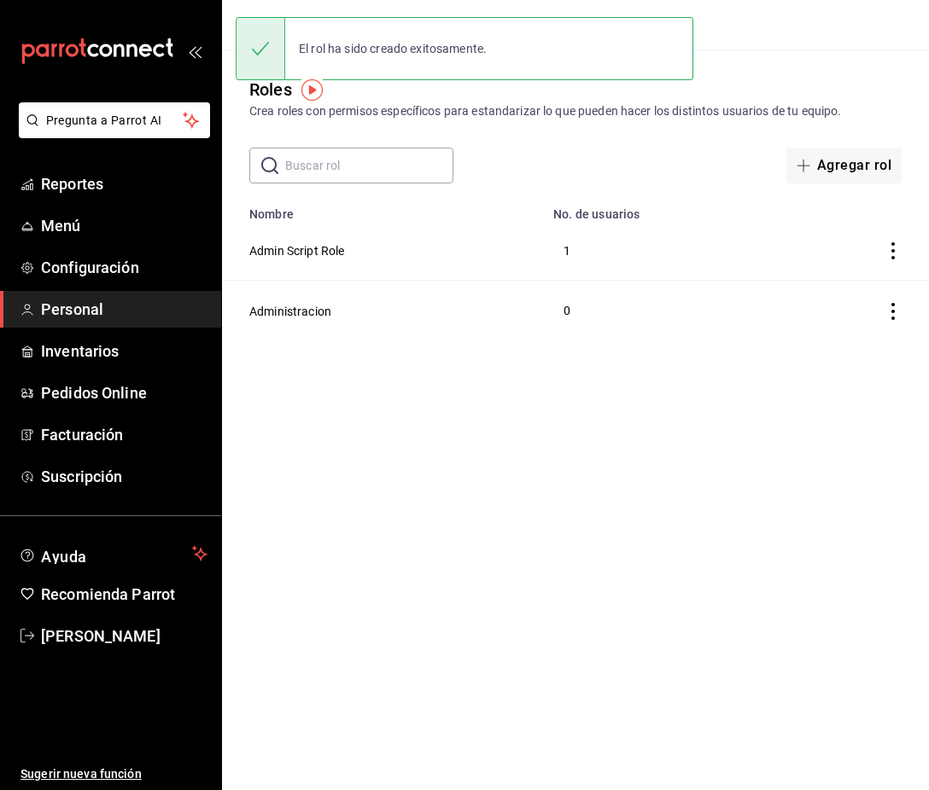
click at [610, 341] on html "Pregunta a Parrot AI Reportes Menú Configuración Personal Inventarios Pedidos O…" at bounding box center [464, 170] width 929 height 341
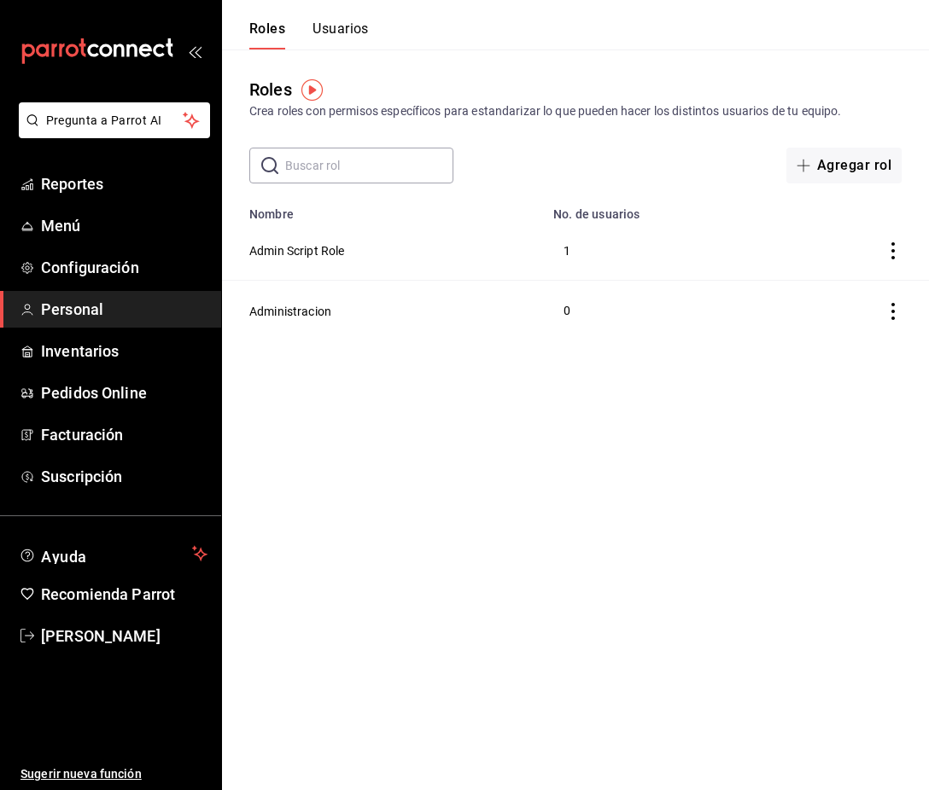
click at [347, 43] on button "Usuarios" at bounding box center [340, 34] width 56 height 29
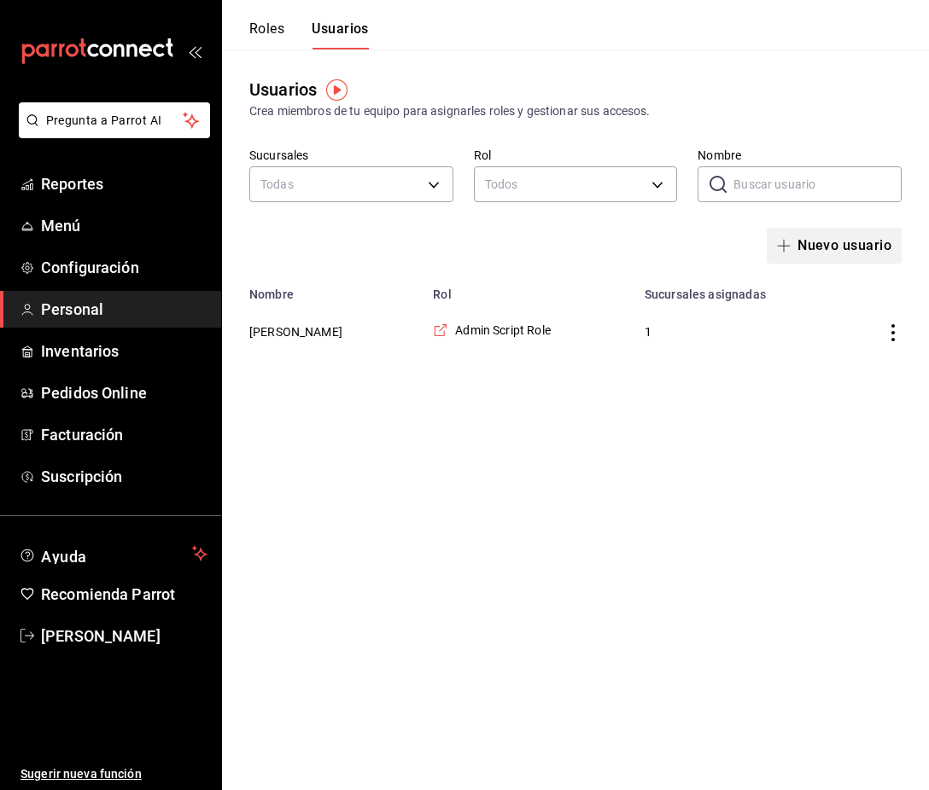
click at [816, 233] on button "Nuevo usuario" at bounding box center [834, 246] width 135 height 36
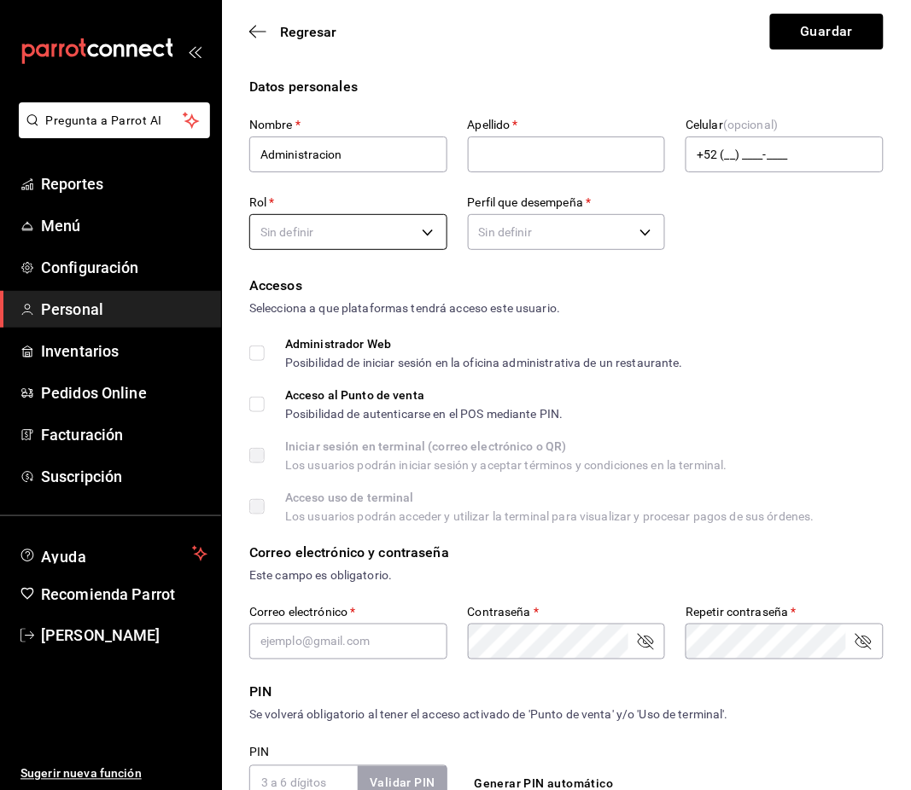
type input "Administracion"
type input "Tech Usuarios"
click at [319, 220] on body "Pregunta a Parrot AI Reportes Menú Configuración Personal Inventarios Pedidos O…" at bounding box center [455, 620] width 911 height 1240
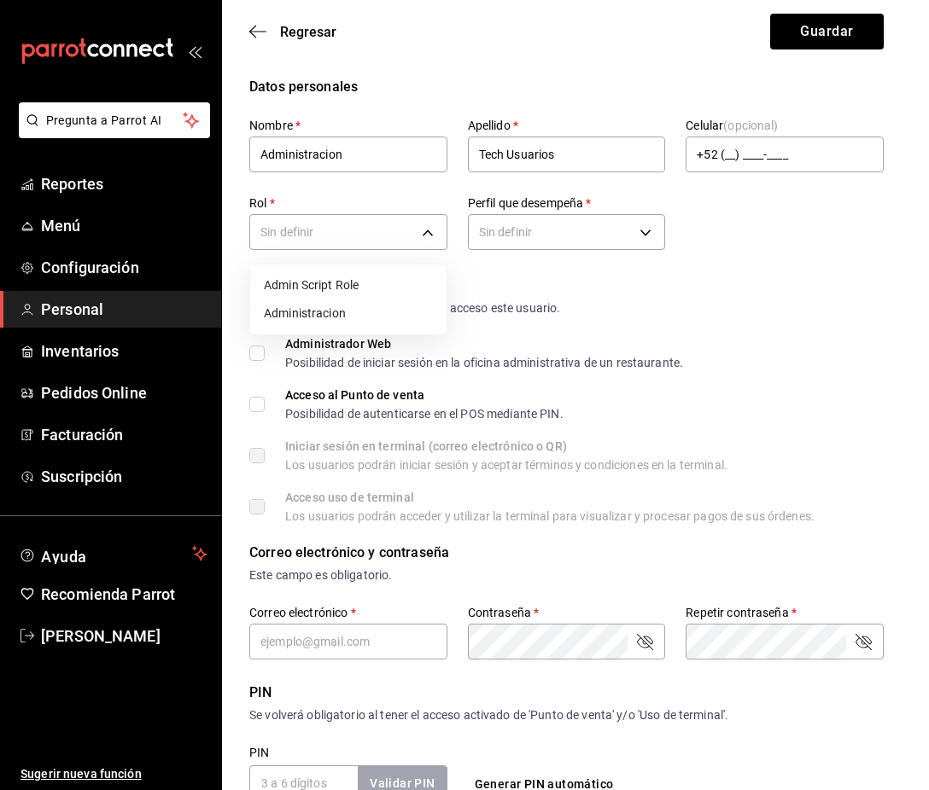
click at [353, 305] on li "Administracion" at bounding box center [348, 314] width 196 height 28
type input "6603bd5d-7951-4ca4-9793-c08bfbd7b908"
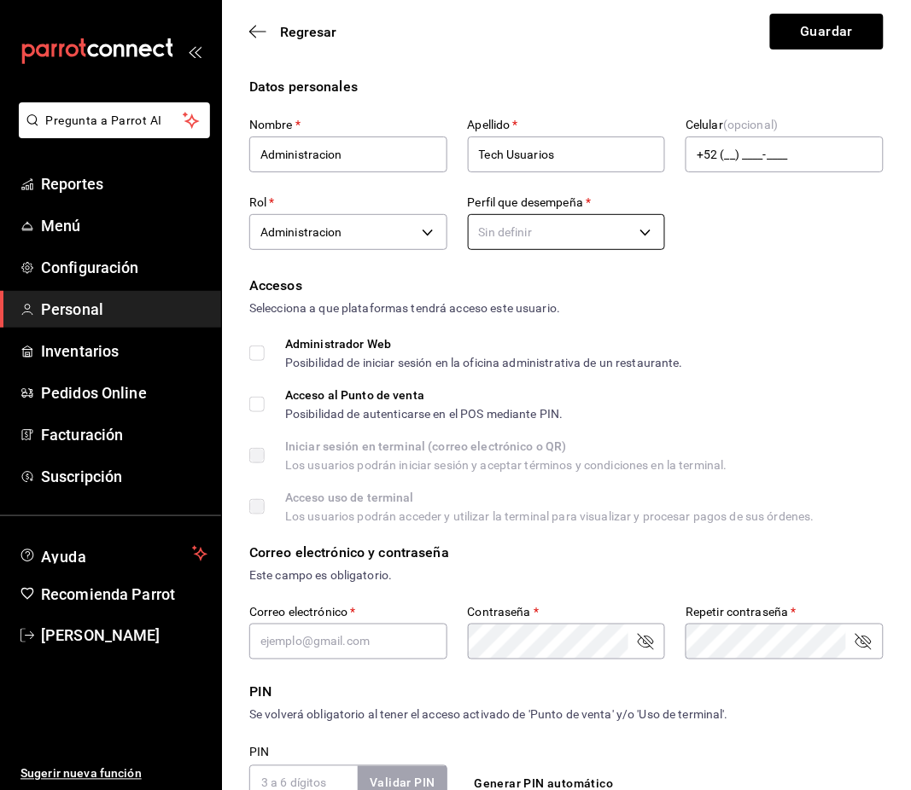
click at [534, 243] on body "Pregunta a Parrot AI Reportes Menú Configuración Personal Inventarios Pedidos O…" at bounding box center [455, 620] width 911 height 1240
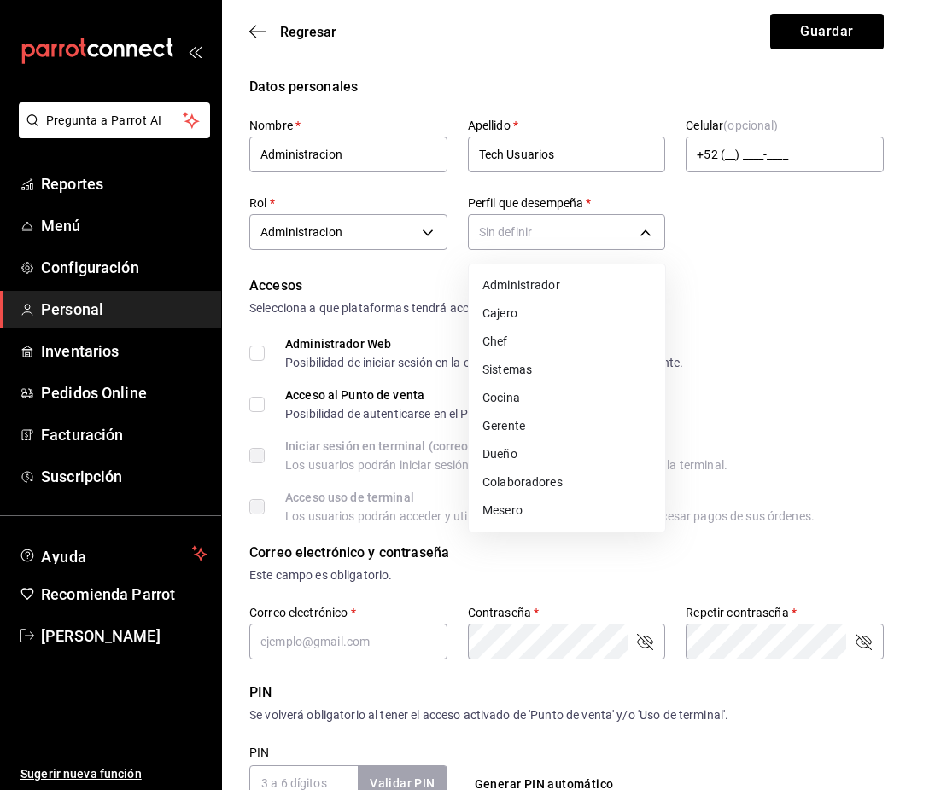
drag, startPoint x: 563, startPoint y: 322, endPoint x: 557, endPoint y: 294, distance: 29.0
click at [557, 294] on ul "Administrador Cajero Chef Sistemas Cocina Gerente Dueño Colaboradores Mesero" at bounding box center [567, 398] width 196 height 267
click at [557, 294] on li "Administrador" at bounding box center [567, 285] width 196 height 28
type input "ADMIN"
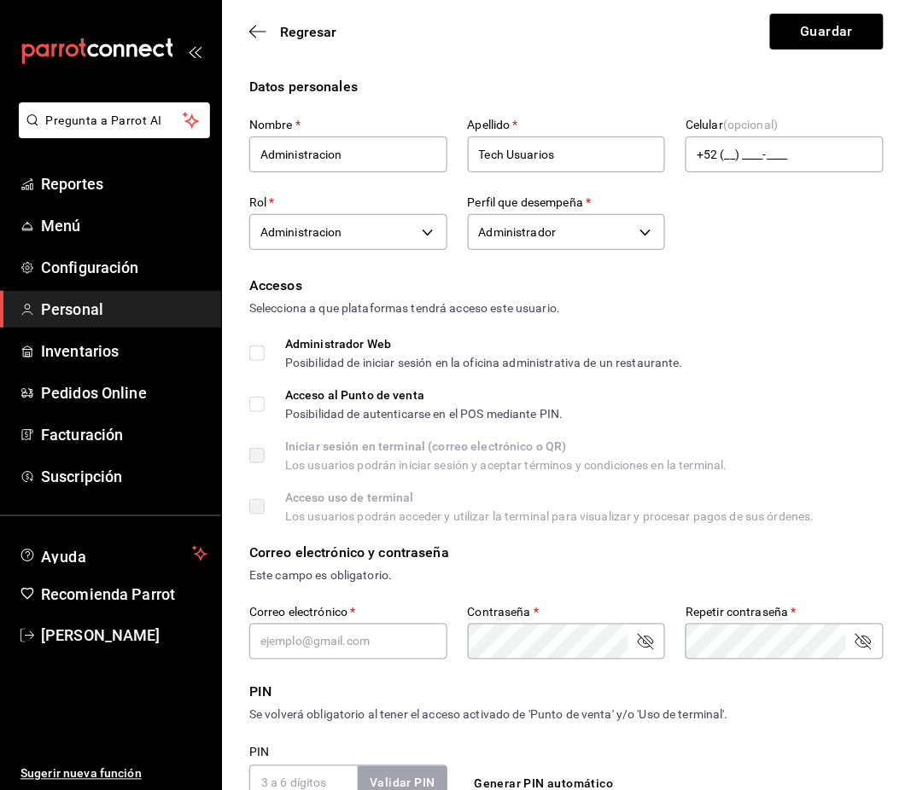
click at [255, 364] on label "Administrador Web Posibilidad de iniciar sesión en la oficina administrativa de…" at bounding box center [466, 353] width 434 height 31
click at [255, 361] on input "Administrador Web Posibilidad de iniciar sesión en la oficina administrativa de…" at bounding box center [256, 353] width 15 height 15
checkbox input "true"
click at [260, 406] on input "Acceso al Punto de venta Posibilidad de autenticarse en el POS mediante PIN." at bounding box center [256, 404] width 15 height 15
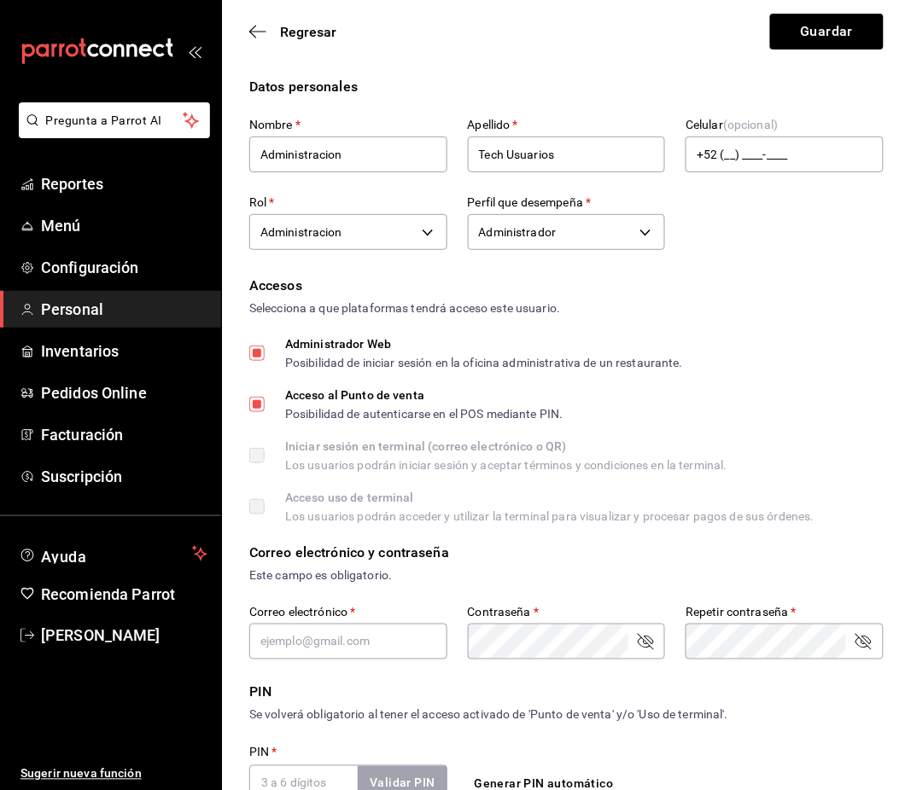
checkbox input "false"
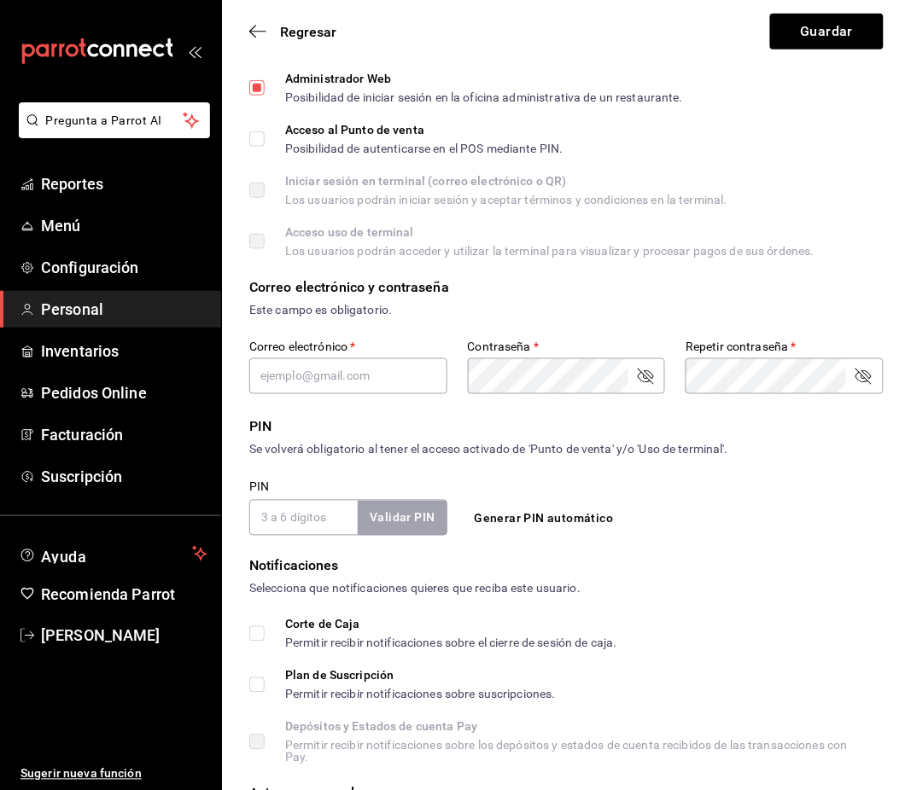
scroll to position [447, 0]
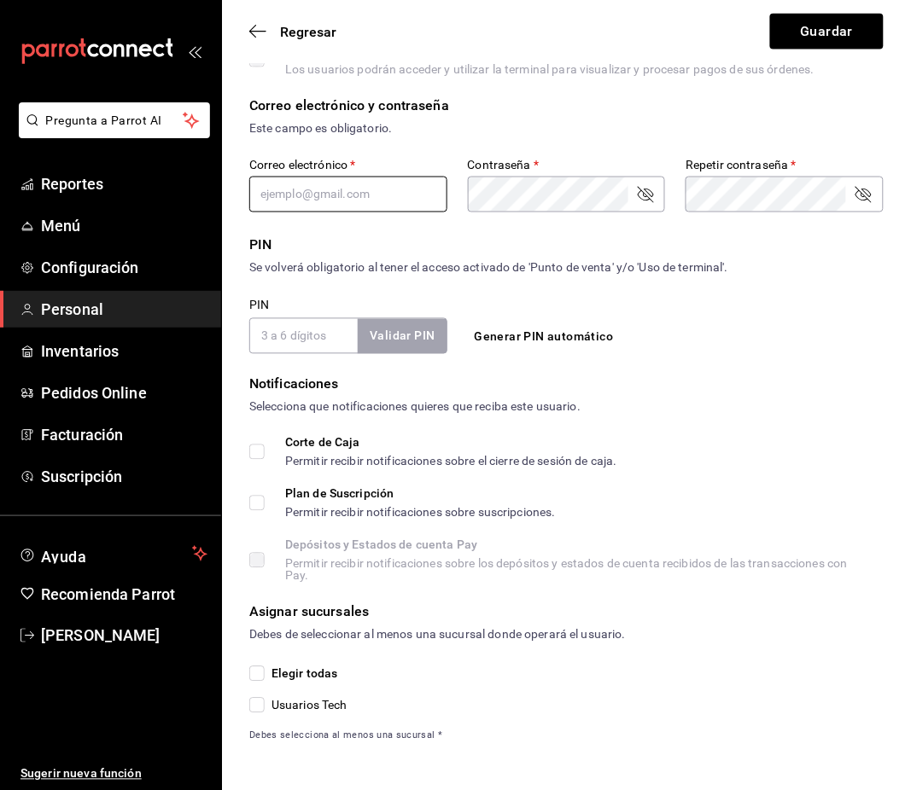
click at [336, 203] on input "text" at bounding box center [348, 195] width 198 height 36
type input "[EMAIL_ADDRESS][PERSON_NAME][DOMAIN_NAME]"
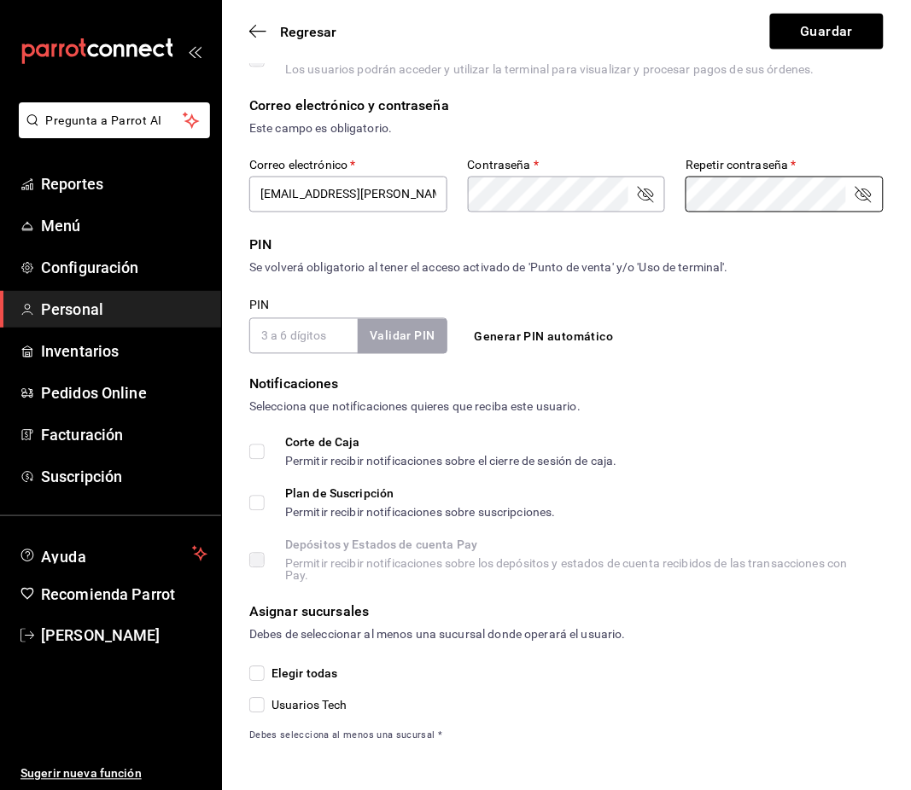
click at [790, 353] on form "Datos personales Nombre   * Administracion Apellido   * Tech Usuarios Celular (…" at bounding box center [566, 187] width 634 height 1115
click at [251, 455] on input "Corte de Caja Permitir recibir notificaciones sobre el cierre de sesión de caja." at bounding box center [256, 452] width 15 height 15
checkbox input "true"
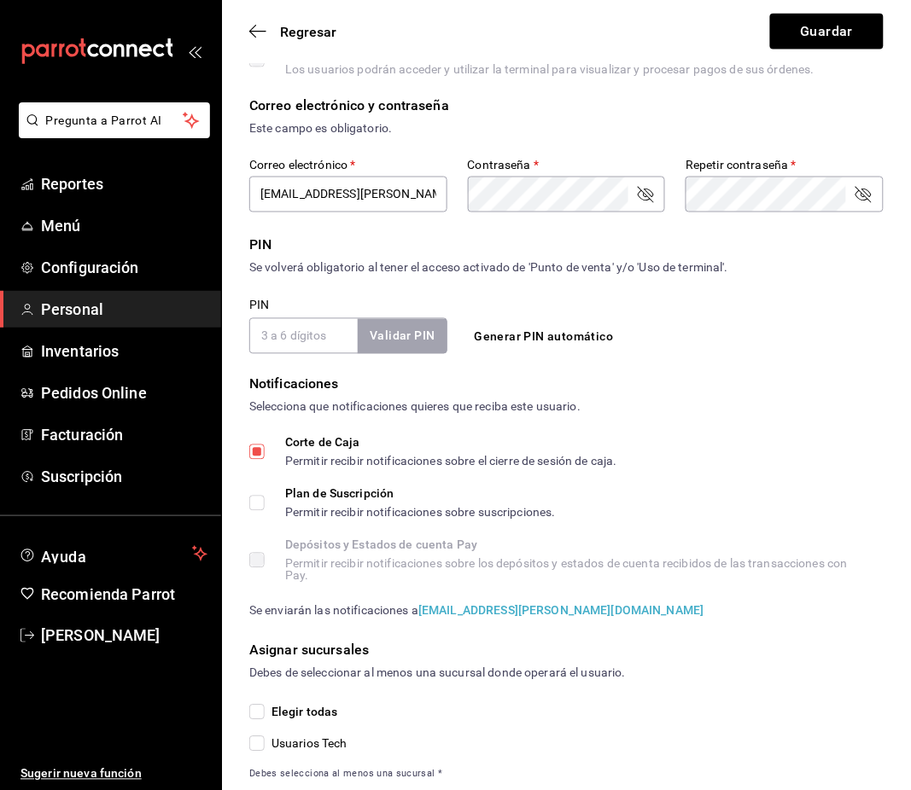
click at [260, 502] on input "Plan de Suscripción Permitir recibir notificaciones sobre suscripciones." at bounding box center [256, 503] width 15 height 15
checkbox input "true"
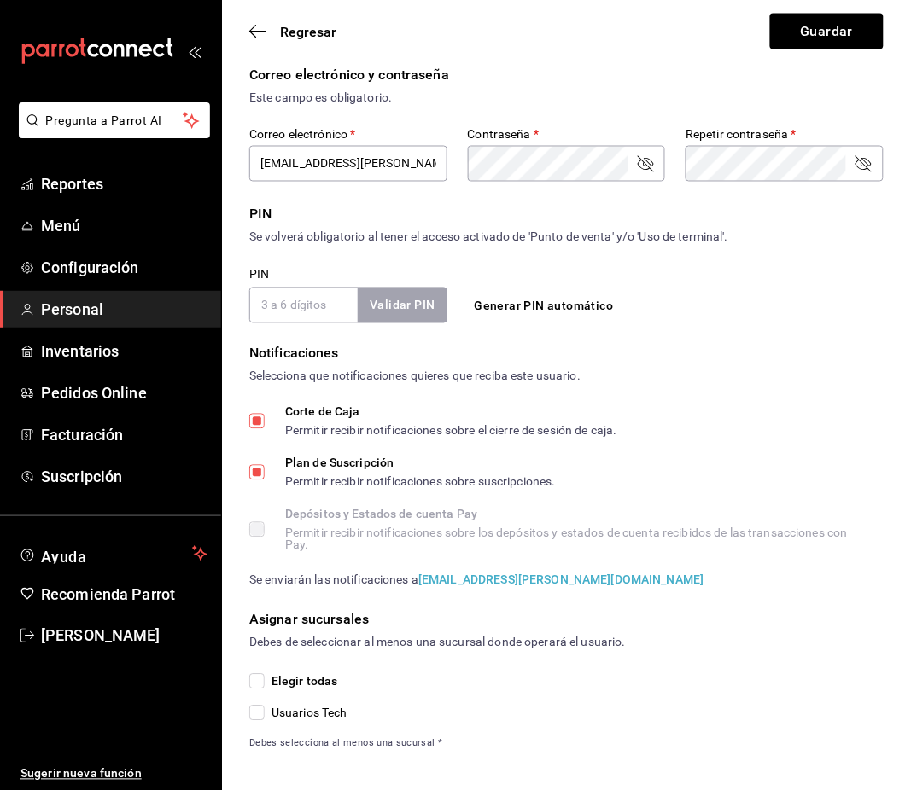
scroll to position [487, 0]
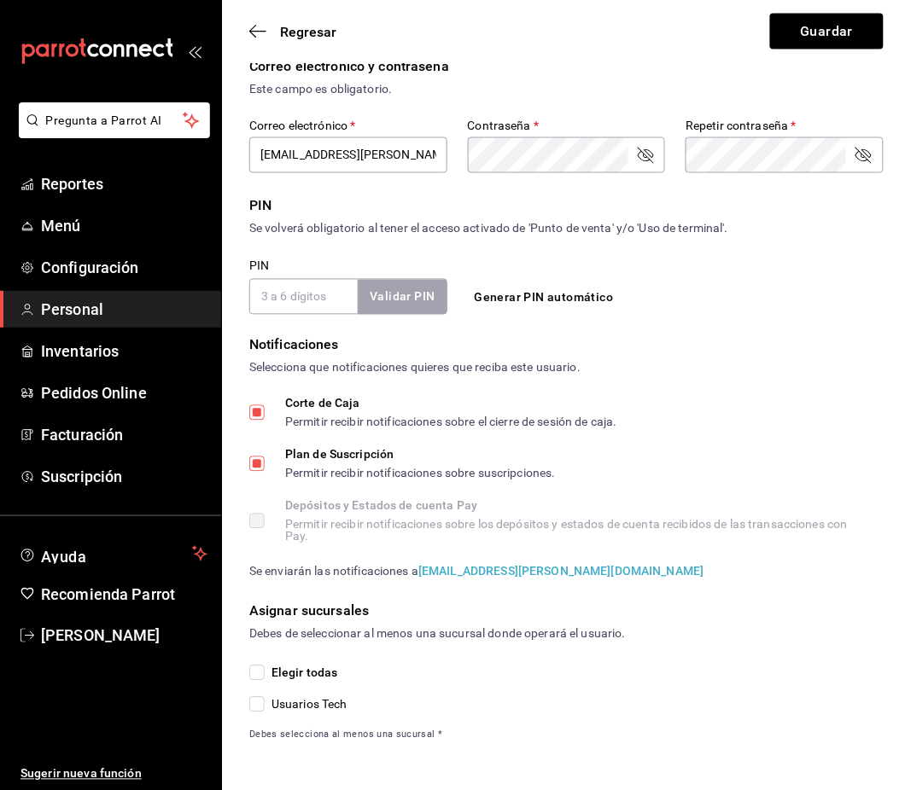
click at [252, 671] on input "Elegir todas" at bounding box center [256, 673] width 15 height 15
checkbox input "true"
click at [814, 34] on button "Guardar" at bounding box center [827, 32] width 114 height 36
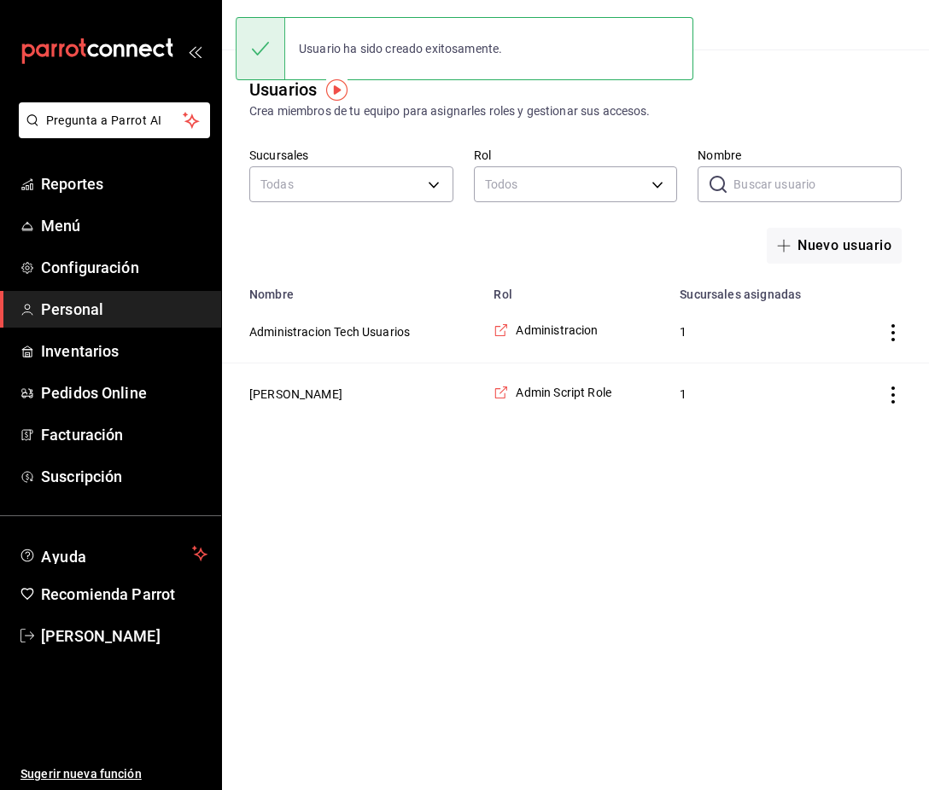
click at [692, 425] on html "Pregunta a Parrot AI Reportes Menú Configuración Personal Inventarios Pedidos O…" at bounding box center [464, 212] width 929 height 425
click at [567, 425] on html "Pregunta a Parrot AI Reportes Menú Configuración Personal Inventarios Pedidos O…" at bounding box center [464, 212] width 929 height 425
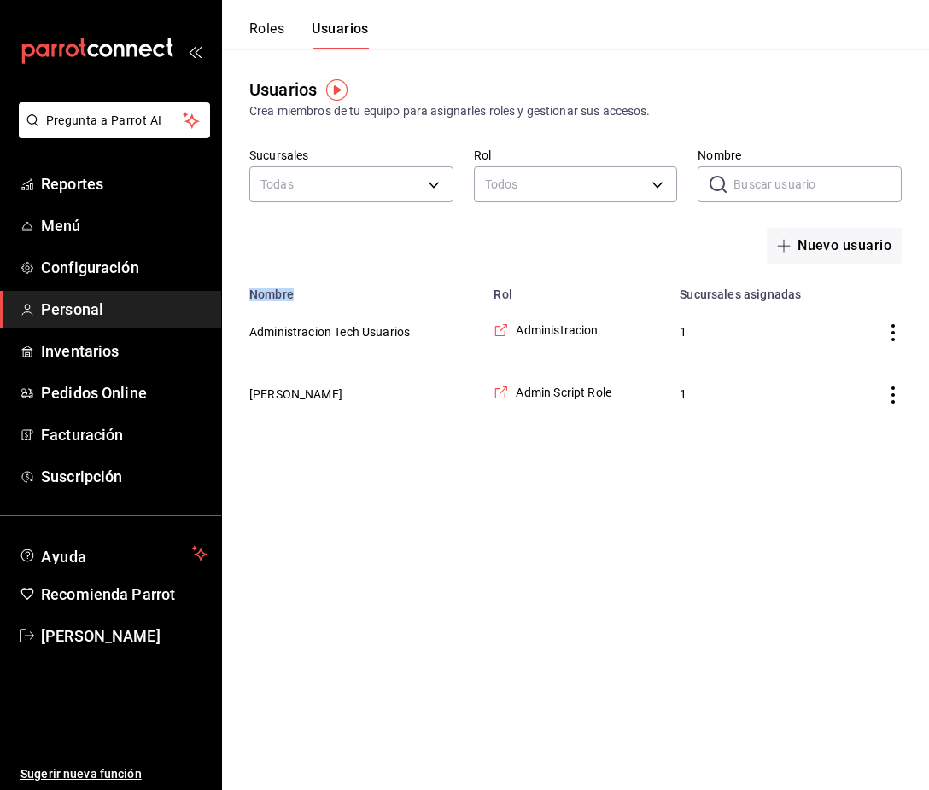
click at [567, 425] on html "Pregunta a Parrot AI Reportes Menú Configuración Personal Inventarios Pedidos O…" at bounding box center [464, 212] width 929 height 425
click at [365, 425] on html "Pregunta a Parrot AI Reportes Menú Configuración Personal Inventarios Pedidos O…" at bounding box center [464, 212] width 929 height 425
click at [328, 331] on button "Administracion Tech Usuarios" at bounding box center [329, 332] width 160 height 17
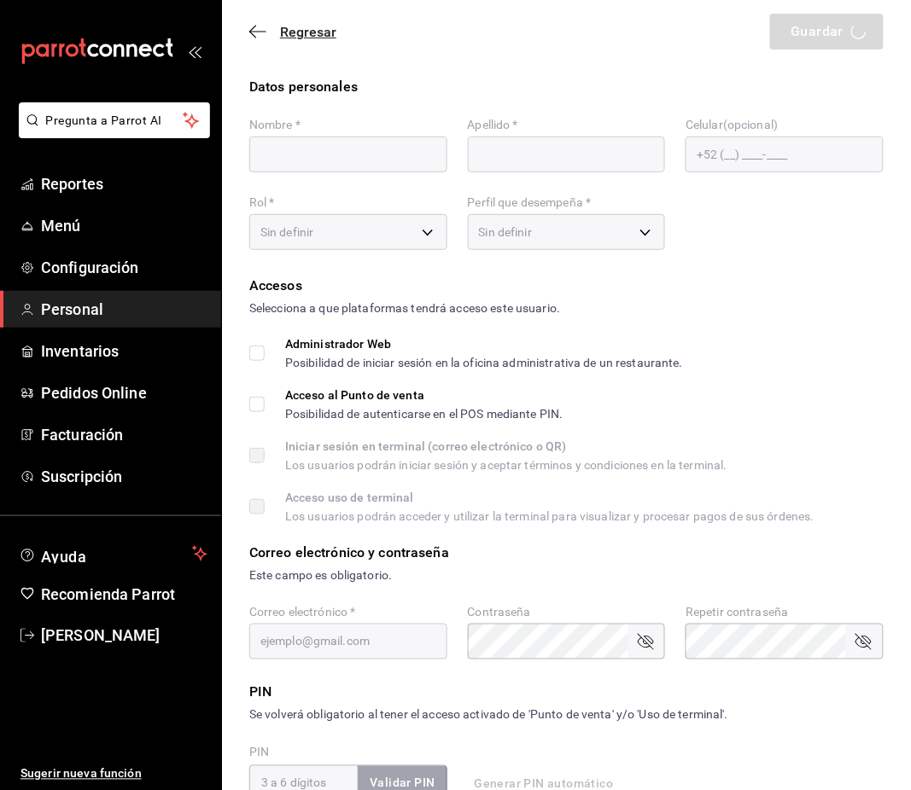
type input "Administracion"
type input "Tech Usuarios"
checkbox input "true"
type input "[EMAIL_ADDRESS][PERSON_NAME][DOMAIN_NAME]"
checkbox input "true"
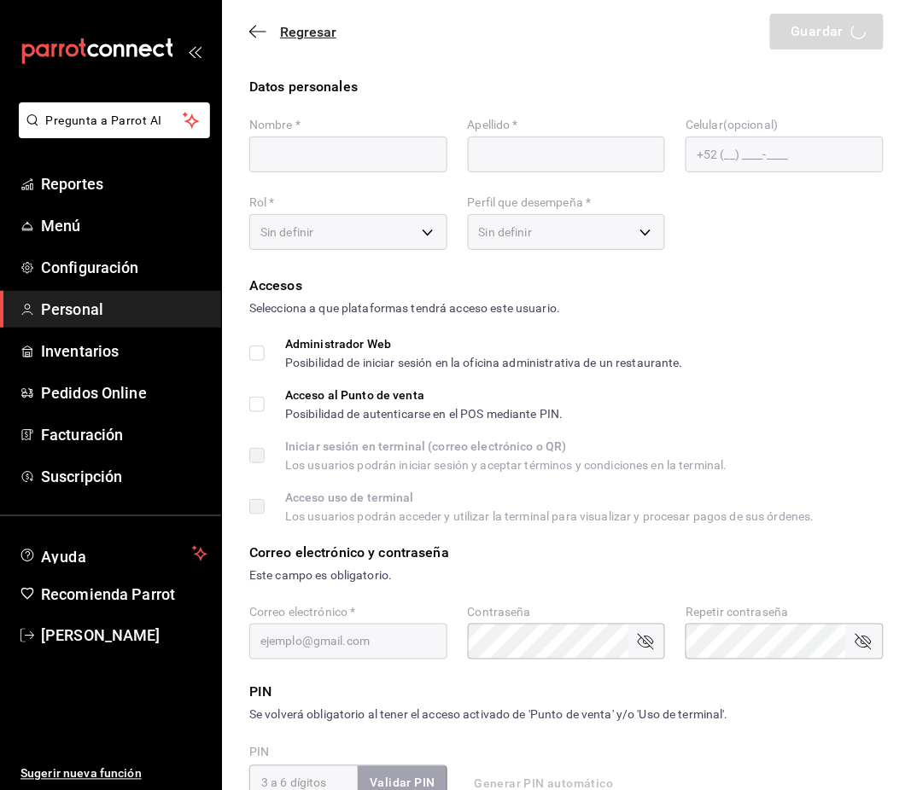
checkbox input "true"
type input "6603bd5d-7951-4ca4-9793-c08bfbd7b908"
type input "ADMIN"
checkbox input "true"
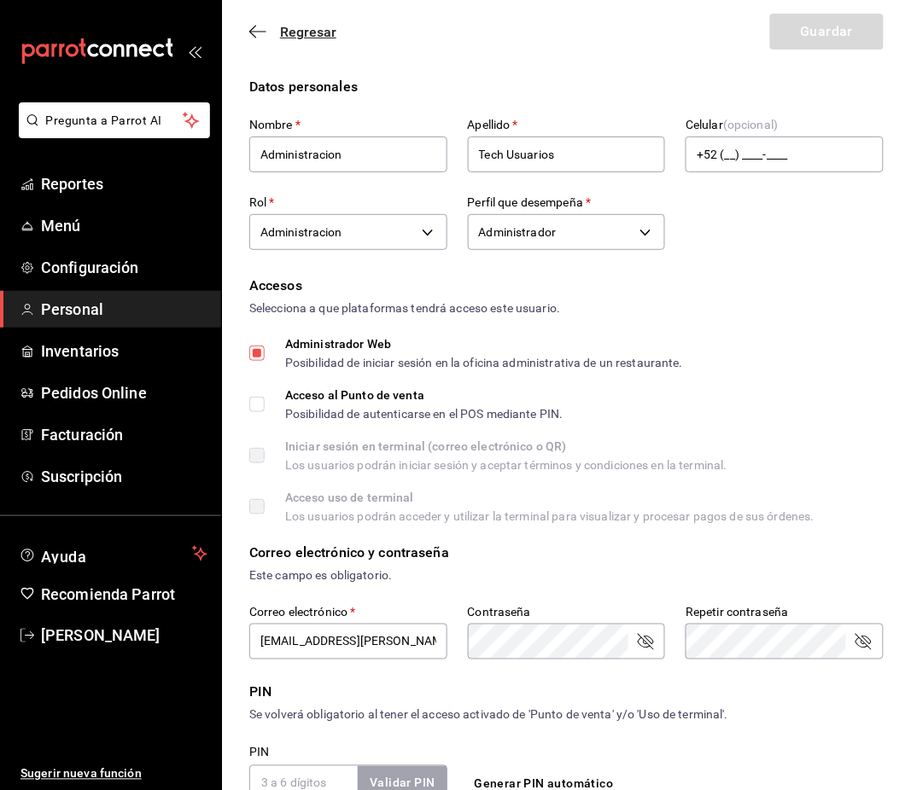
click at [318, 32] on span "Regresar" at bounding box center [308, 32] width 56 height 16
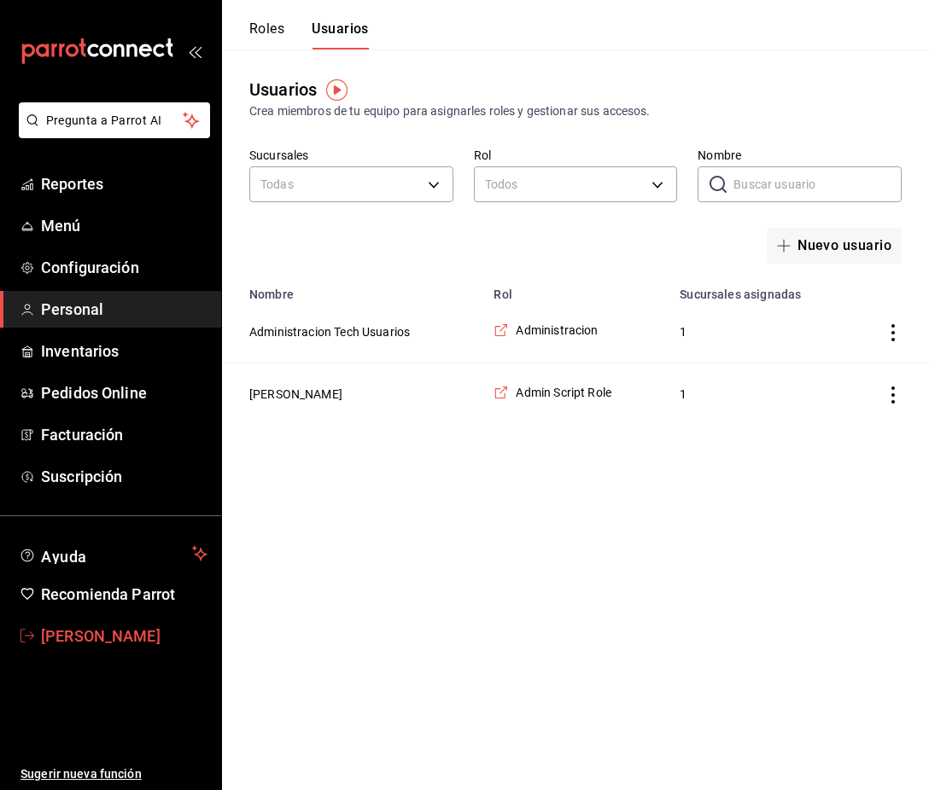
click at [56, 635] on span "[PERSON_NAME]" at bounding box center [124, 636] width 166 height 23
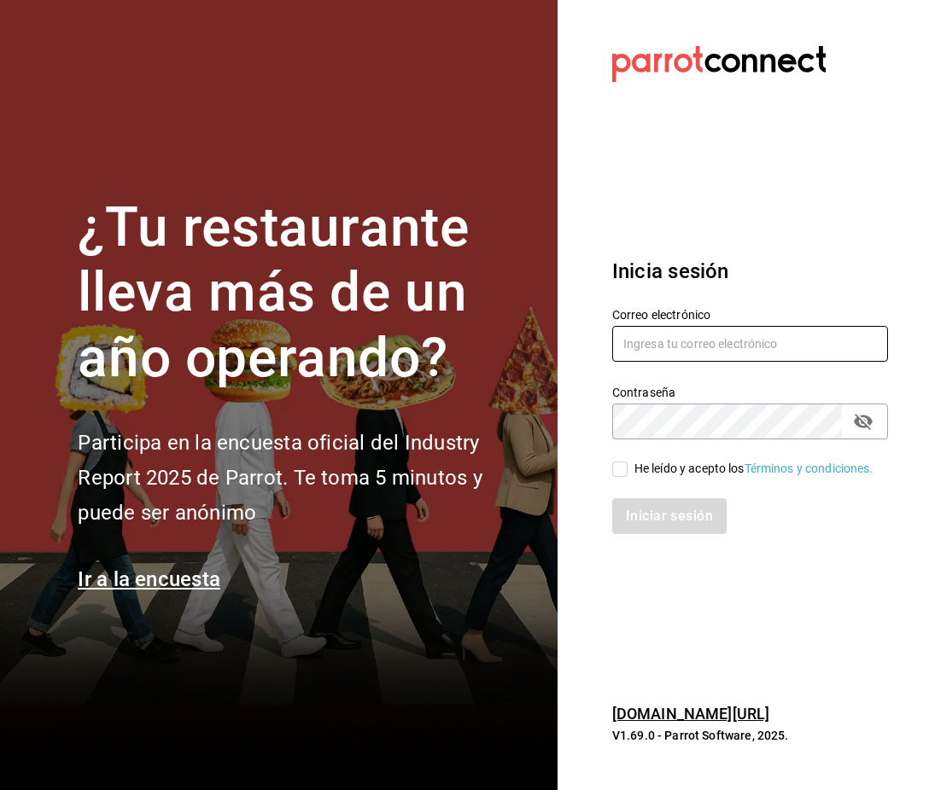
click at [673, 333] on input "text" at bounding box center [750, 344] width 276 height 36
type input "L"
type input "usuarios@luis.com"
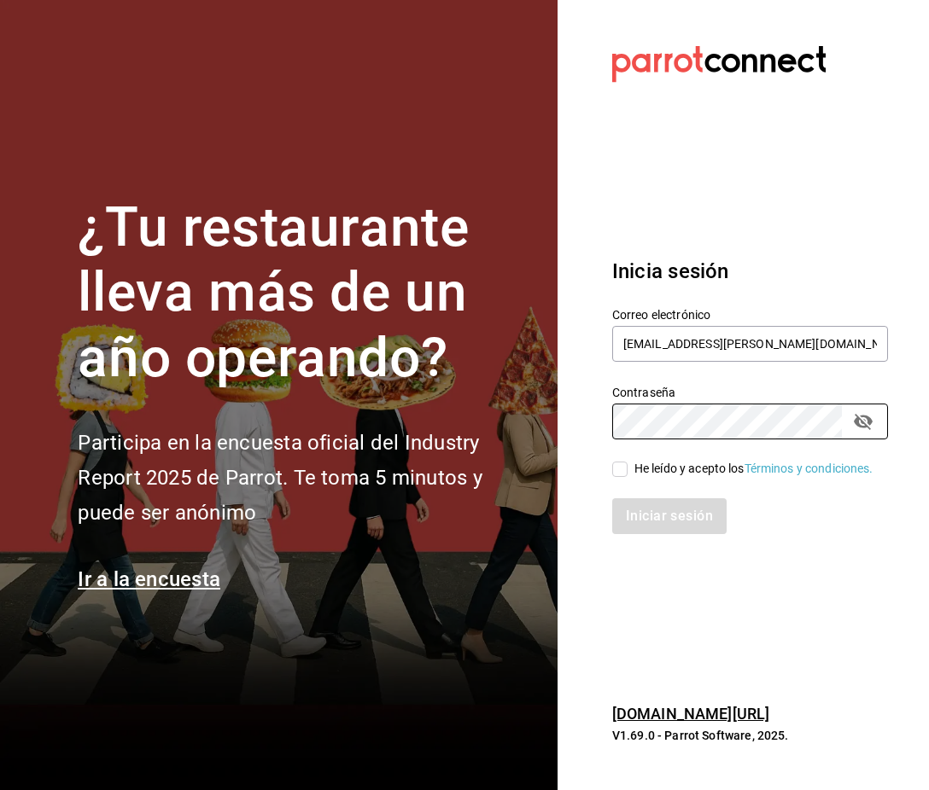
click at [617, 478] on label "He leído y acepto los Términos y condiciones." at bounding box center [742, 469] width 261 height 18
click at [617, 477] on input "He leído y acepto los Términos y condiciones." at bounding box center [619, 469] width 15 height 15
checkbox input "true"
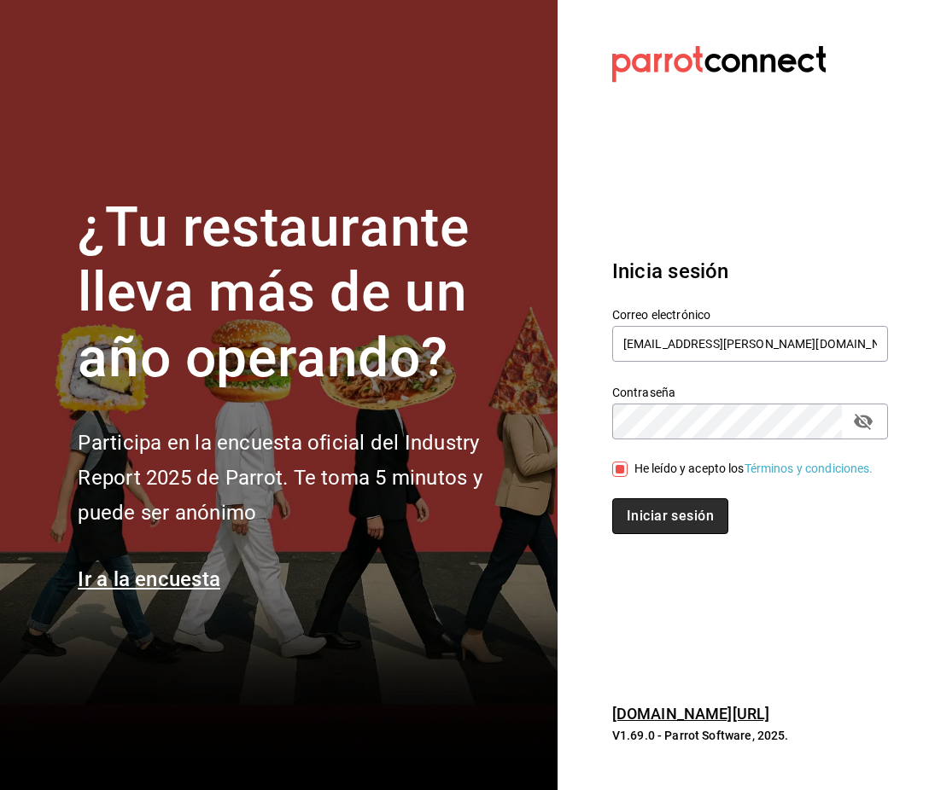
click at [650, 534] on button "Iniciar sesión" at bounding box center [670, 517] width 116 height 36
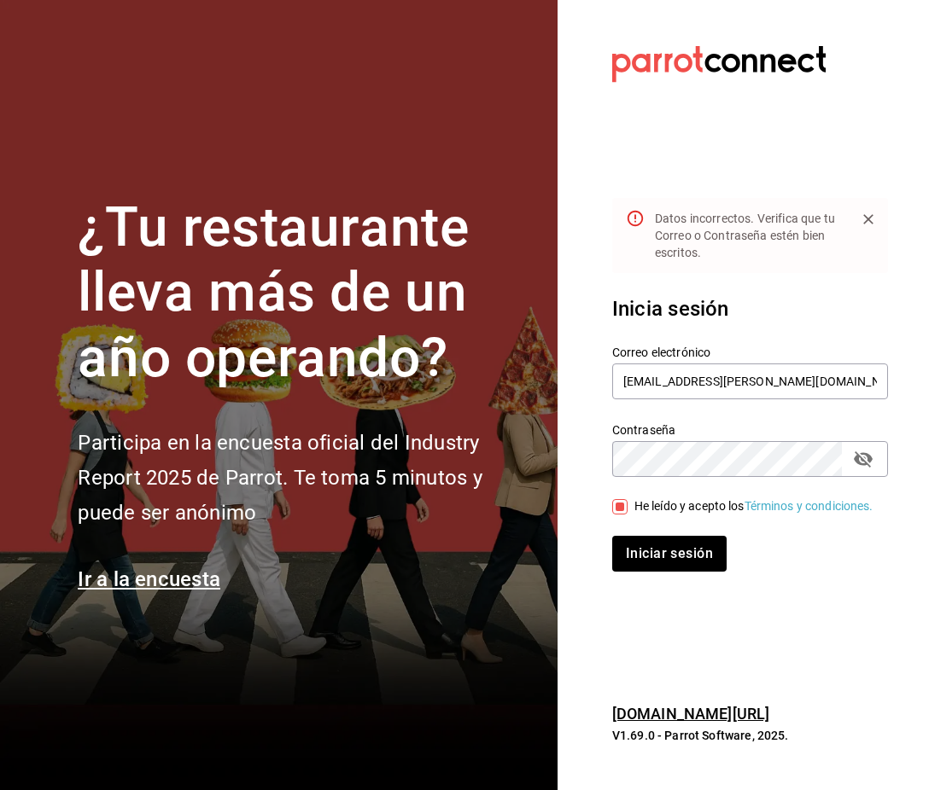
click at [686, 423] on label "Contraseña" at bounding box center [750, 429] width 276 height 12
click at [535, 463] on div "¿Tu restaurante lleva más de un año operando? Participa en la encuesta oficial …" at bounding box center [464, 395] width 929 height 790
click at [667, 572] on button "Iniciar sesión" at bounding box center [670, 554] width 116 height 36
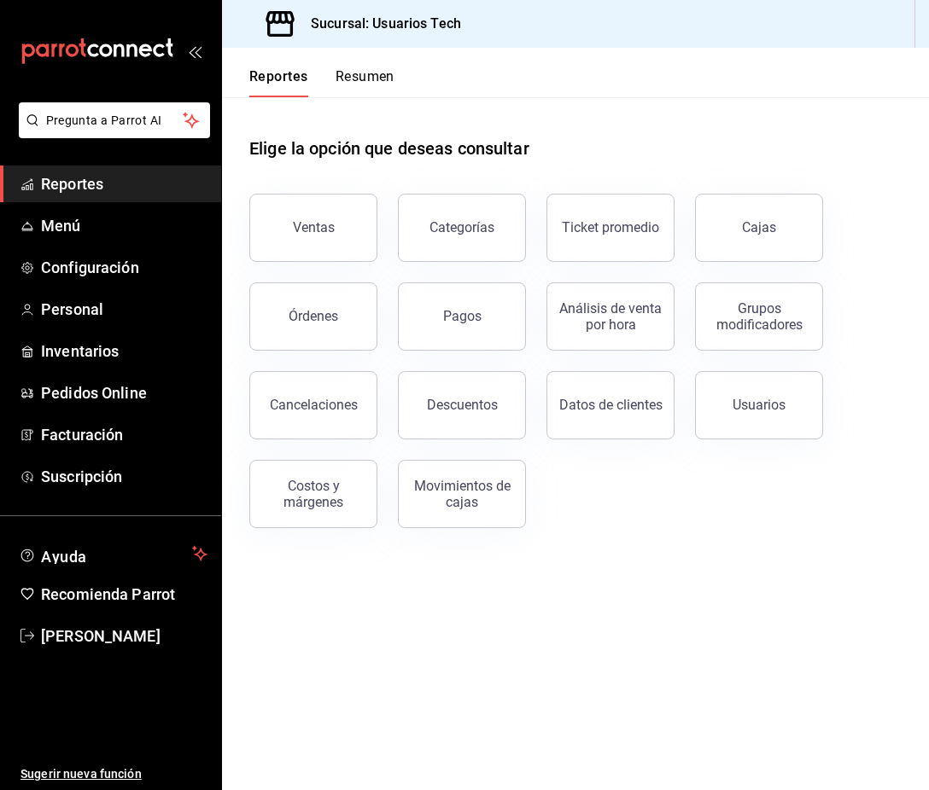
click at [622, 580] on main "Elige la opción que deseas consultar Ventas Categorías Ticket promedio Cajas Ór…" at bounding box center [575, 443] width 707 height 693
click at [104, 304] on span "Personal" at bounding box center [124, 309] width 166 height 23
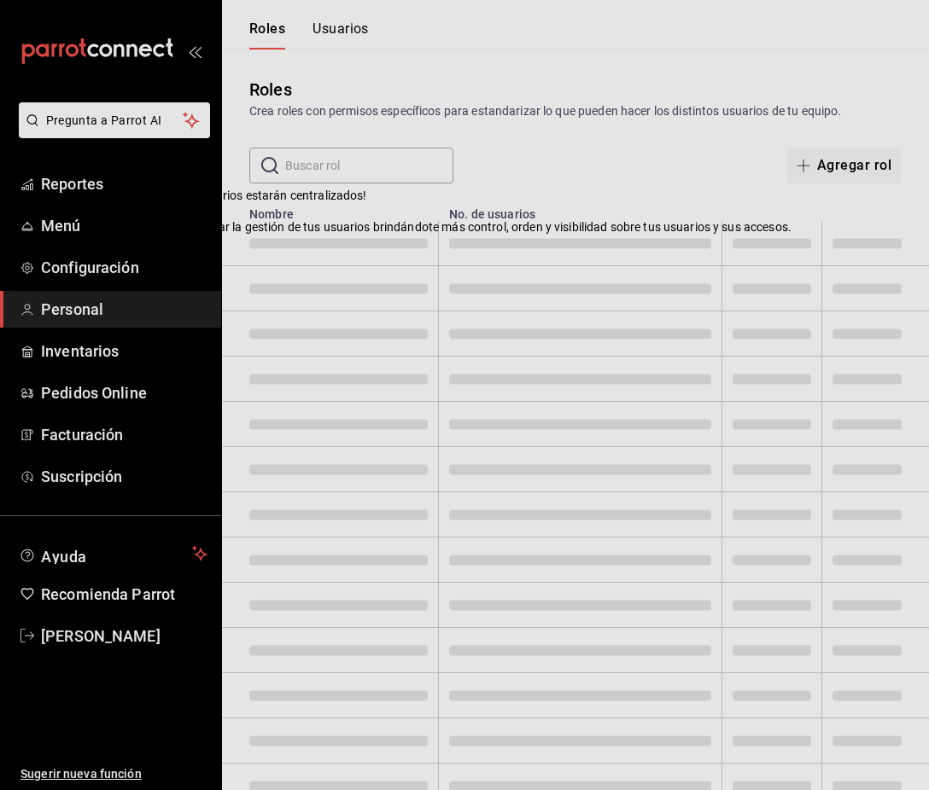
click at [154, 203] on icon at bounding box center [147, 197] width 14 height 14
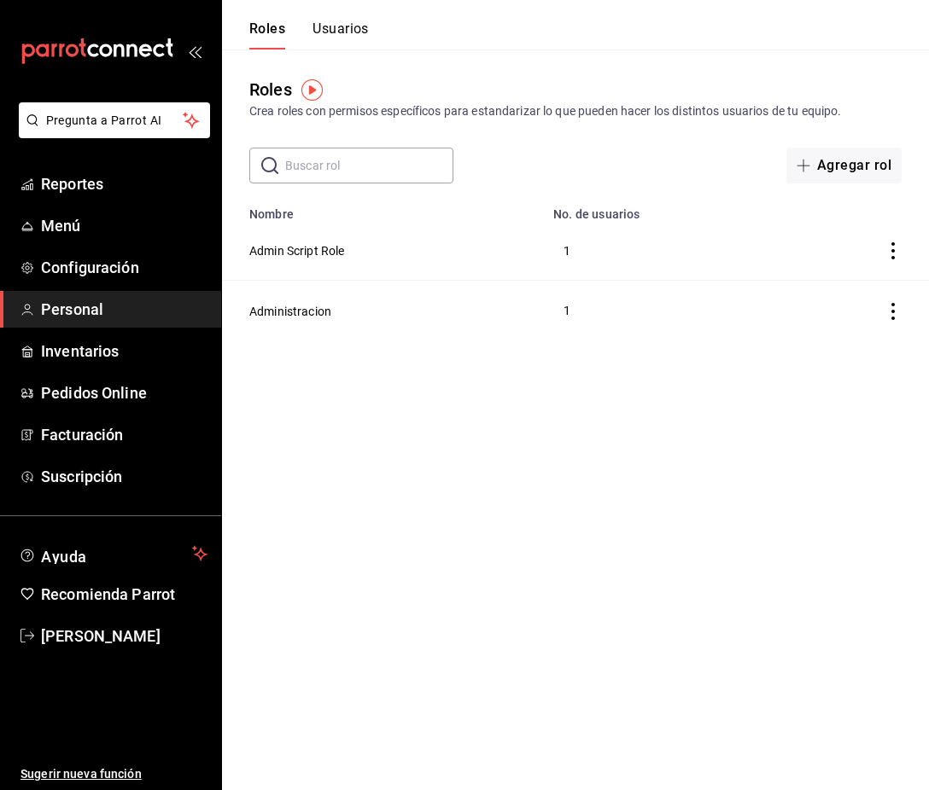
click at [332, 33] on button "Usuarios" at bounding box center [340, 34] width 56 height 29
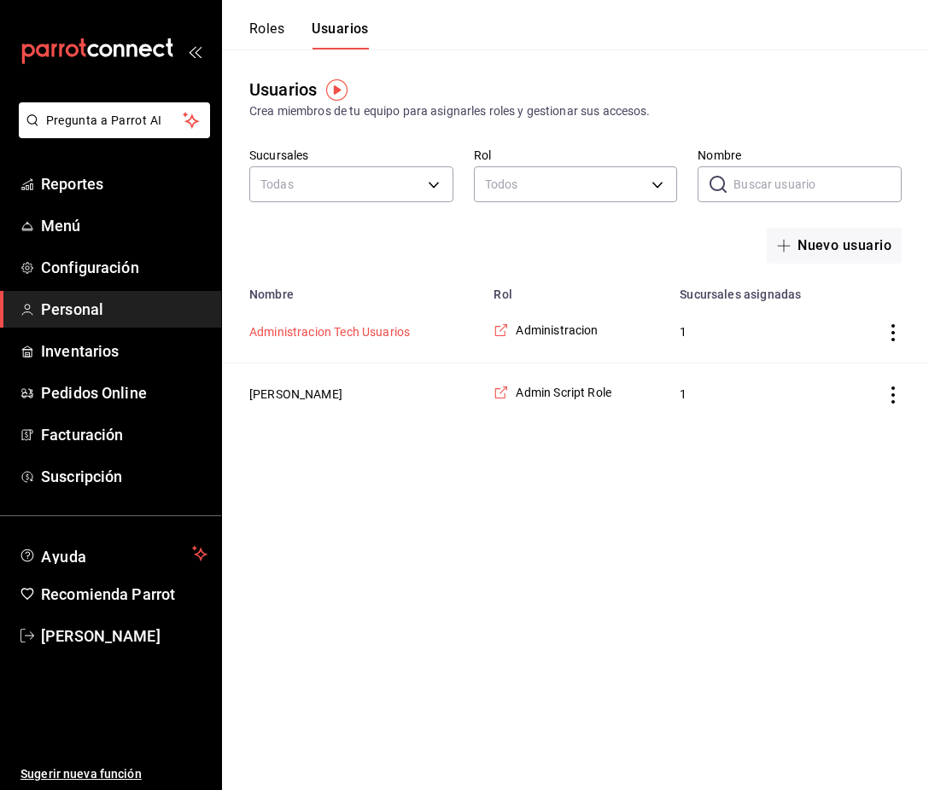
click at [356, 335] on button "Administracion Tech Usuarios" at bounding box center [329, 332] width 160 height 17
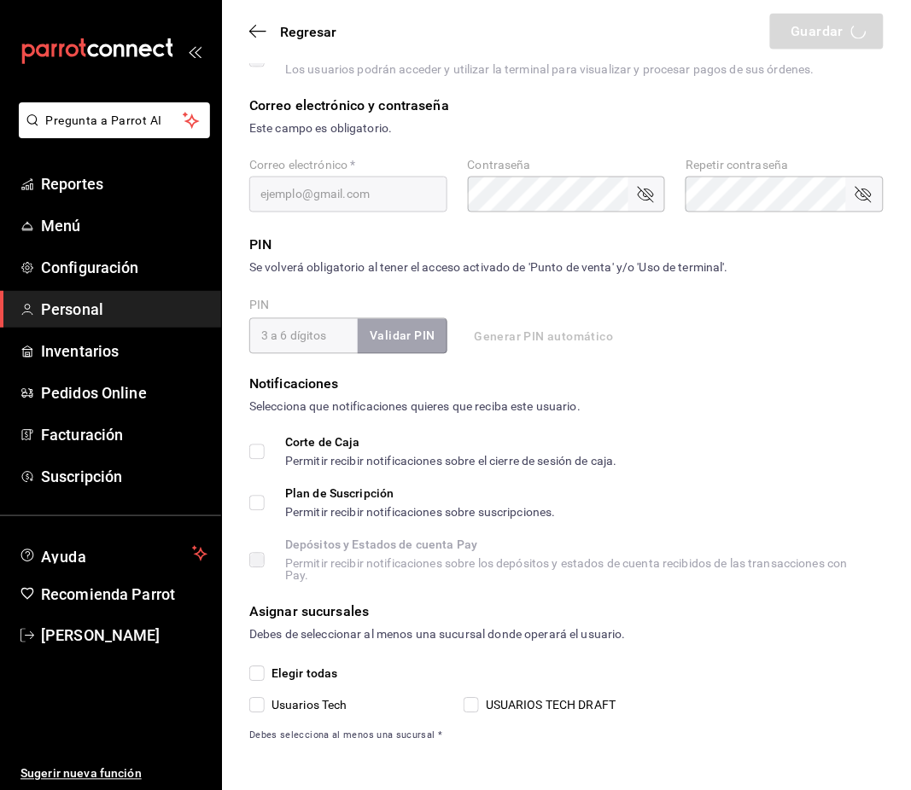
type input "Administracion"
type input "Tech Usuarios"
checkbox input "true"
type input "[EMAIL_ADDRESS][PERSON_NAME][DOMAIN_NAME]"
checkbox input "true"
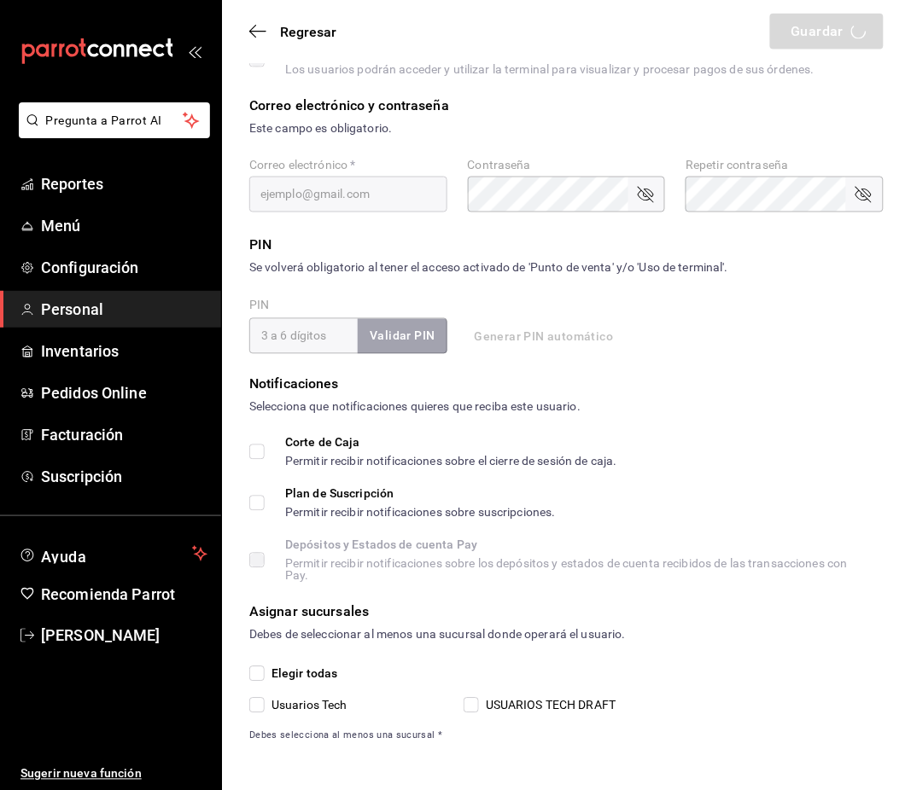
checkbox input "true"
type input "6603bd5d-7951-4ca4-9793-c08bfbd7b908"
type input "ADMIN"
checkbox input "true"
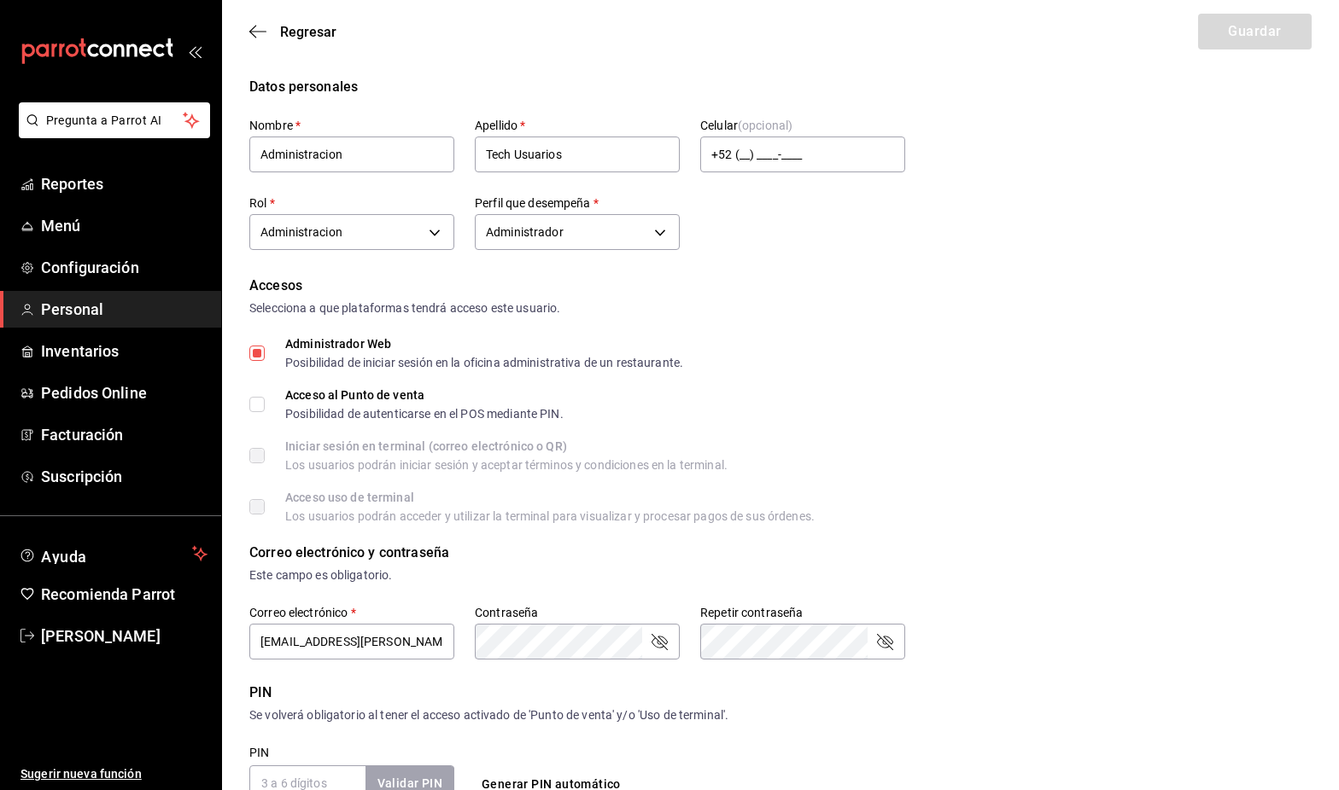
scroll to position [474, 0]
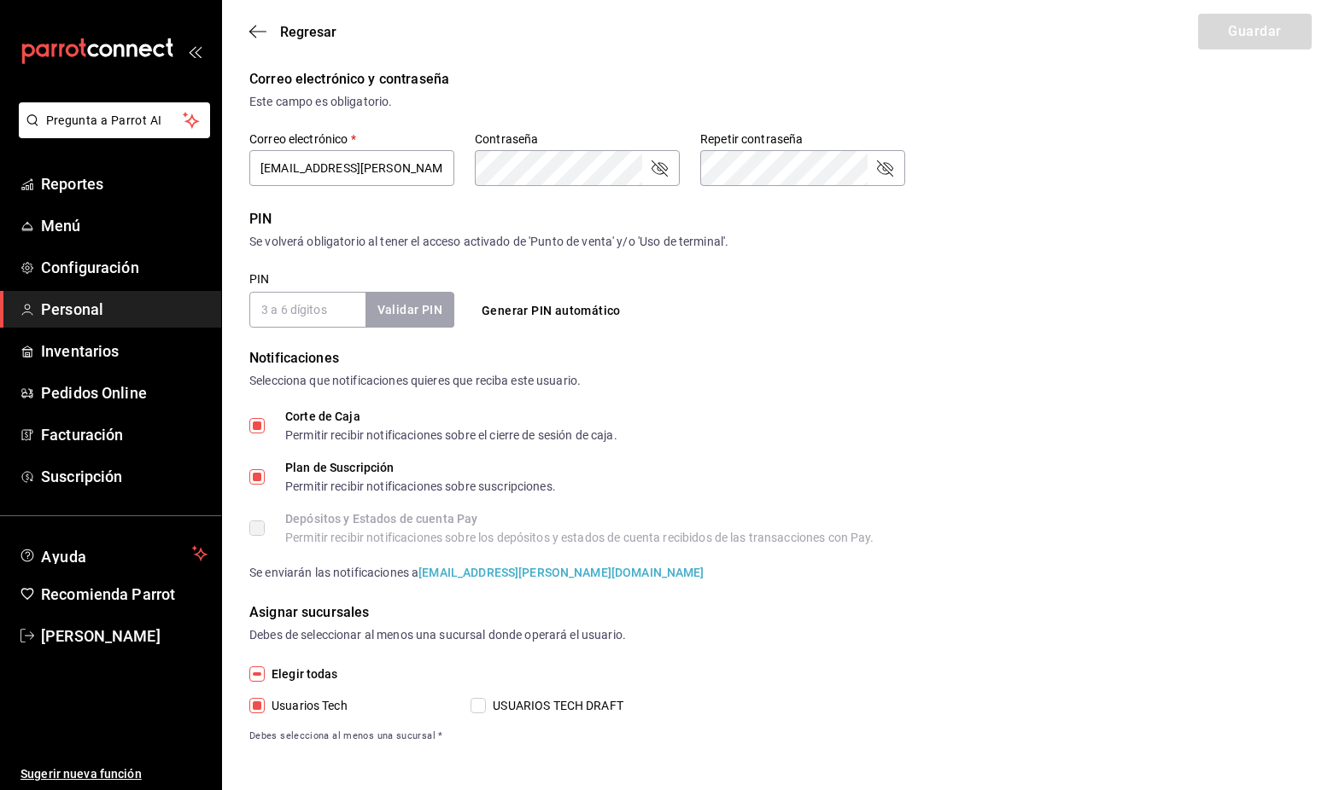
click at [500, 702] on span "USUARIOS TECH DRAFT" at bounding box center [554, 706] width 137 height 18
click at [486, 702] on input "USUARIOS TECH DRAFT" at bounding box center [477, 705] width 15 height 15
checkbox input "true"
click at [500, 703] on span "USUARIOS TECH DRAFT" at bounding box center [554, 706] width 137 height 18
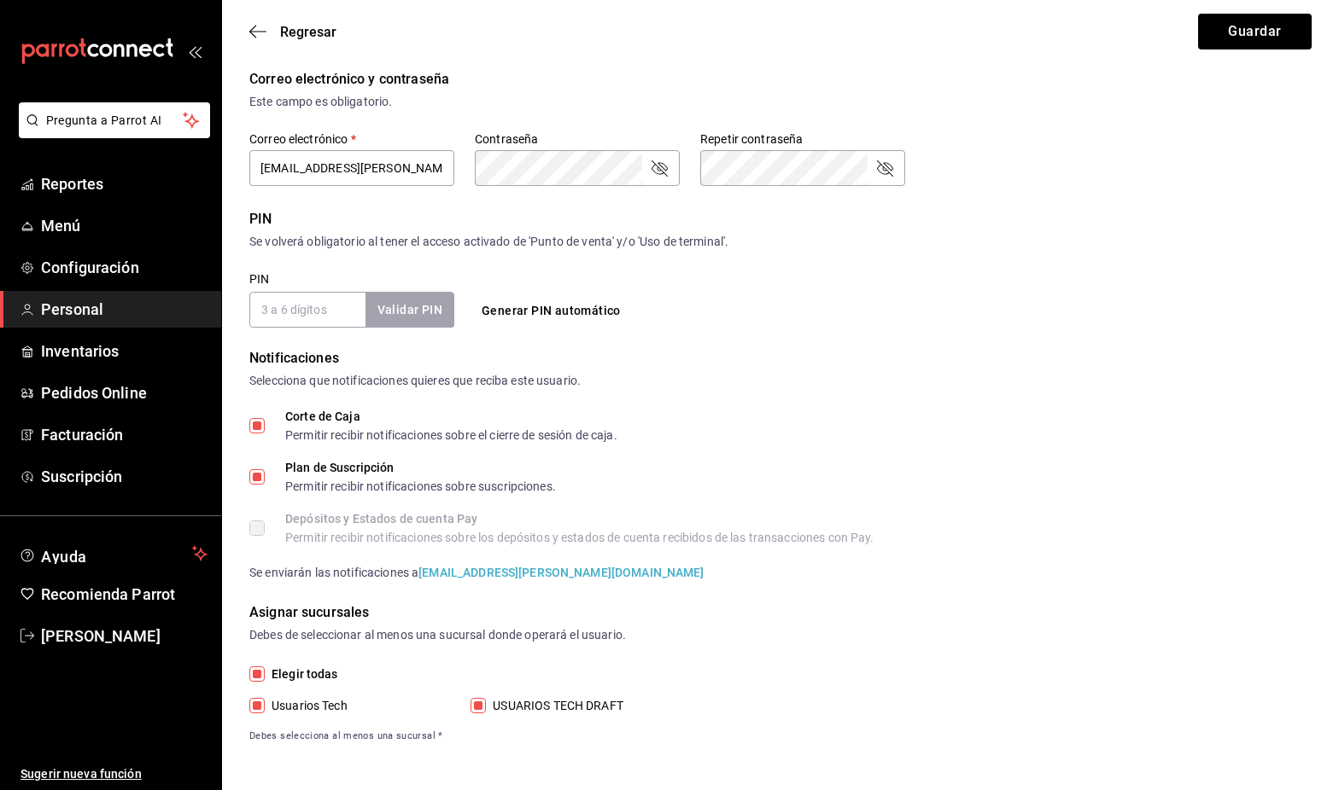
click at [486, 703] on input "USUARIOS TECH DRAFT" at bounding box center [477, 705] width 15 height 15
checkbox input "false"
click at [928, 689] on div "Elegir todas Usuarios Tech USUARIOS TECH DRAFT Debes selecciona al menos una su…" at bounding box center [780, 704] width 1062 height 79
drag, startPoint x: 492, startPoint y: 729, endPoint x: 488, endPoint y: 715, distance: 14.9
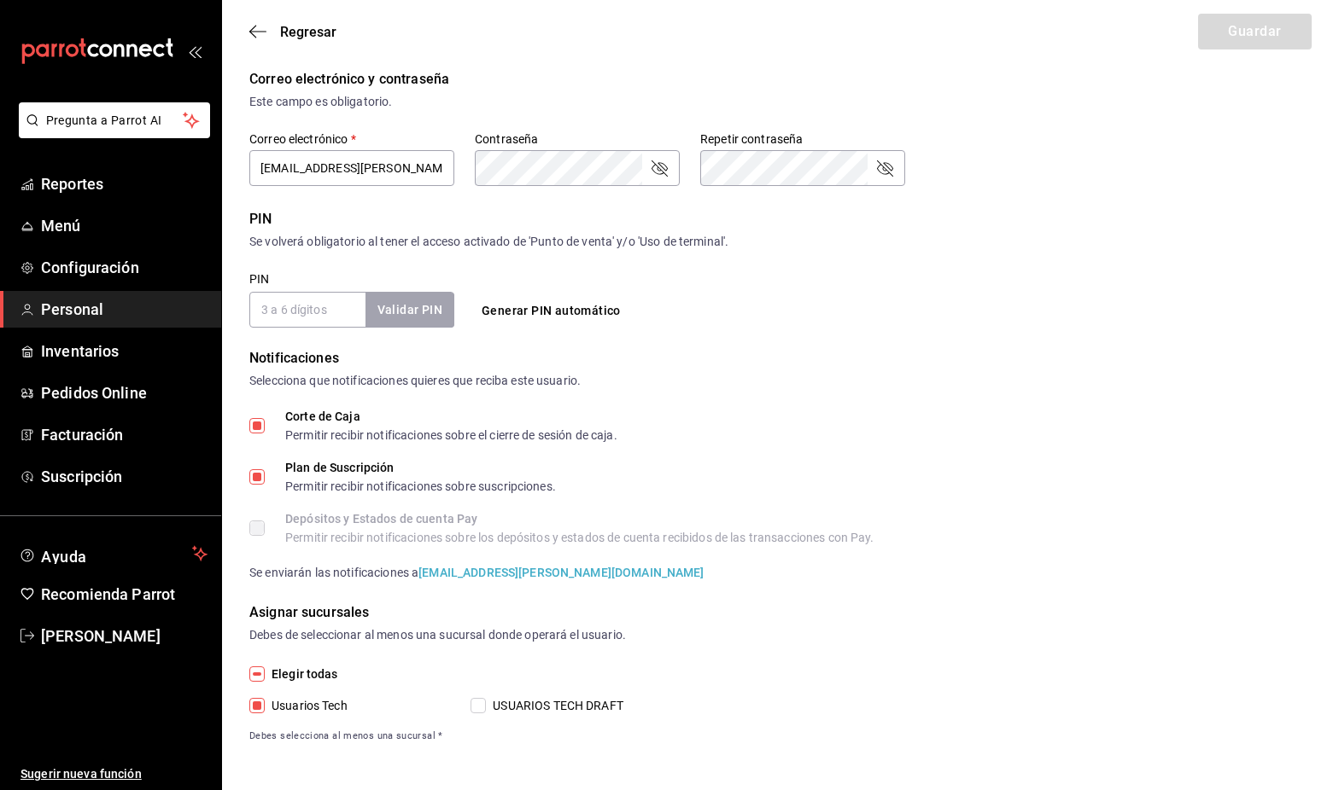
click at [492, 727] on div "Elegir todas Usuarios Tech USUARIOS TECH DRAFT Debes selecciona al menos una su…" at bounding box center [780, 704] width 1062 height 79
click at [487, 712] on span "USUARIOS TECH DRAFT" at bounding box center [554, 706] width 137 height 18
click at [486, 712] on input "USUARIOS TECH DRAFT" at bounding box center [477, 705] width 15 height 15
checkbox input "true"
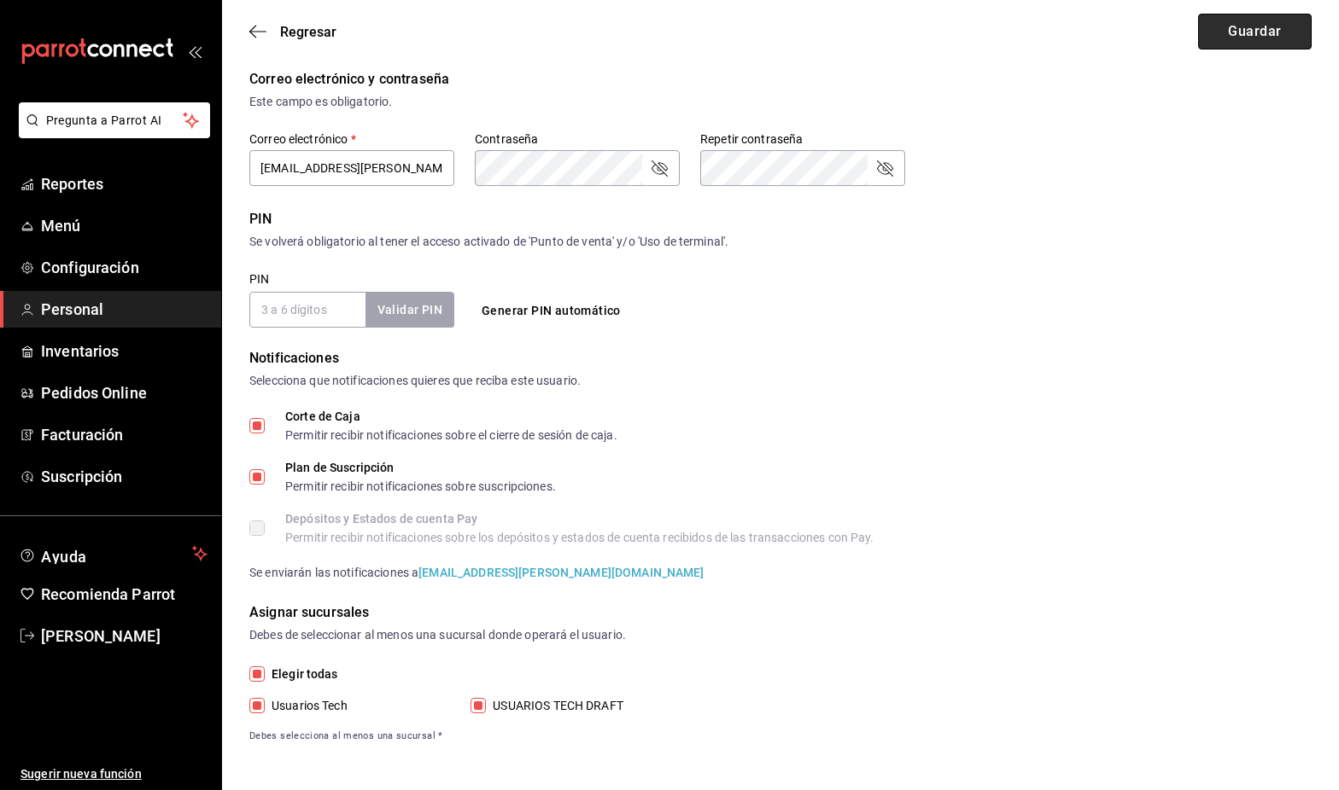
click at [928, 26] on button "Guardar" at bounding box center [1255, 32] width 114 height 36
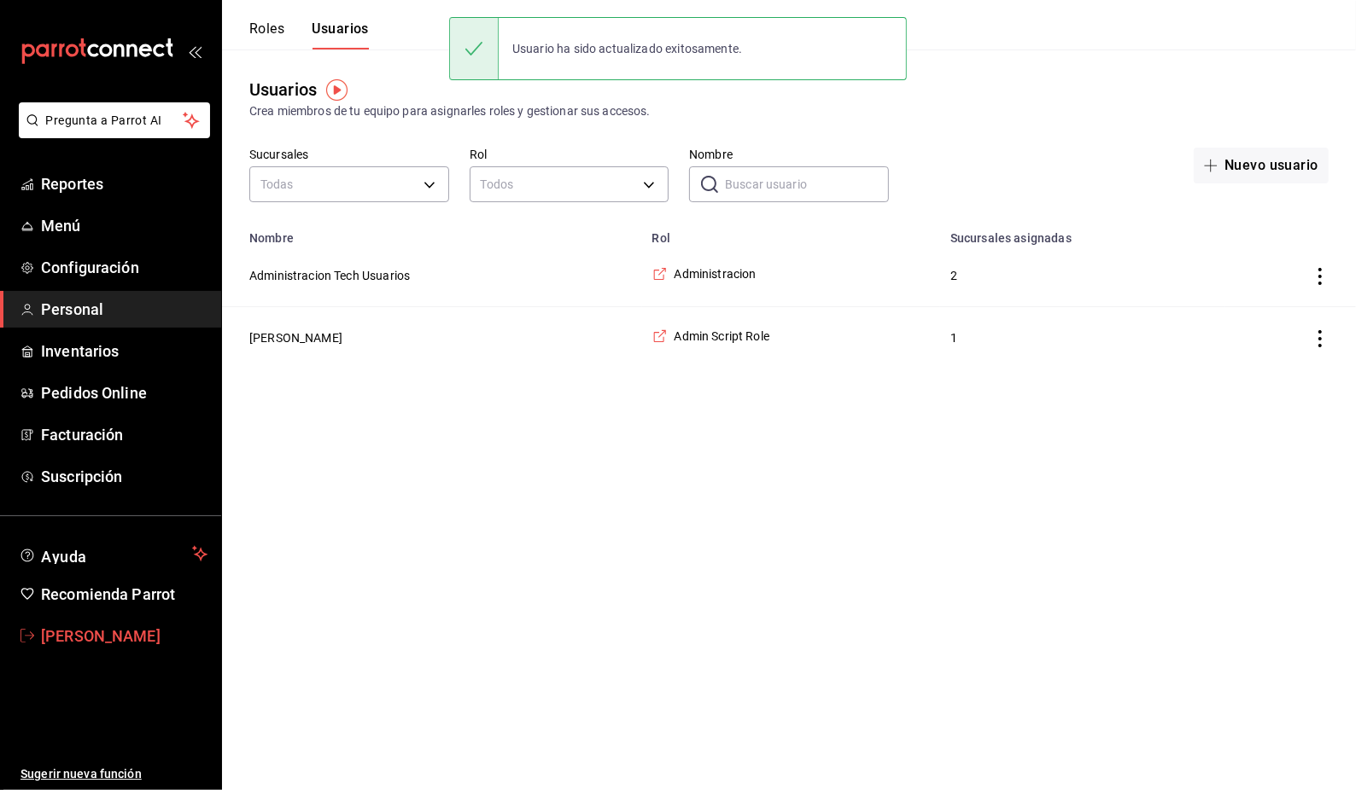
click at [132, 632] on span "[PERSON_NAME]" at bounding box center [124, 636] width 166 height 23
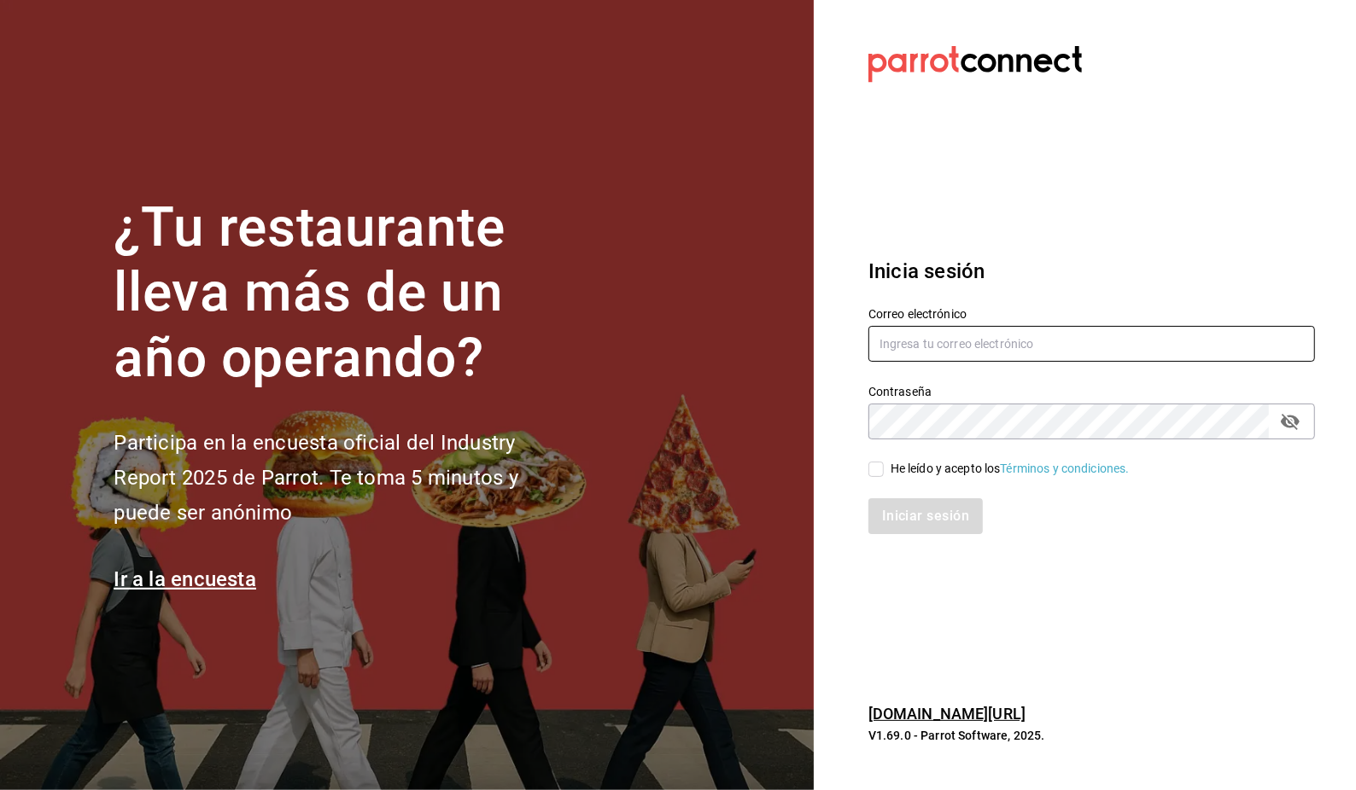
click at [928, 343] on input "text" at bounding box center [1091, 344] width 446 height 36
type input "USUARIOS4@LUIS.COM"
click at [888, 471] on span "He leído y acepto los Términos y condiciones." at bounding box center [1007, 469] width 246 height 18
click at [884, 471] on input "He leído y acepto los Términos y condiciones." at bounding box center [875, 469] width 15 height 15
checkbox input "true"
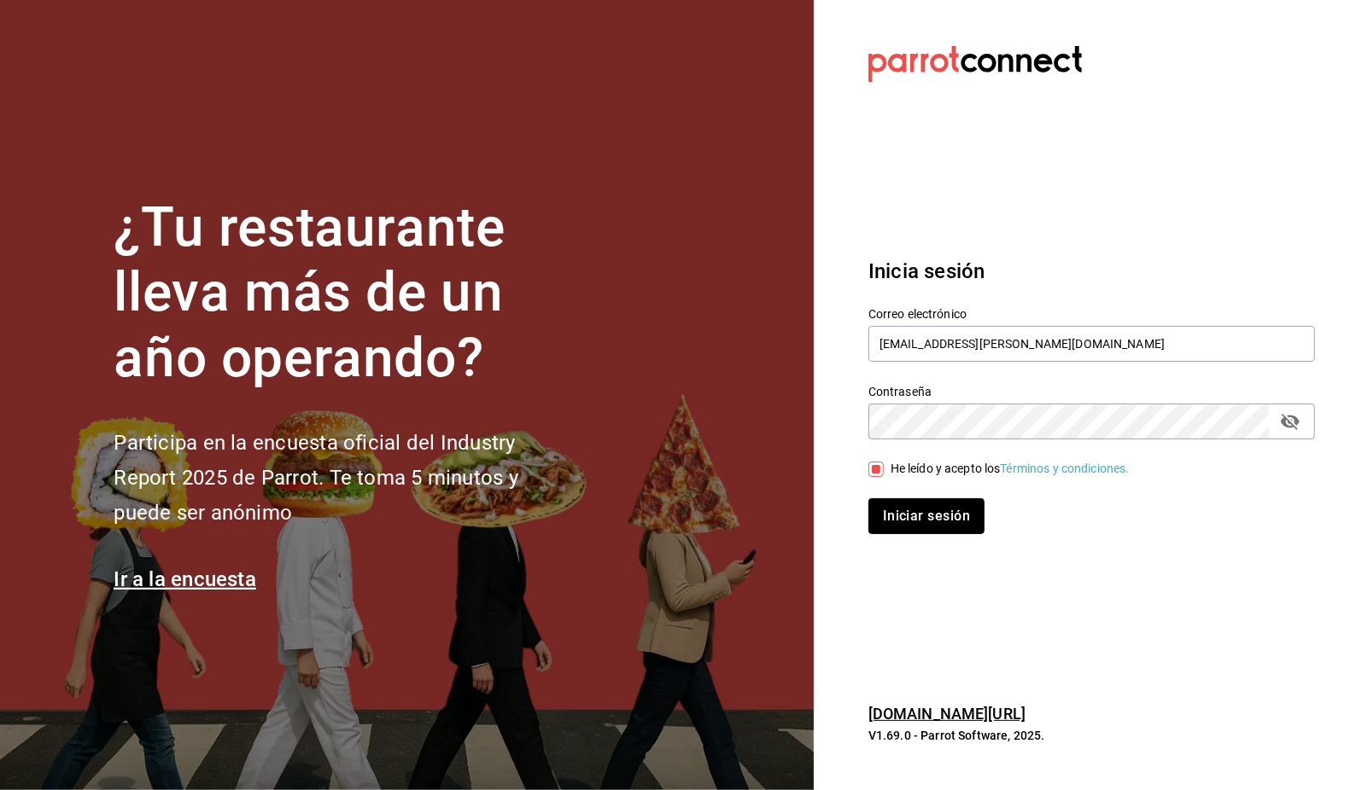
click at [907, 512] on button "Iniciar sesión" at bounding box center [926, 517] width 116 height 36
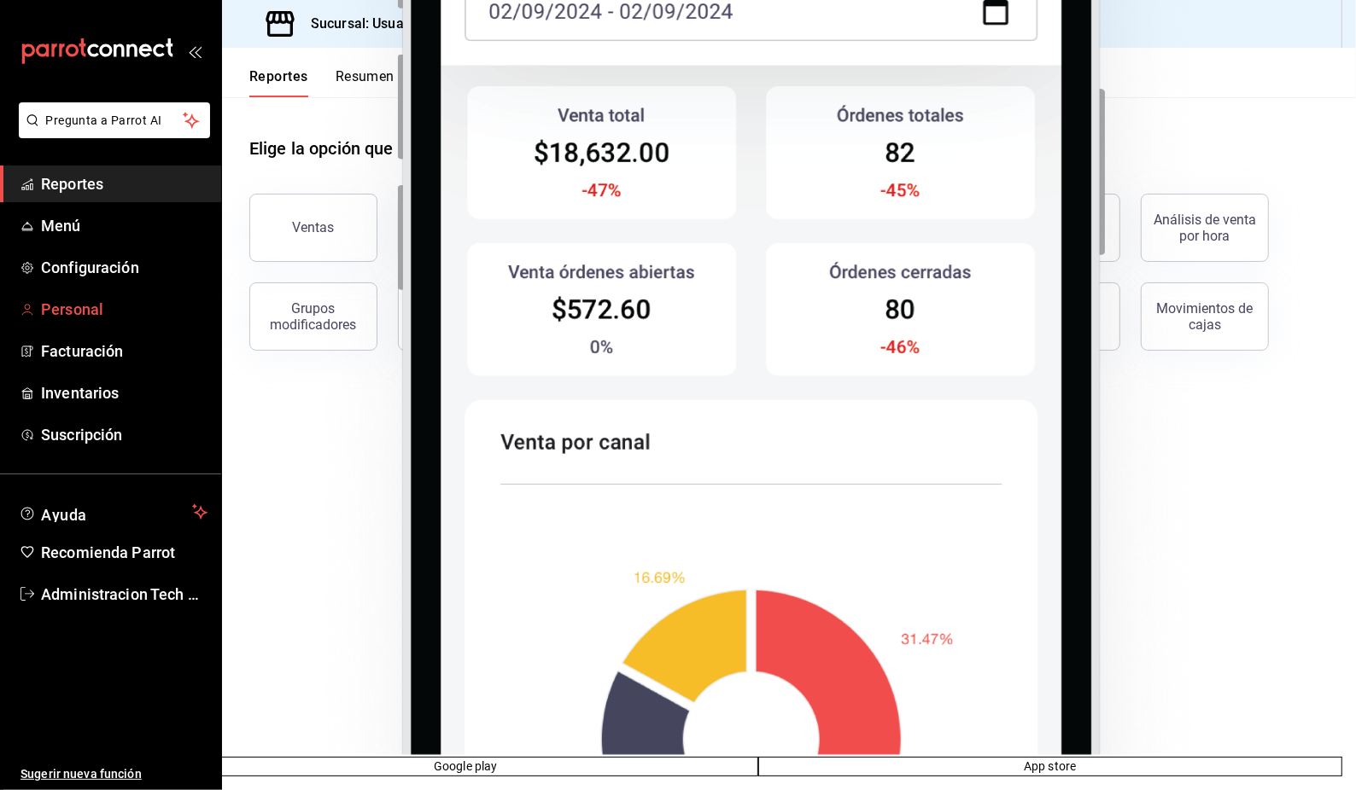
click at [101, 313] on span "Personal" at bounding box center [124, 309] width 166 height 23
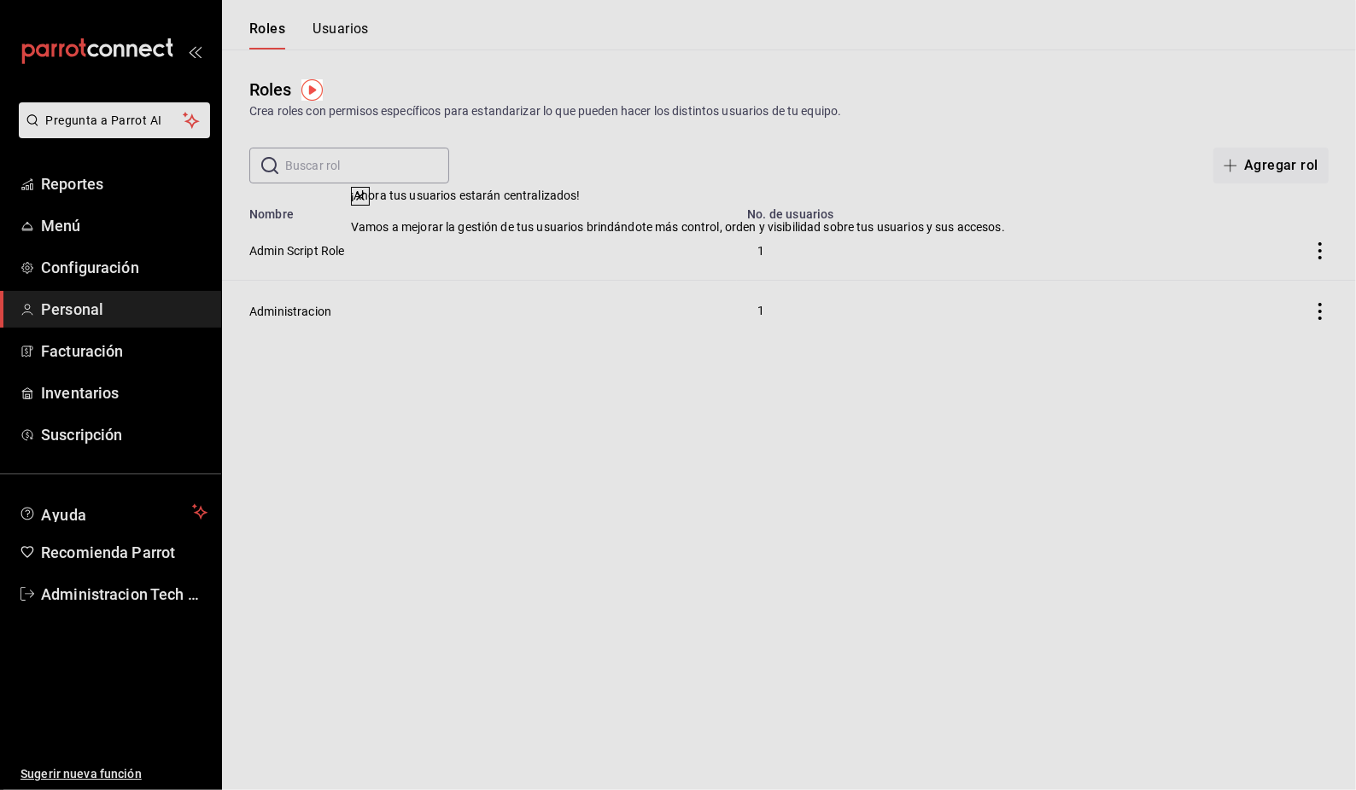
click at [367, 203] on icon at bounding box center [360, 197] width 14 height 14
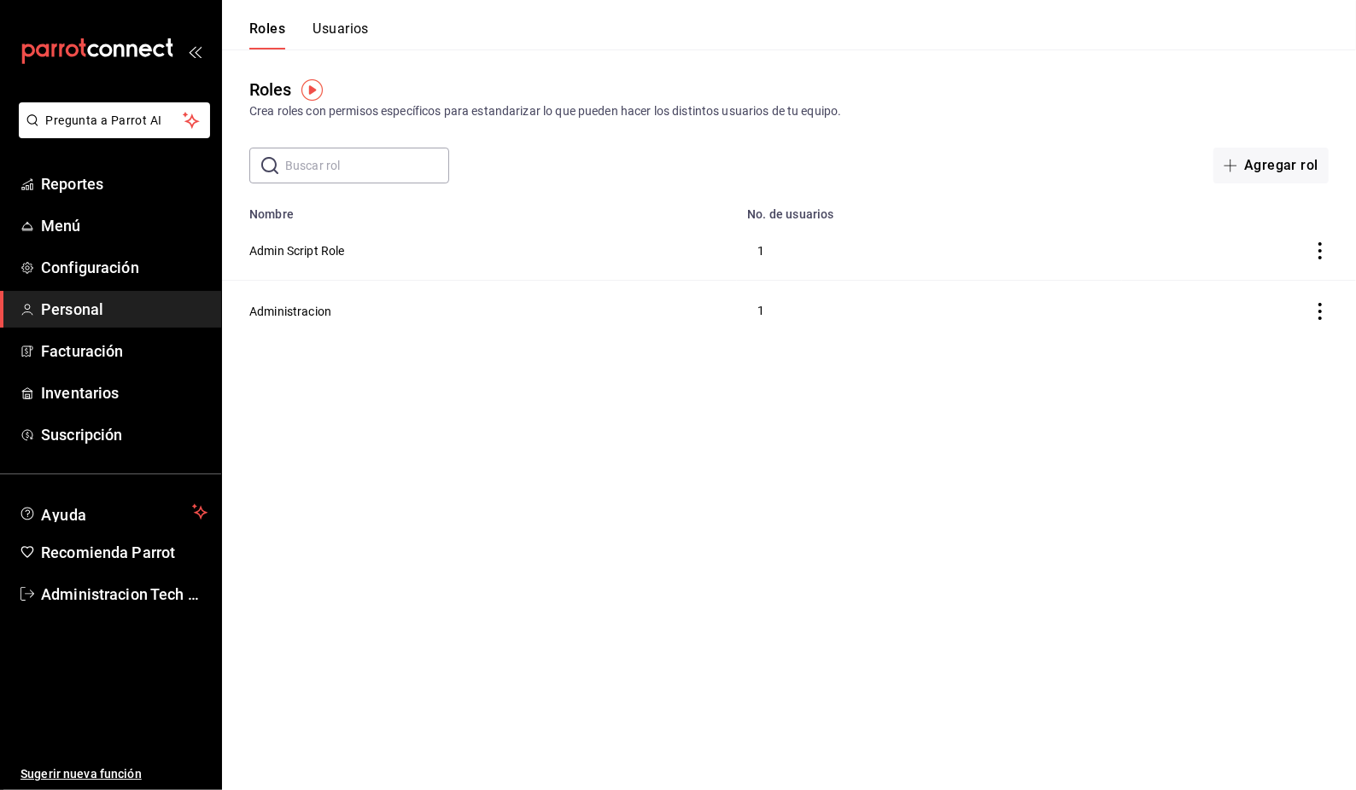
click at [319, 47] on button "Usuarios" at bounding box center [340, 34] width 56 height 29
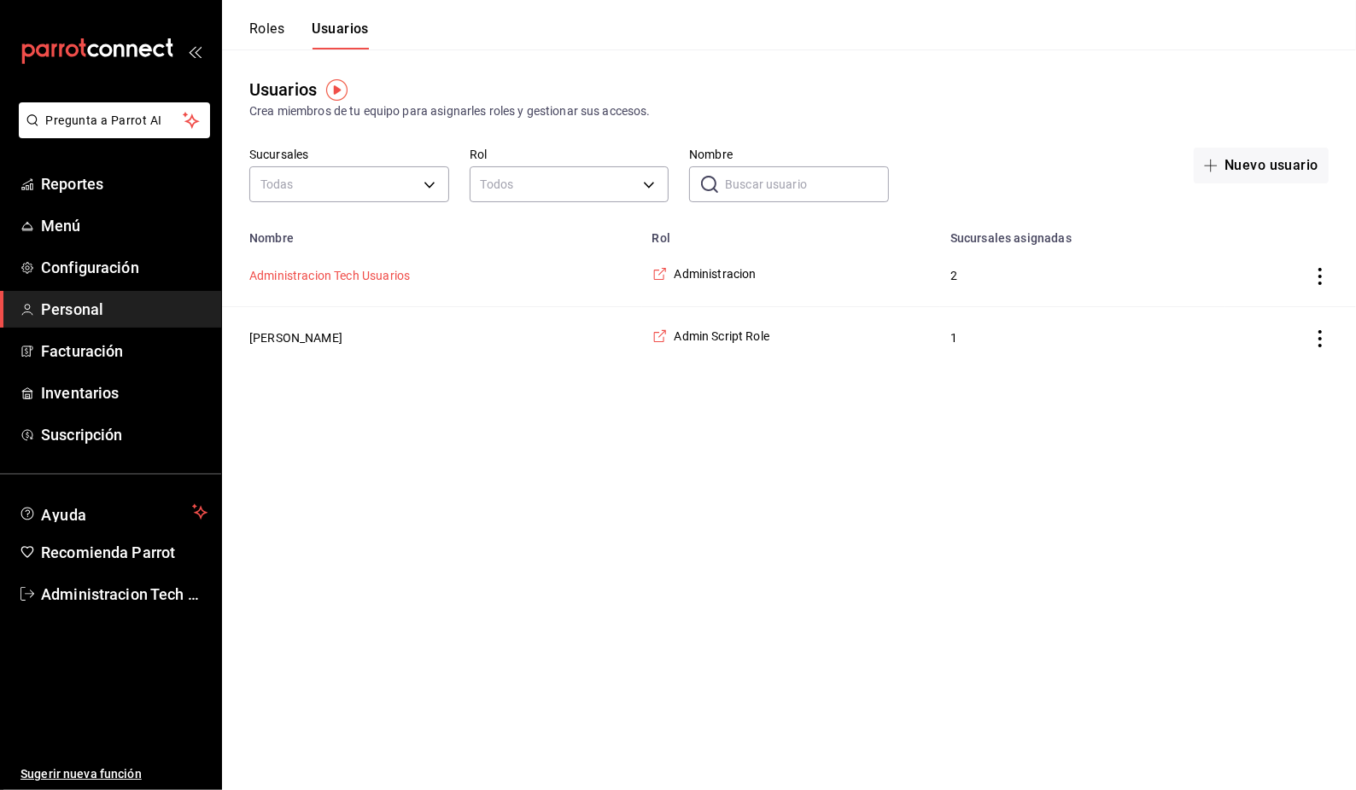
click at [314, 282] on button "Administracion Tech Usuarios" at bounding box center [329, 275] width 160 height 17
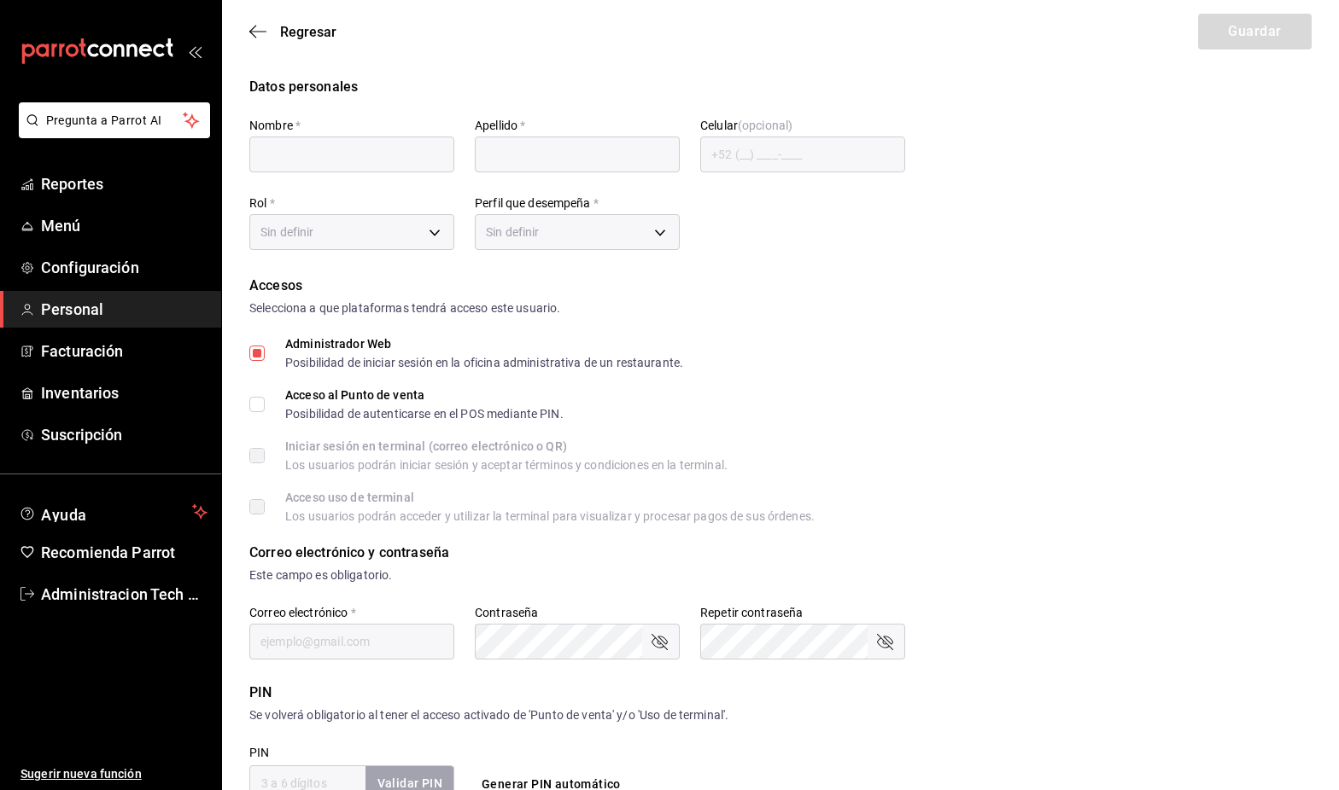
type input "Administracion"
type input "Tech Usuarios"
checkbox input "true"
type input "[EMAIL_ADDRESS][PERSON_NAME][DOMAIN_NAME]"
checkbox input "true"
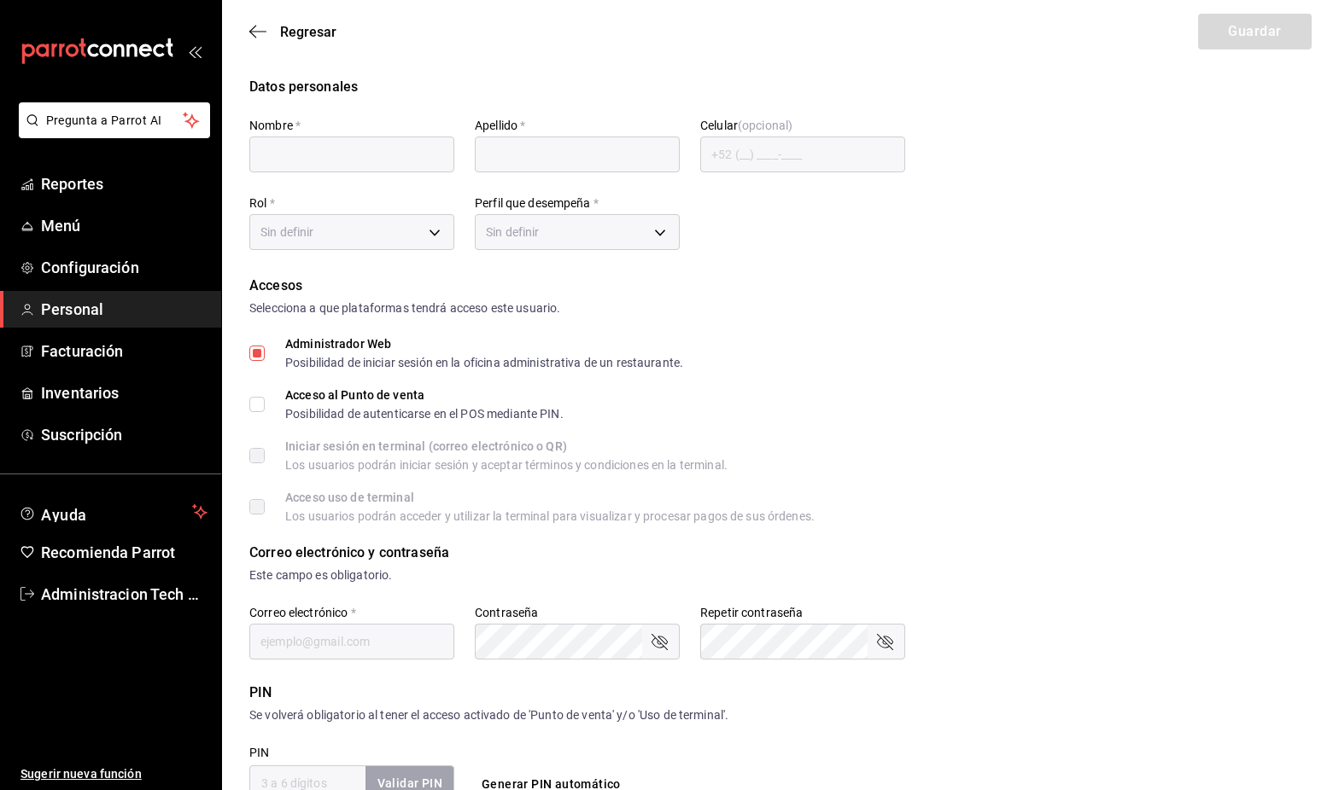
checkbox input "true"
type input "6603bd5d-7951-4ca4-9793-c08bfbd7b908"
type input "ADMIN"
checkbox input "true"
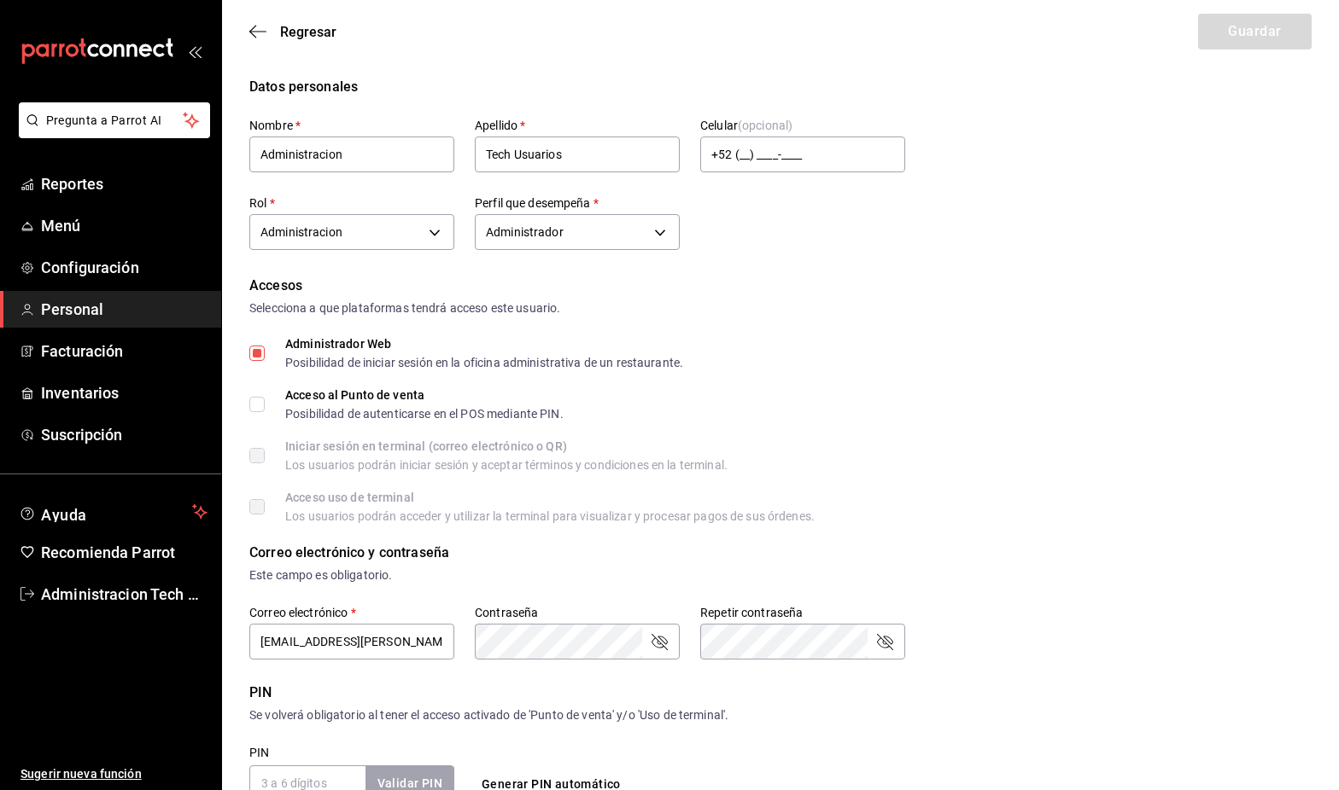
scroll to position [474, 0]
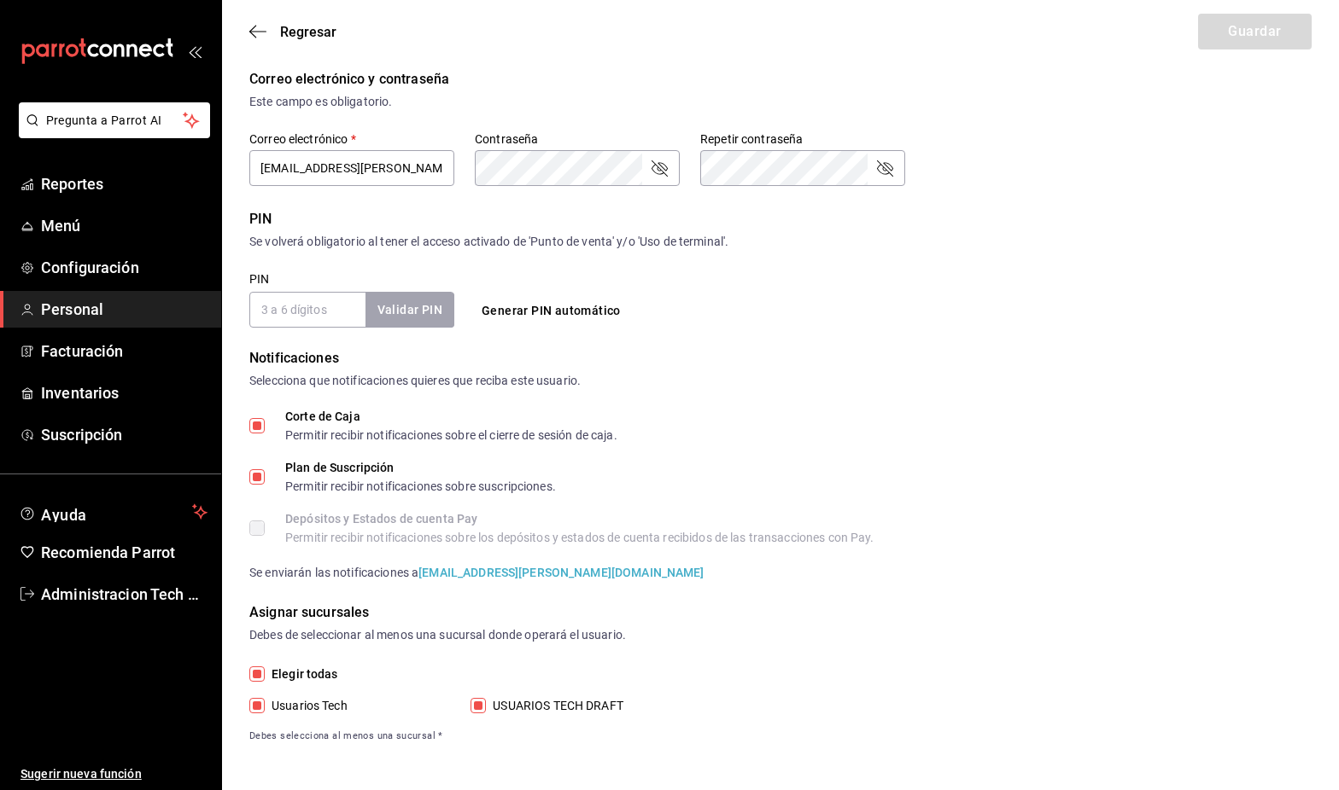
click at [494, 705] on span "USUARIOS TECH DRAFT" at bounding box center [554, 706] width 137 height 18
click at [486, 705] on input "USUARIOS TECH DRAFT" at bounding box center [477, 705] width 15 height 15
checkbox input "false"
drag, startPoint x: 1248, startPoint y: 61, endPoint x: 1250, endPoint y: 47, distance: 14.6
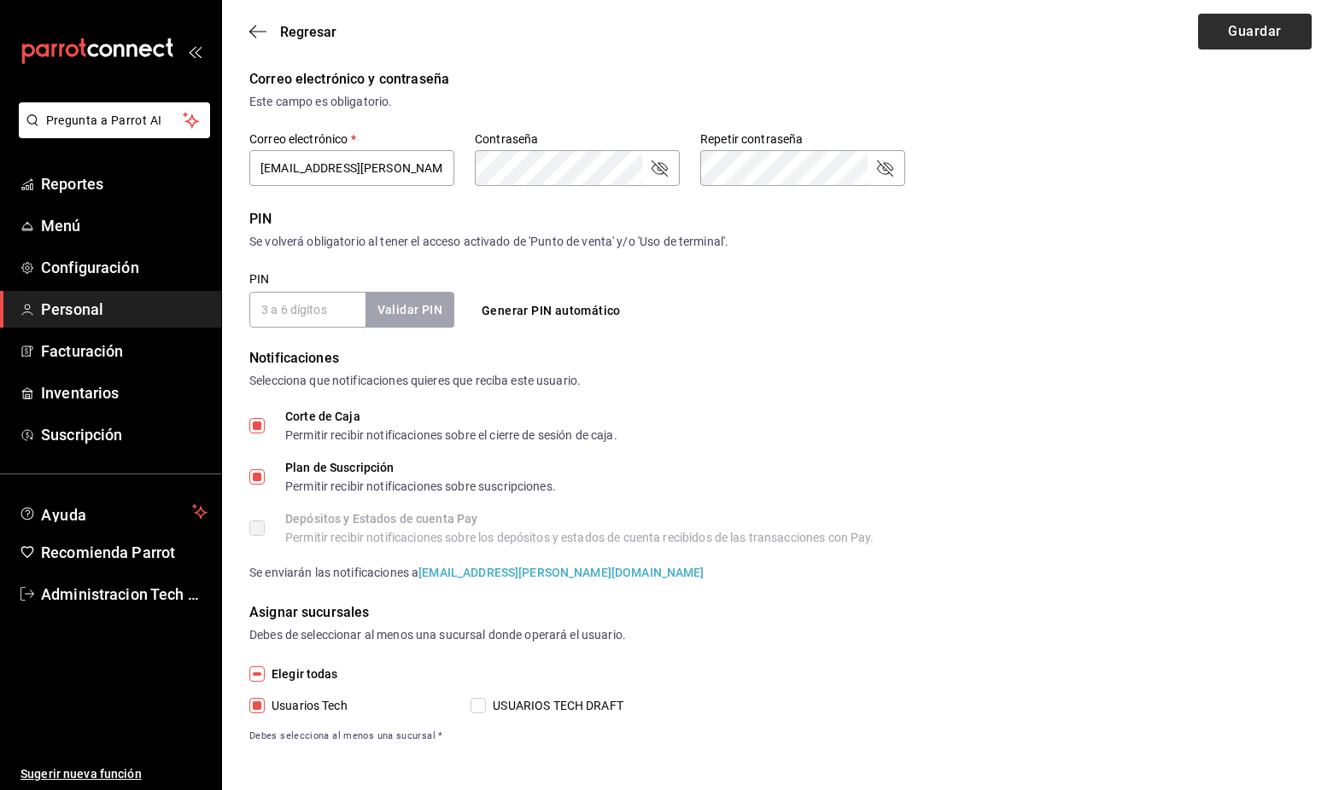
click at [1249, 61] on div "Regresar Guardar" at bounding box center [780, 31] width 1117 height 63
click at [1250, 42] on button "Guardar" at bounding box center [1255, 32] width 114 height 36
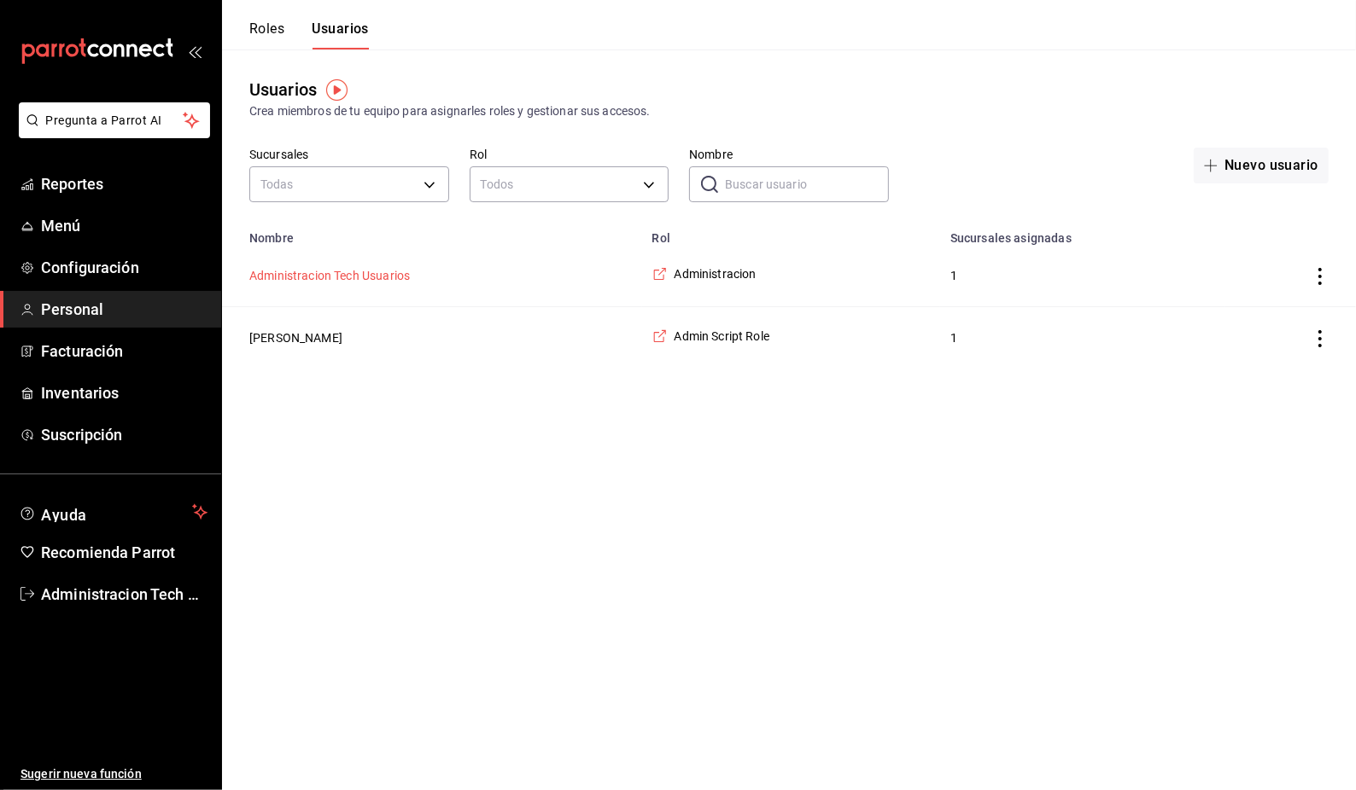
click at [349, 277] on button "Administracion Tech Usuarios" at bounding box center [329, 275] width 160 height 17
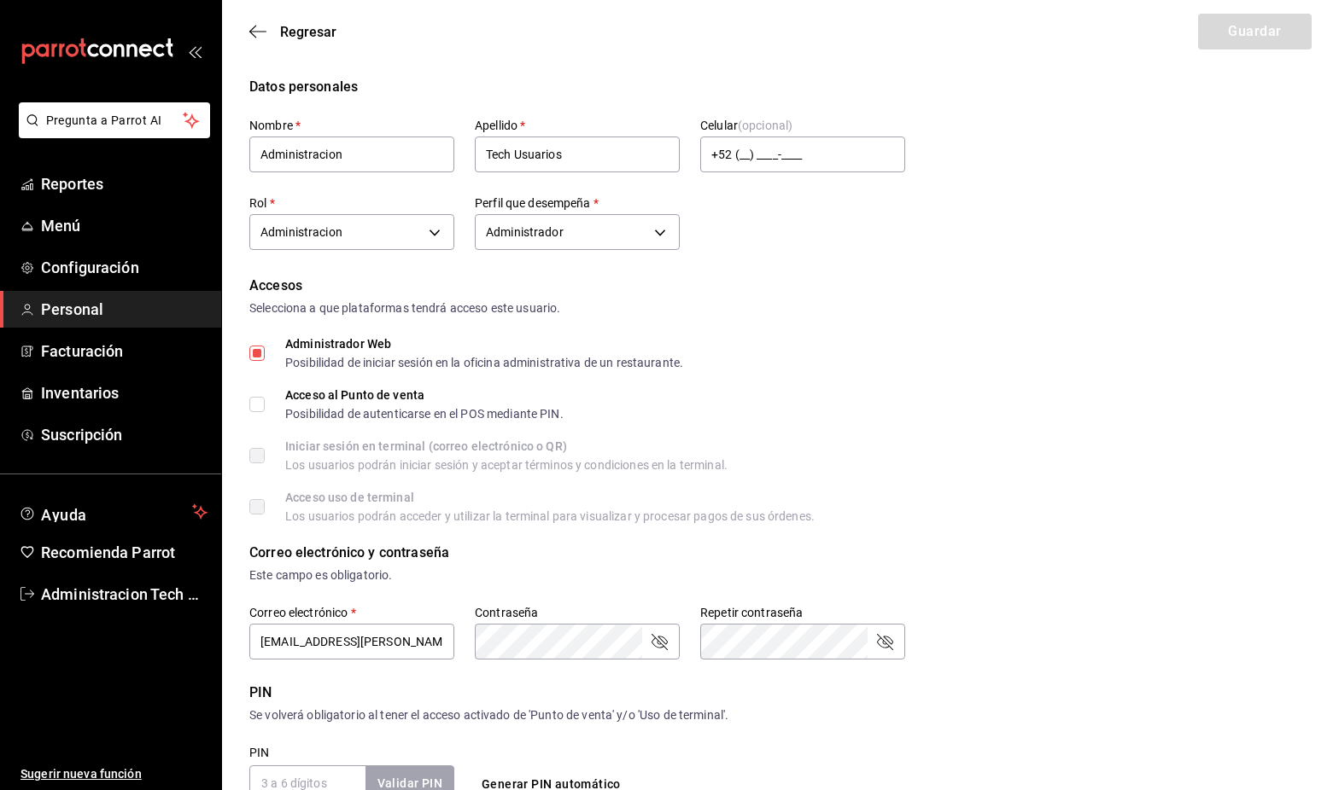
click at [296, 11] on div "Regresar Guardar" at bounding box center [780, 31] width 1117 height 63
click at [307, 27] on span "Regresar" at bounding box center [308, 32] width 56 height 16
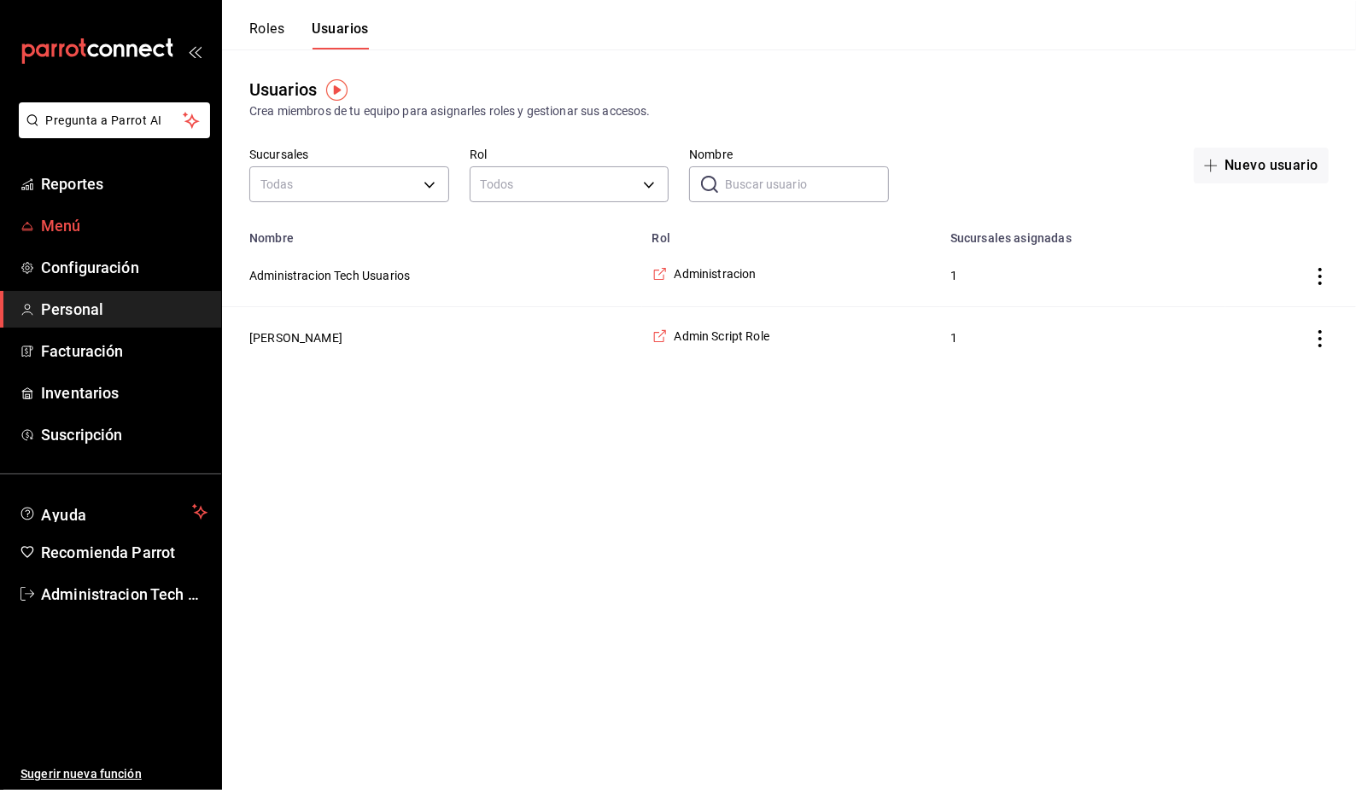
click at [66, 219] on span "Menú" at bounding box center [124, 225] width 166 height 23
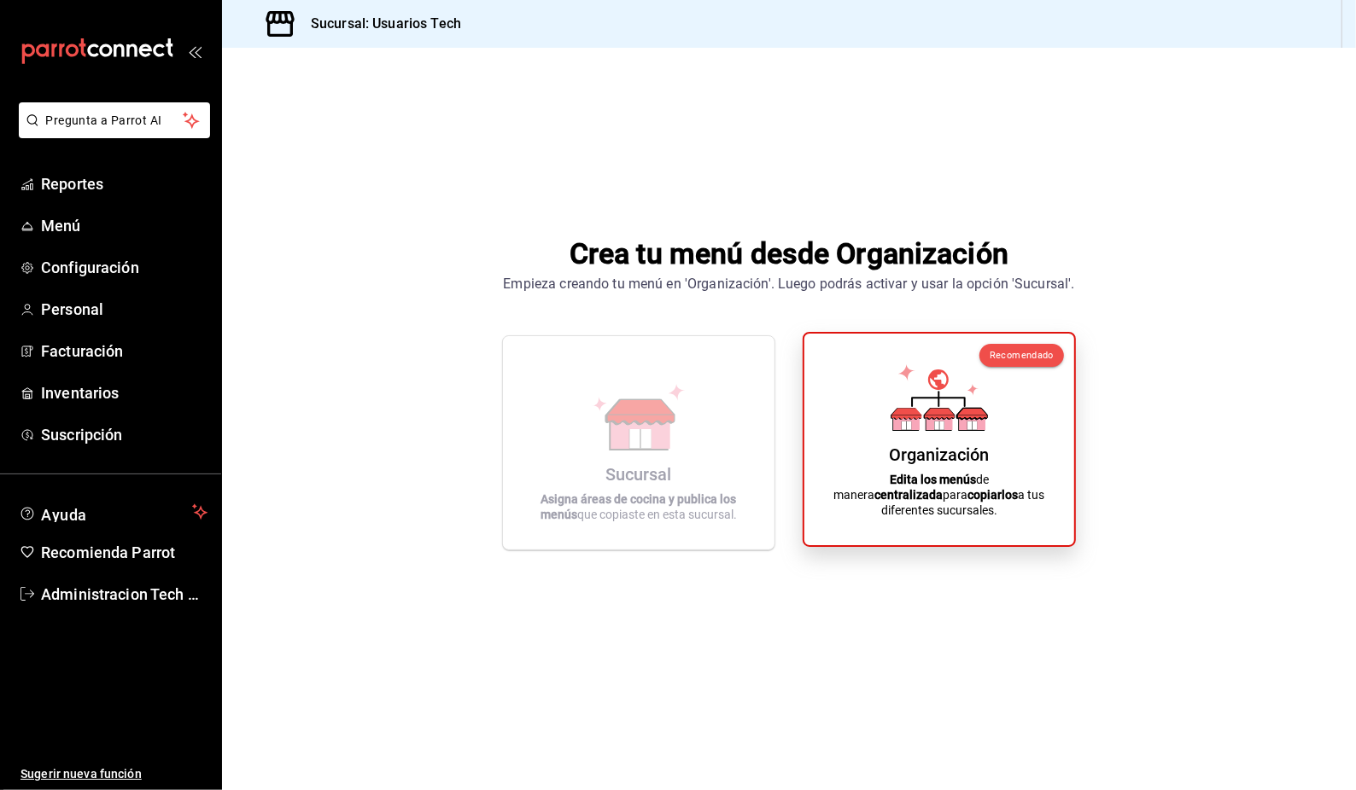
click at [911, 431] on icon at bounding box center [938, 398] width 97 height 67
